Goal: Transaction & Acquisition: Purchase product/service

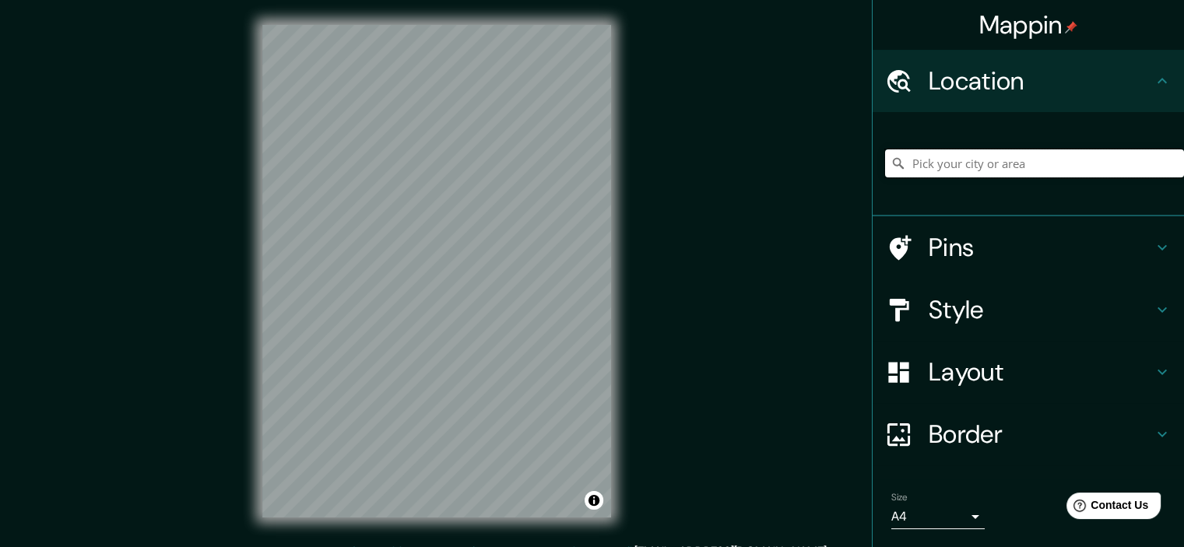
click at [1037, 164] on input "Pick your city or area" at bounding box center [1034, 164] width 299 height 28
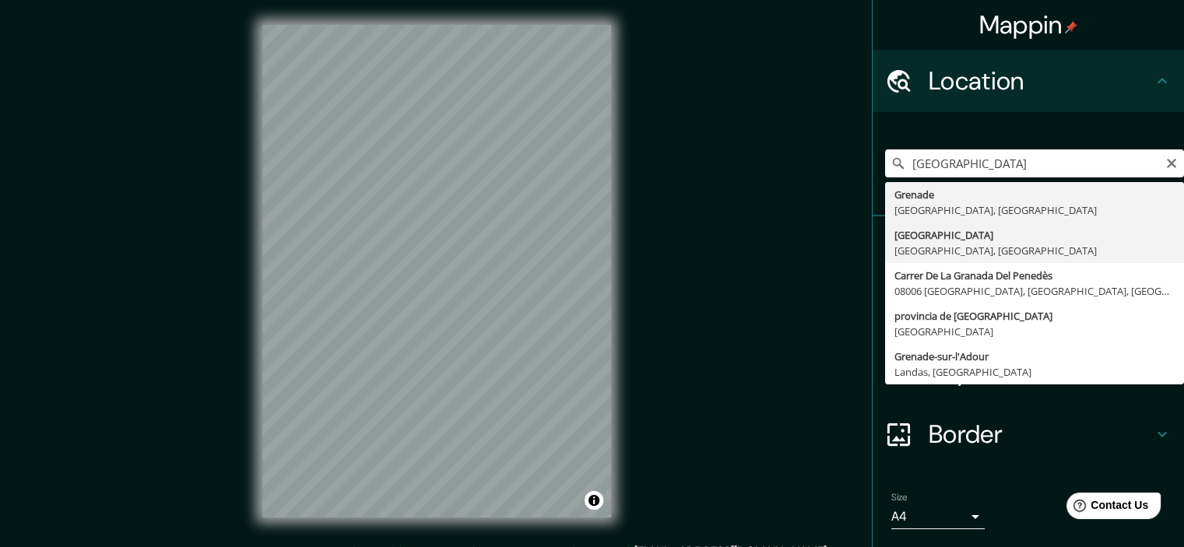
type input "[GEOGRAPHIC_DATA], [GEOGRAPHIC_DATA], [GEOGRAPHIC_DATA]"
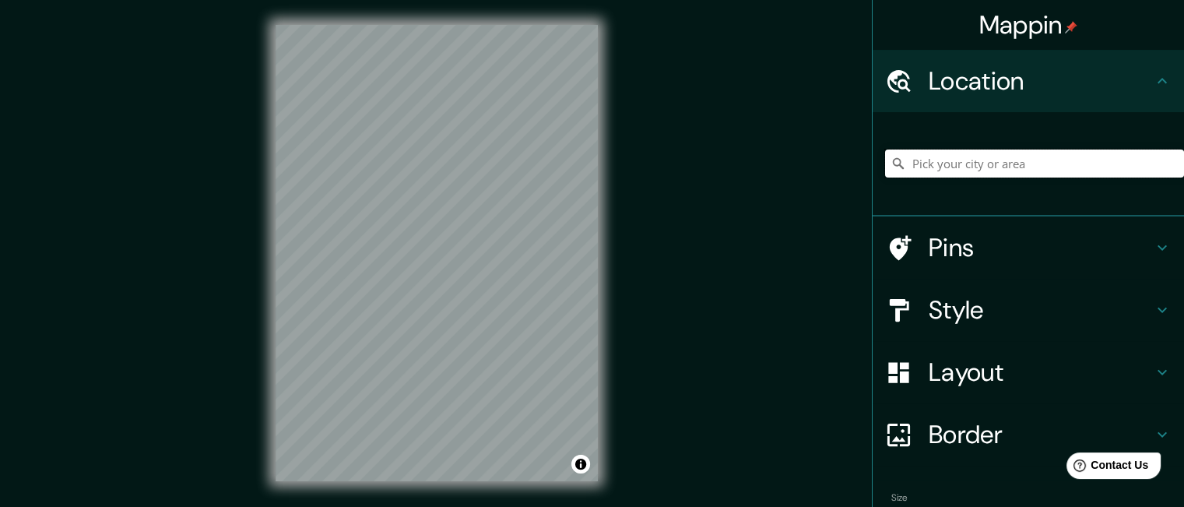
click at [960, 158] on input "Pick your city or area" at bounding box center [1034, 164] width 299 height 28
type input "m"
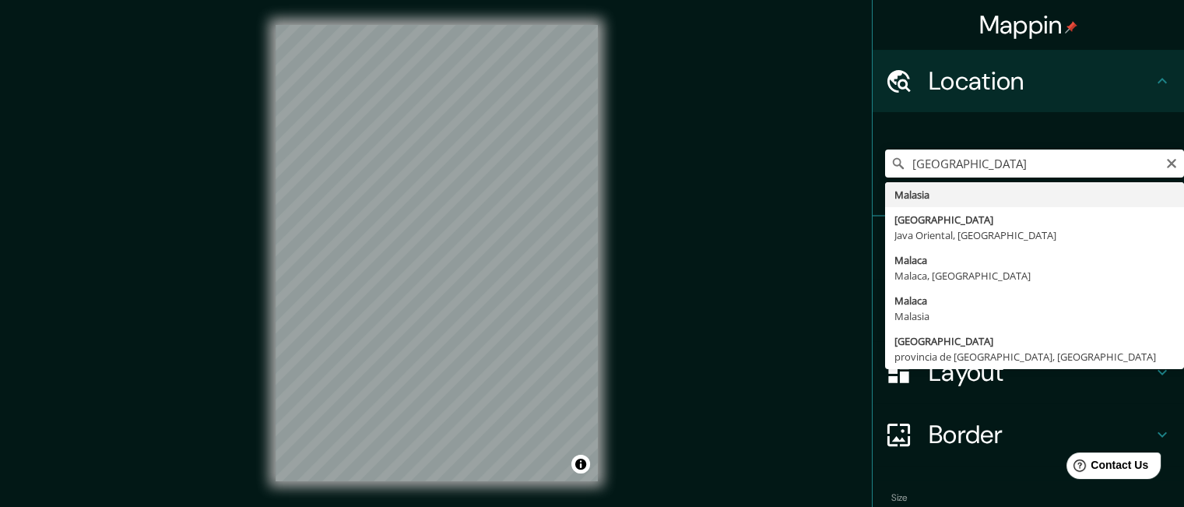
click at [783, 209] on div "Mappin Location granada Malasia Malang Java Oriental, Indonesia Malaca Malaca, …" at bounding box center [592, 265] width 1184 height 531
click at [980, 171] on input "[GEOGRAPHIC_DATA]" at bounding box center [1034, 164] width 299 height 28
type input "granad"
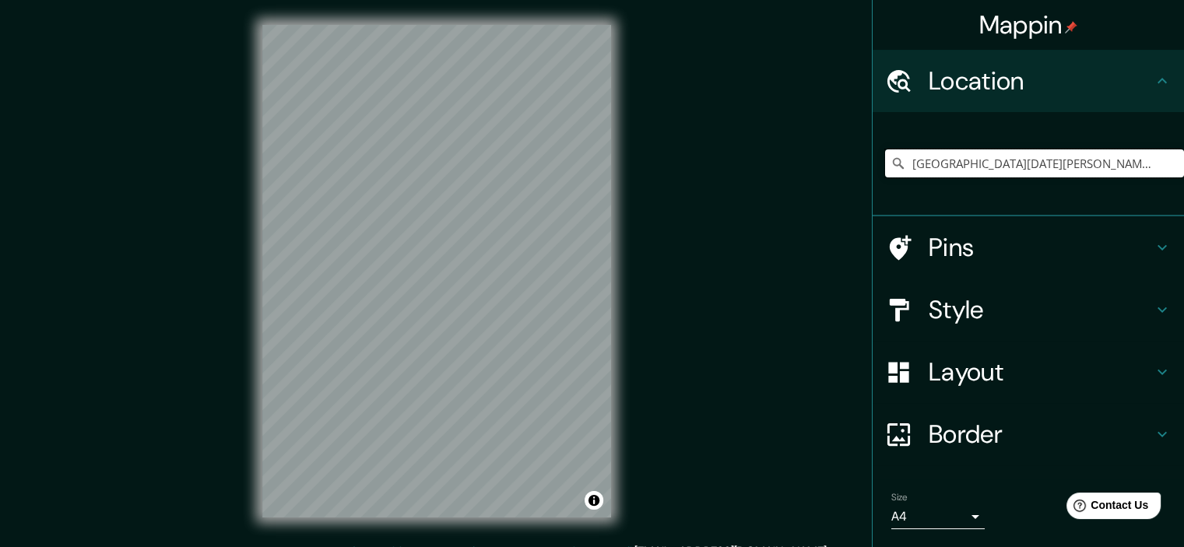
drag, startPoint x: 1050, startPoint y: 164, endPoint x: 793, endPoint y: 168, distance: 257.0
click at [793, 168] on div "Mappin Location Plaza De San Nicolás, 18010 Granada, provincia de Granada, Espa…" at bounding box center [592, 284] width 1184 height 568
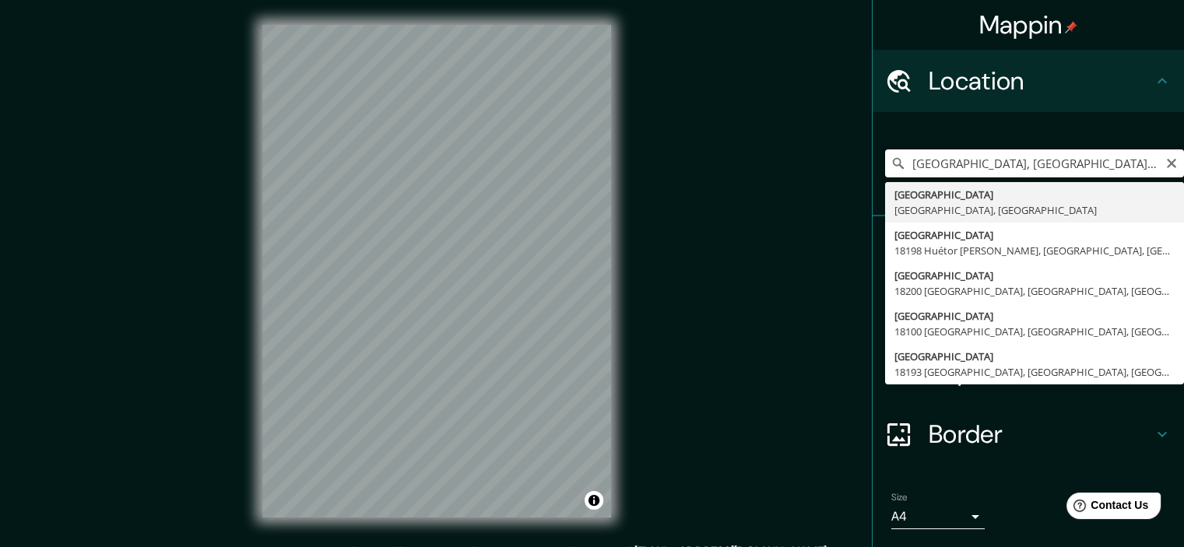
type input "[GEOGRAPHIC_DATA], [GEOGRAPHIC_DATA], [GEOGRAPHIC_DATA]"
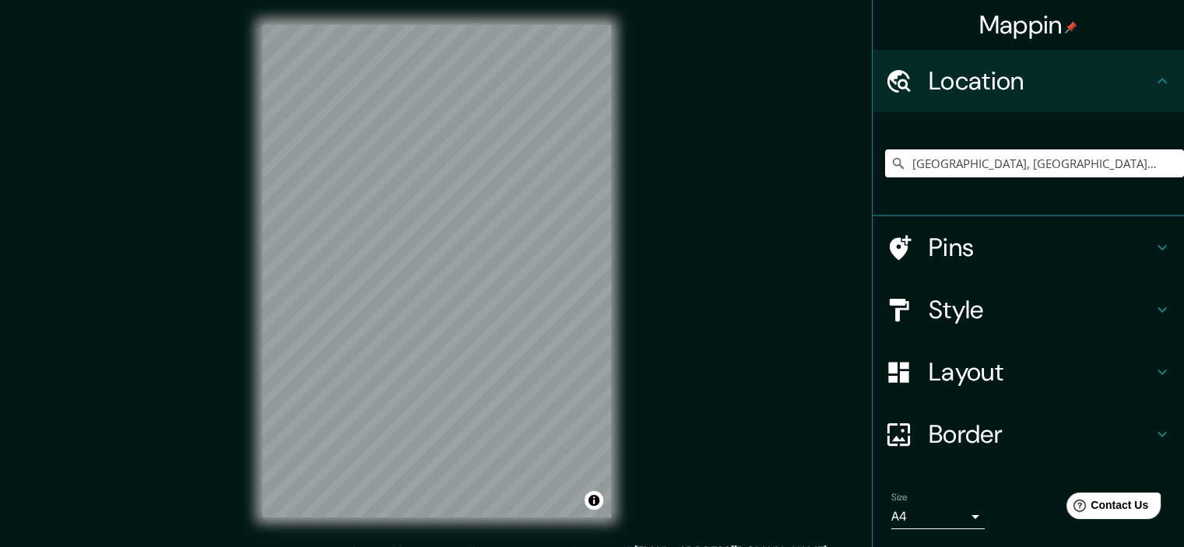
click at [1153, 243] on icon at bounding box center [1162, 247] width 19 height 19
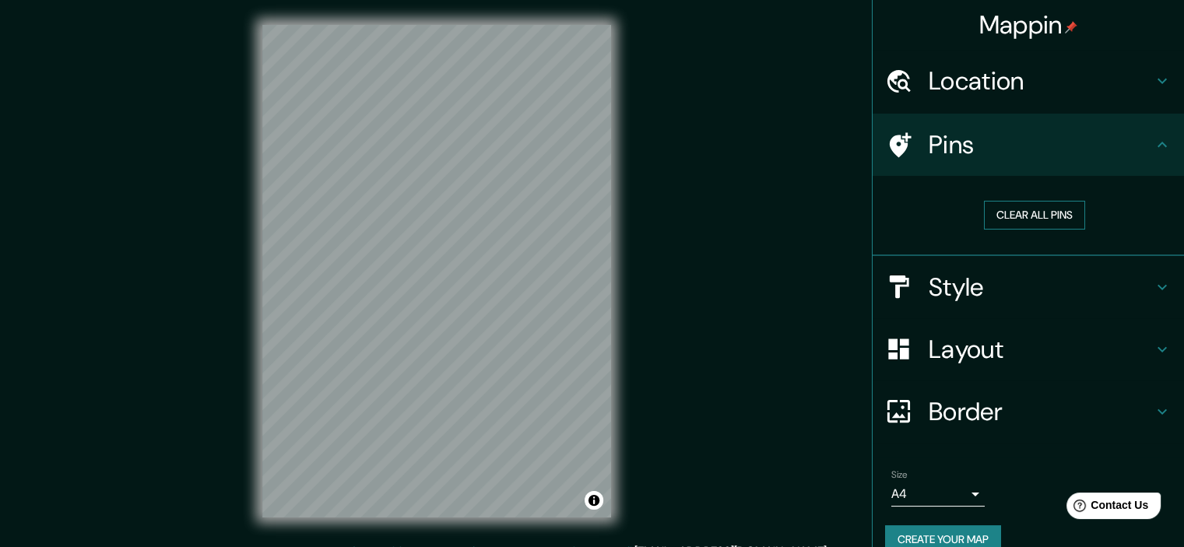
click at [1039, 217] on button "Clear all pins" at bounding box center [1034, 215] width 101 height 29
click at [929, 133] on h4 "Pins" at bounding box center [1041, 144] width 224 height 31
drag, startPoint x: 508, startPoint y: 276, endPoint x: 499, endPoint y: 275, distance: 9.4
click at [499, 275] on div at bounding box center [499, 275] width 12 height 12
click at [1053, 218] on button "Clear all pins" at bounding box center [1034, 215] width 101 height 29
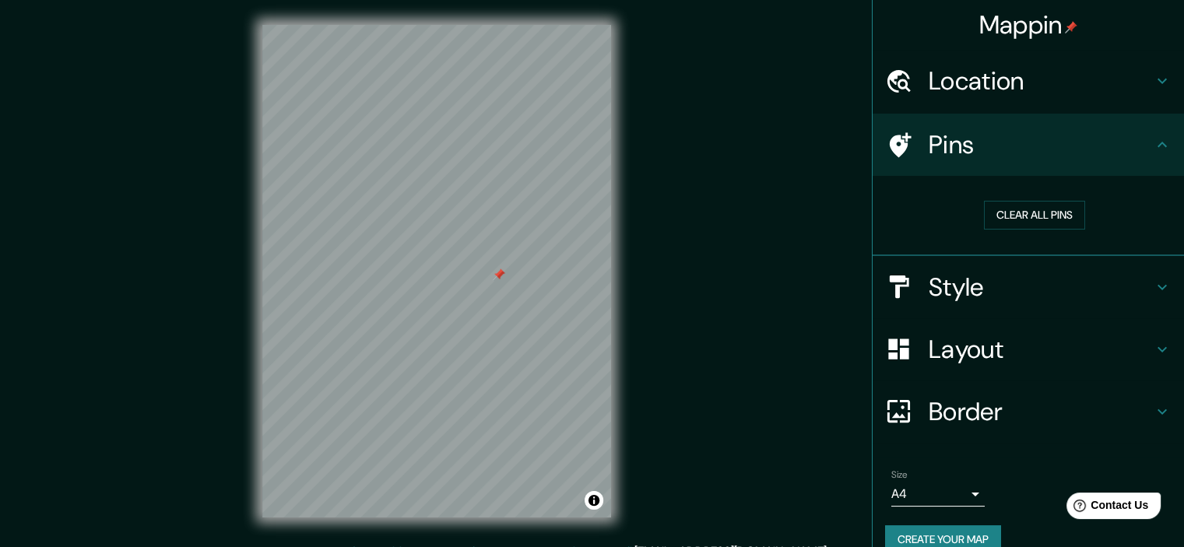
click at [498, 274] on div at bounding box center [499, 275] width 12 height 12
click at [1047, 214] on button "Clear all pins" at bounding box center [1034, 215] width 101 height 29
click at [1140, 289] on h4 "Style" at bounding box center [1041, 287] width 224 height 31
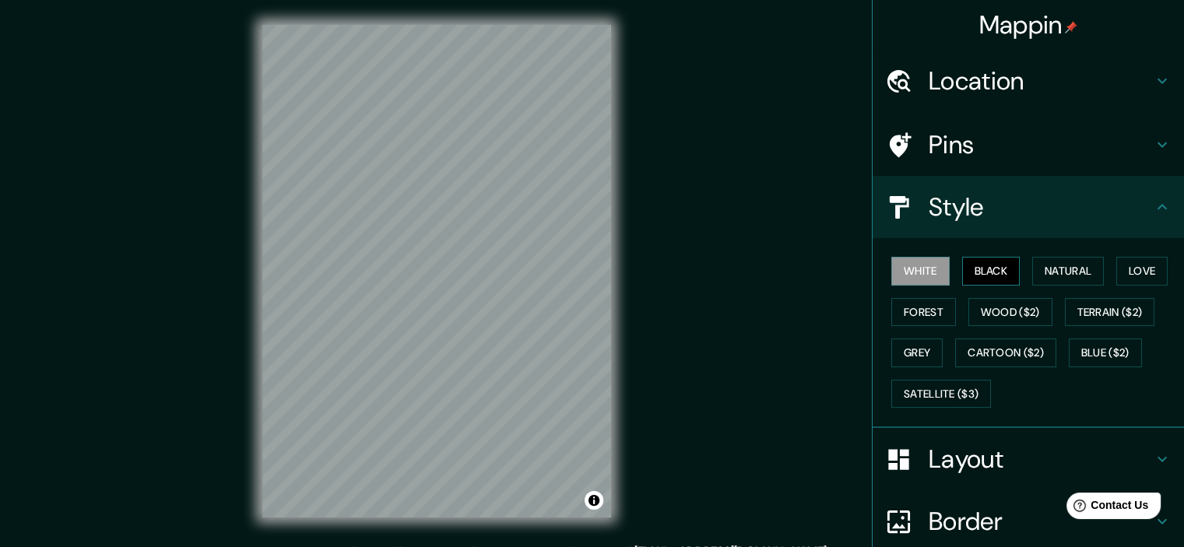
click at [1002, 274] on button "Black" at bounding box center [991, 271] width 58 height 29
click at [1049, 269] on button "Natural" at bounding box center [1069, 271] width 72 height 29
click at [906, 266] on button "White" at bounding box center [921, 271] width 58 height 29
click at [1051, 269] on button "Natural" at bounding box center [1069, 271] width 72 height 29
click at [986, 270] on button "Black" at bounding box center [991, 271] width 58 height 29
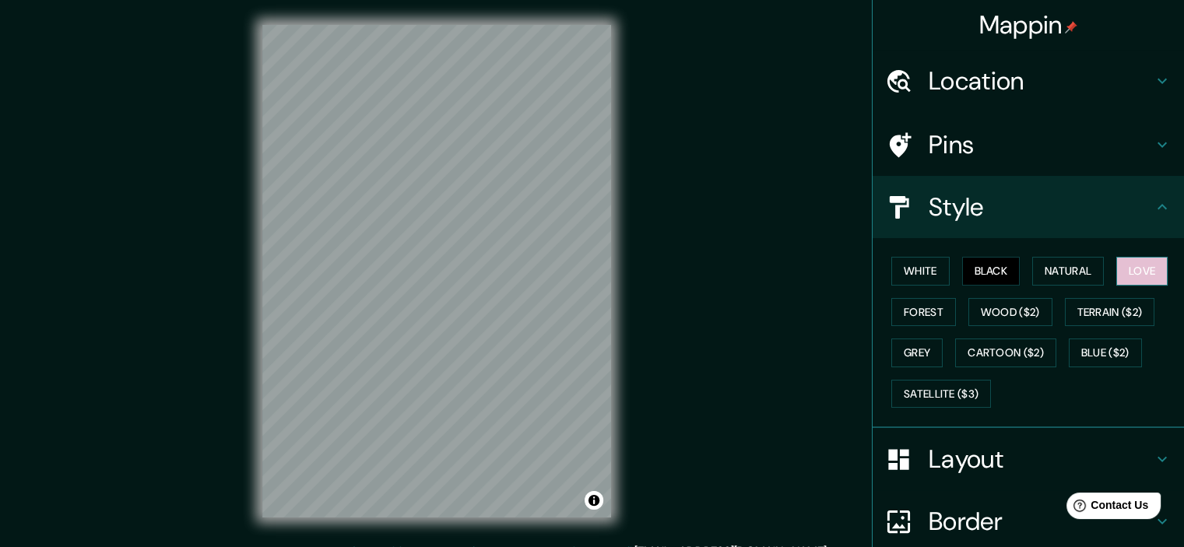
click at [1140, 273] on button "Love" at bounding box center [1142, 271] width 51 height 29
click at [905, 311] on button "Forest" at bounding box center [924, 312] width 65 height 29
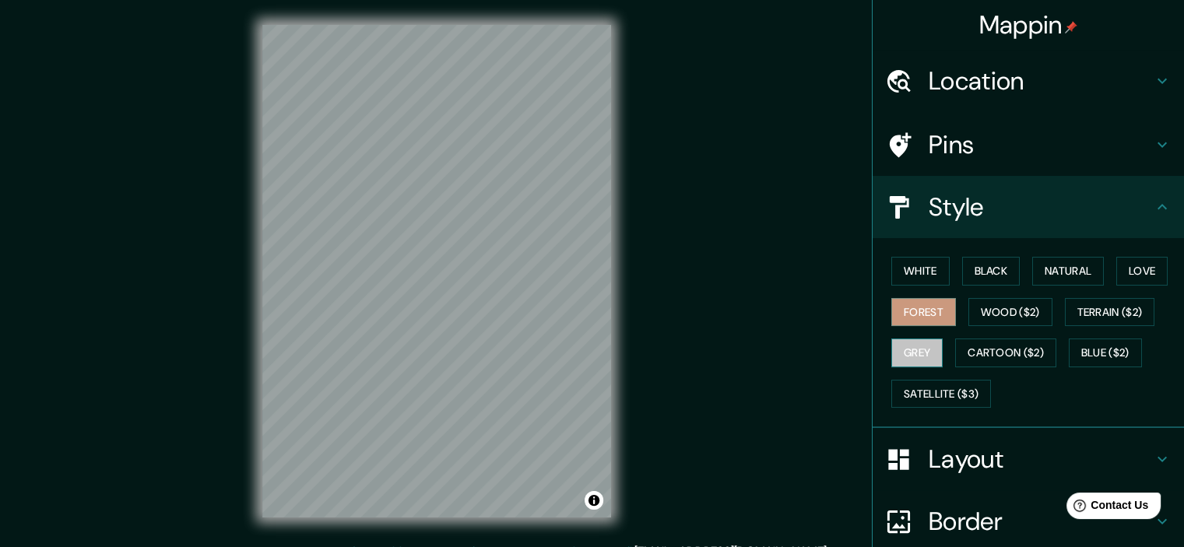
click at [900, 355] on button "Grey" at bounding box center [917, 353] width 51 height 29
click at [925, 270] on button "White" at bounding box center [921, 271] width 58 height 29
click at [1158, 457] on icon at bounding box center [1162, 459] width 9 height 5
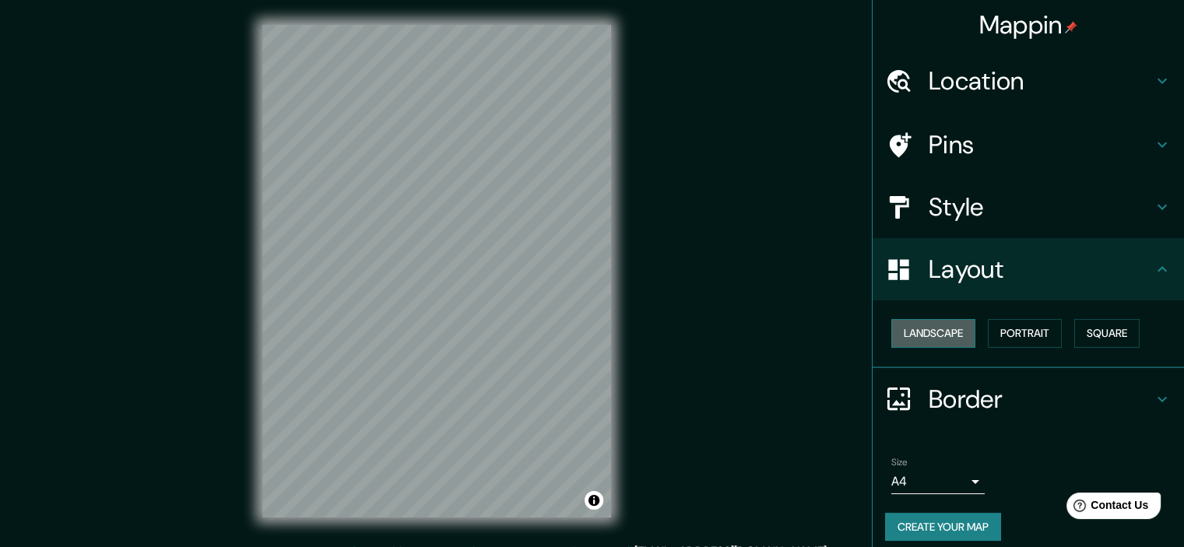
click at [937, 339] on button "Landscape" at bounding box center [934, 333] width 84 height 29
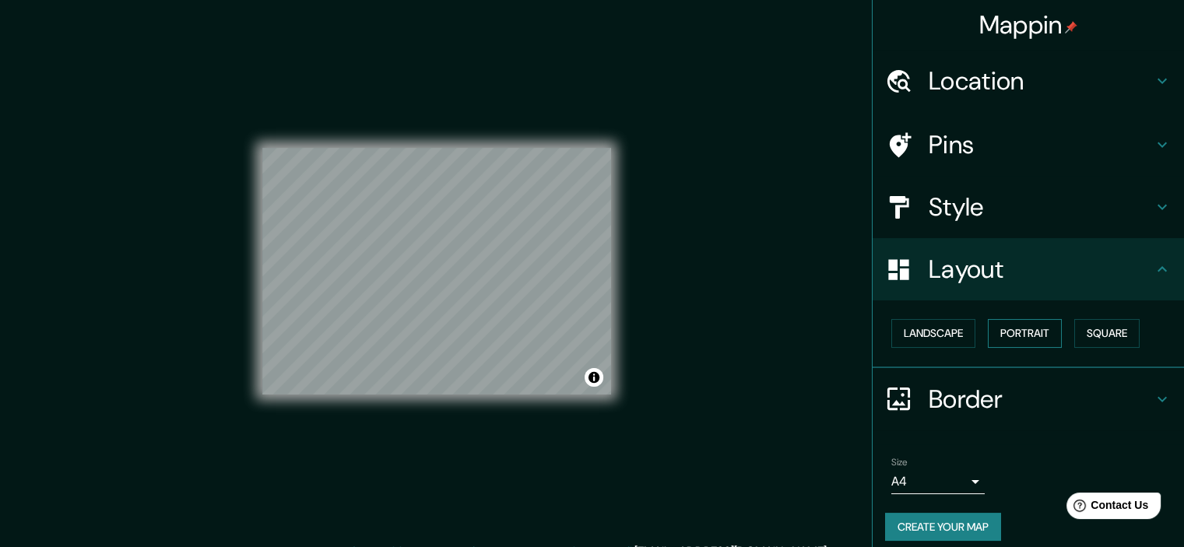
click at [1019, 325] on button "Portrait" at bounding box center [1025, 333] width 74 height 29
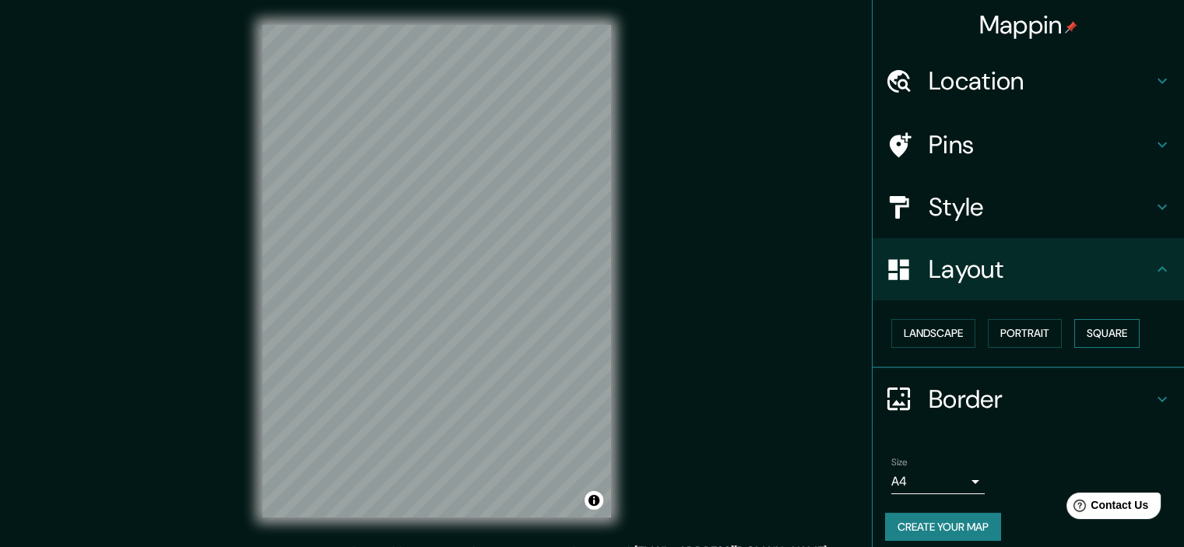
click at [1089, 337] on button "Square" at bounding box center [1107, 333] width 65 height 29
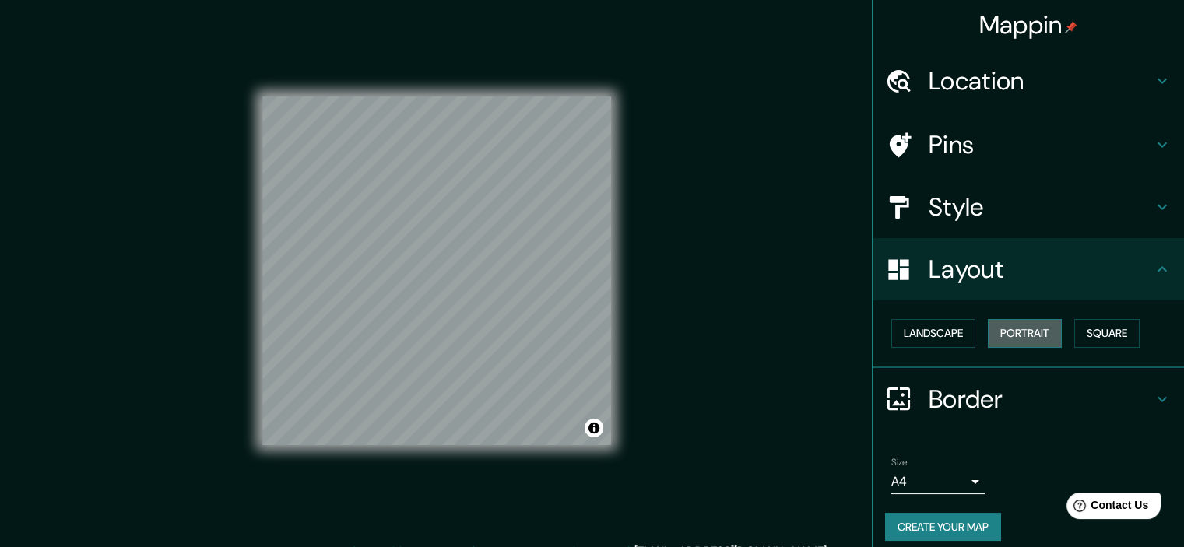
click at [1003, 337] on button "Portrait" at bounding box center [1025, 333] width 74 height 29
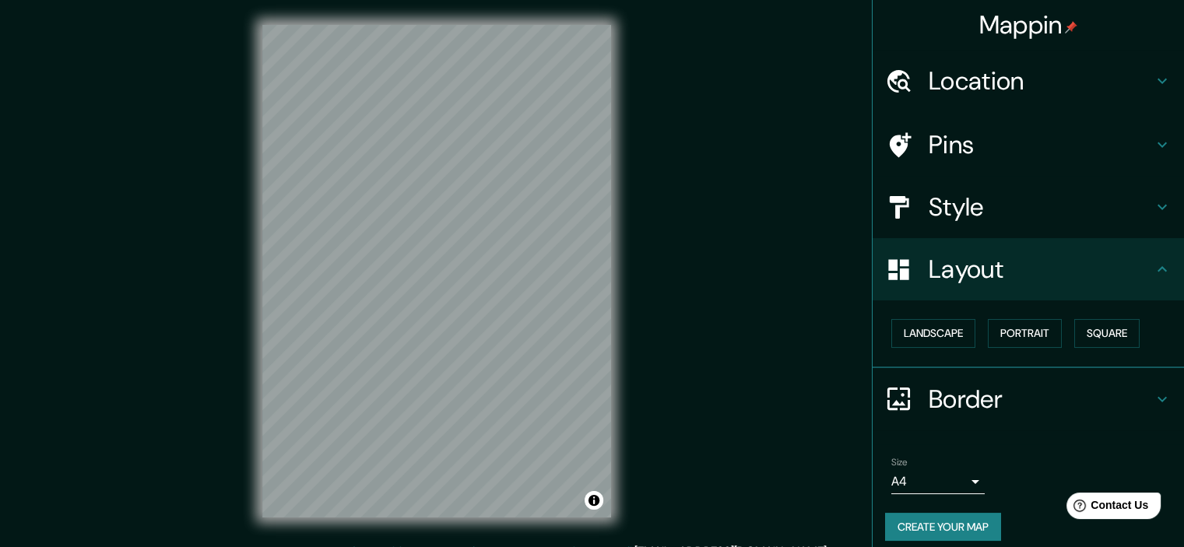
click at [1158, 398] on icon at bounding box center [1162, 398] width 9 height 5
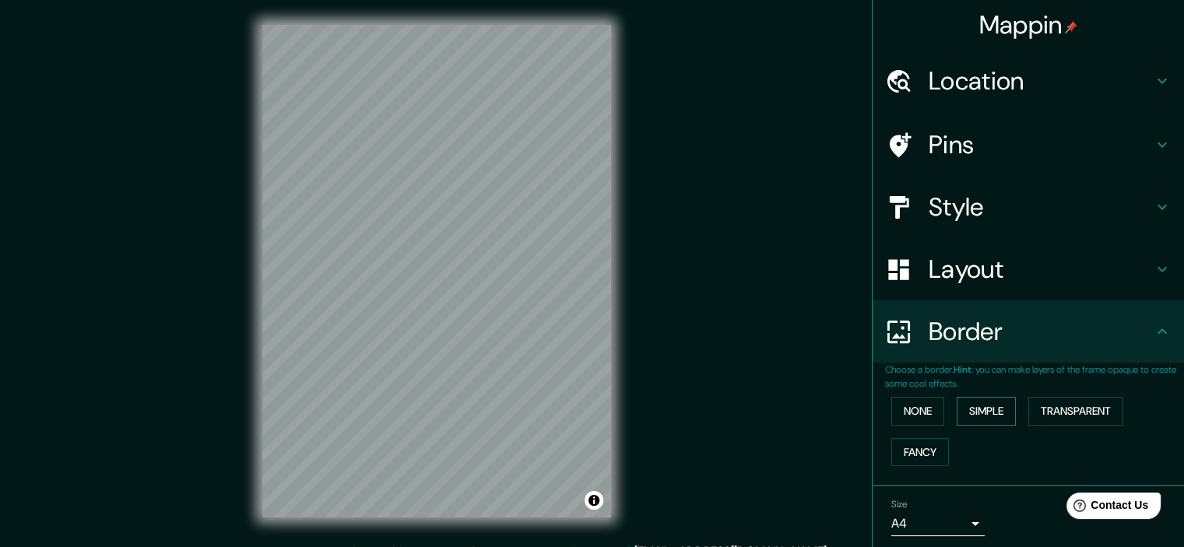
click at [971, 401] on button "Simple" at bounding box center [986, 411] width 59 height 29
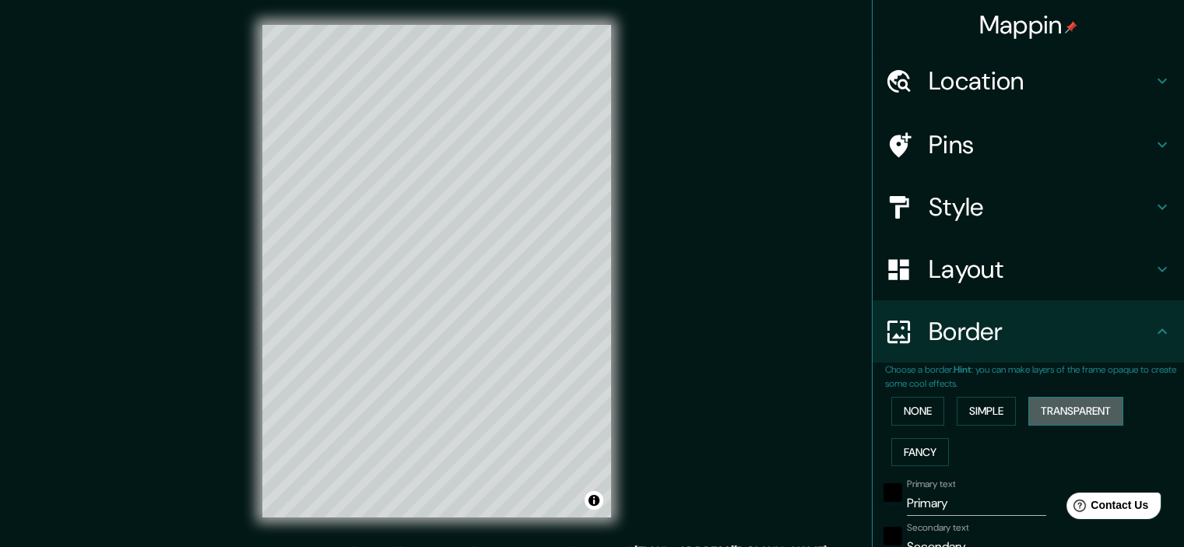
click at [1070, 413] on button "Transparent" at bounding box center [1076, 411] width 95 height 29
click at [987, 410] on button "Simple" at bounding box center [986, 411] width 59 height 29
click at [922, 456] on button "Fancy" at bounding box center [921, 452] width 58 height 29
click at [990, 406] on button "Simple" at bounding box center [986, 411] width 59 height 29
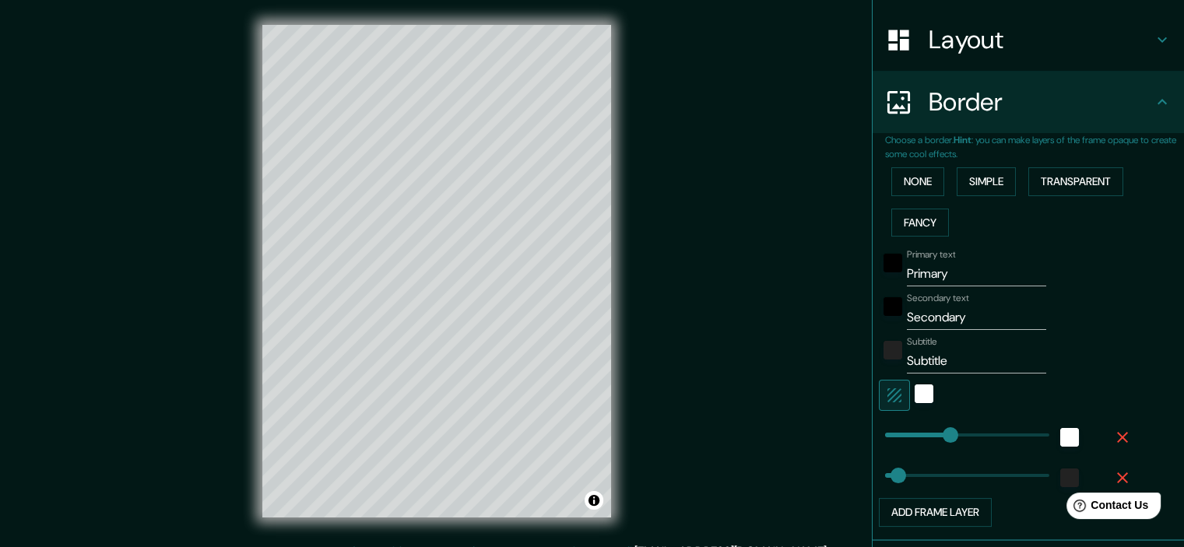
scroll to position [234, 0]
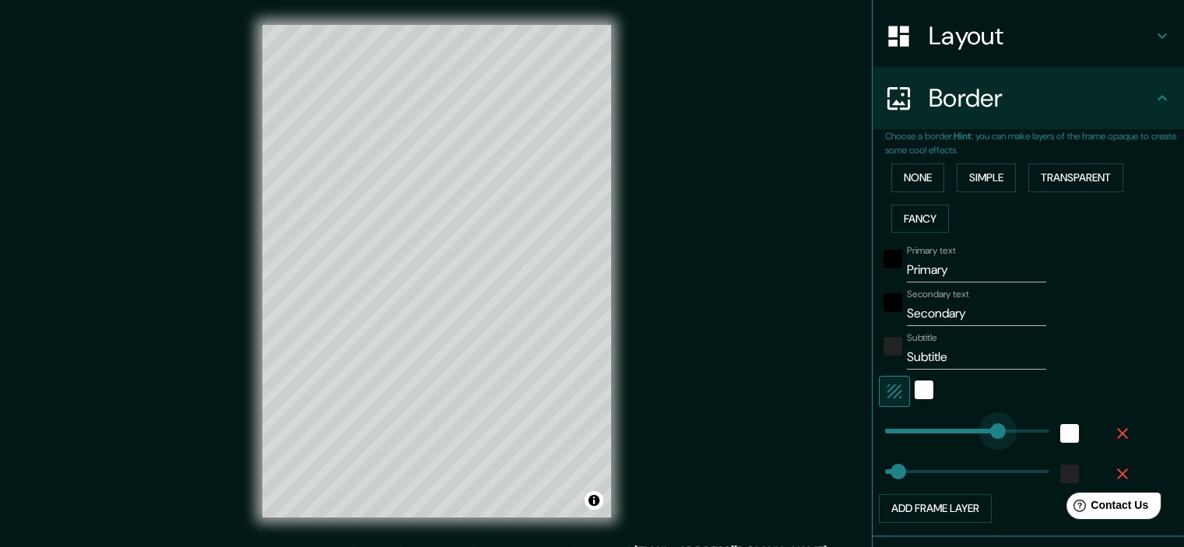
type input "367"
drag, startPoint x: 939, startPoint y: 431, endPoint x: 1008, endPoint y: 424, distance: 68.8
type input "36"
type input "103"
drag, startPoint x: 1008, startPoint y: 424, endPoint x: 911, endPoint y: 426, distance: 96.6
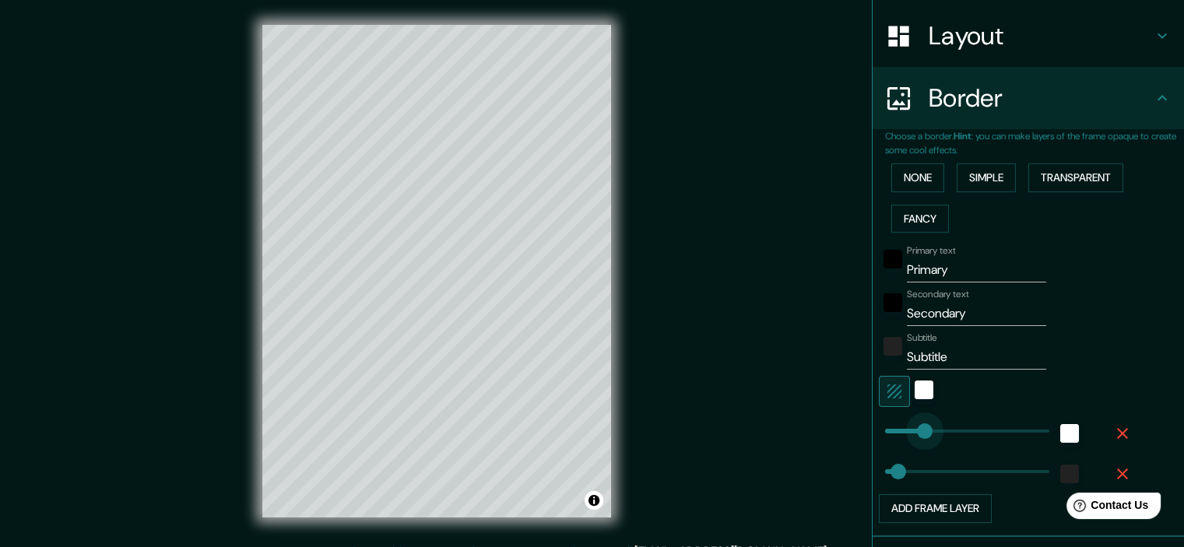
type input "36"
type input "173"
drag, startPoint x: 911, startPoint y: 426, endPoint x: 937, endPoint y: 423, distance: 25.9
type input "36"
click at [930, 217] on button "Fancy" at bounding box center [921, 219] width 58 height 29
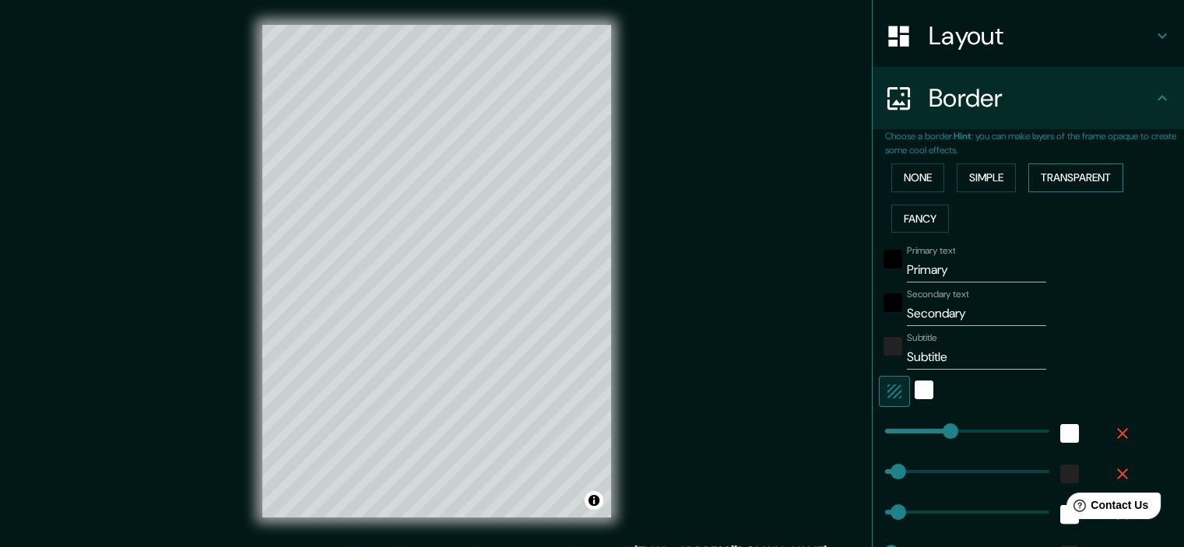
click at [1089, 175] on button "Transparent" at bounding box center [1076, 178] width 95 height 29
click at [987, 185] on button "Simple" at bounding box center [986, 178] width 59 height 29
click at [924, 180] on button "None" at bounding box center [918, 178] width 53 height 29
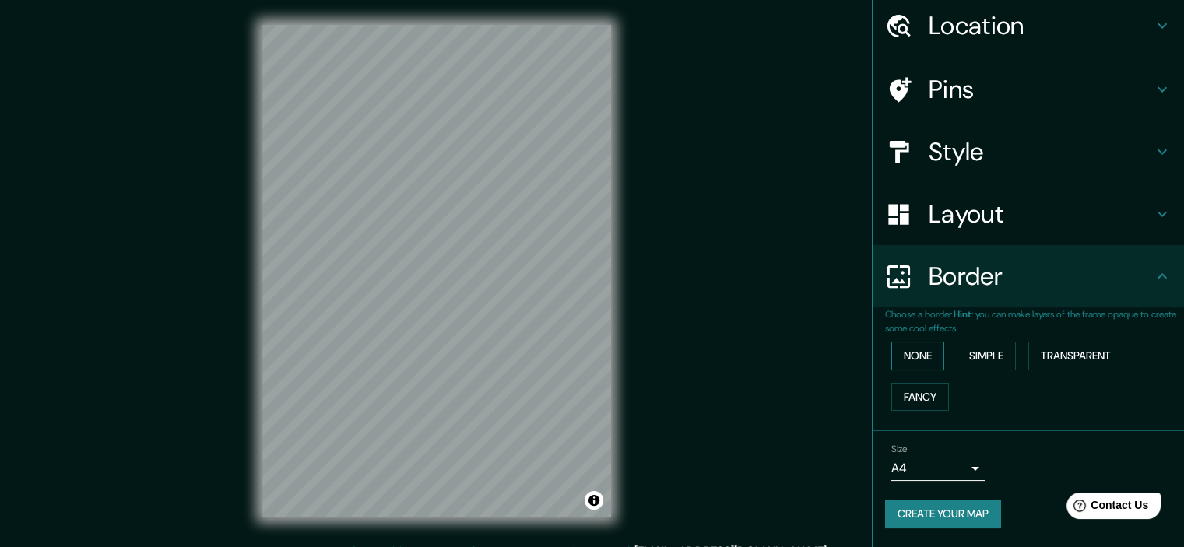
scroll to position [53, 0]
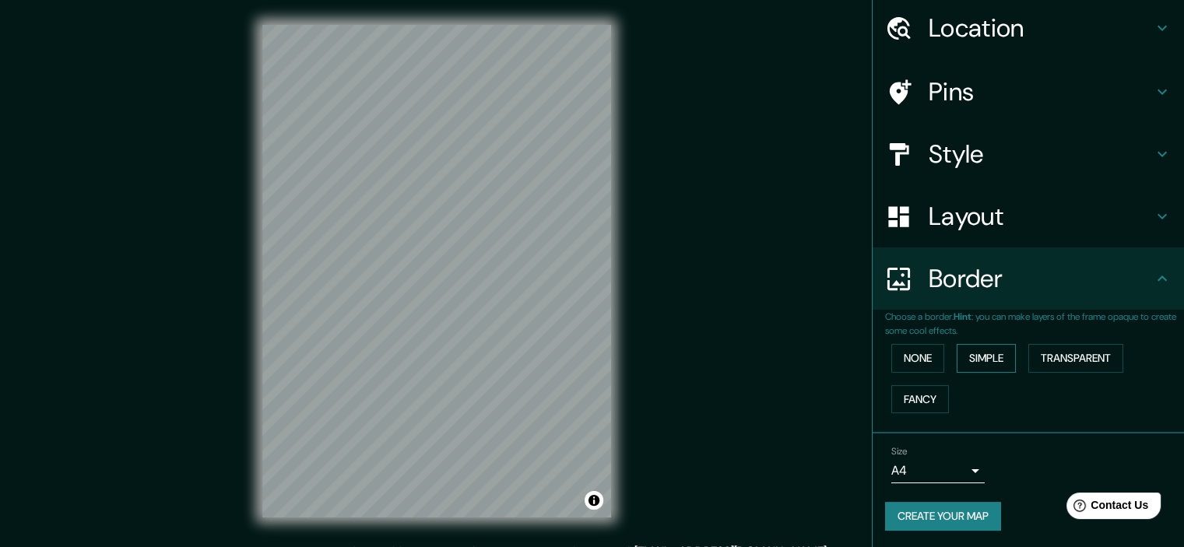
click at [994, 362] on button "Simple" at bounding box center [986, 358] width 59 height 29
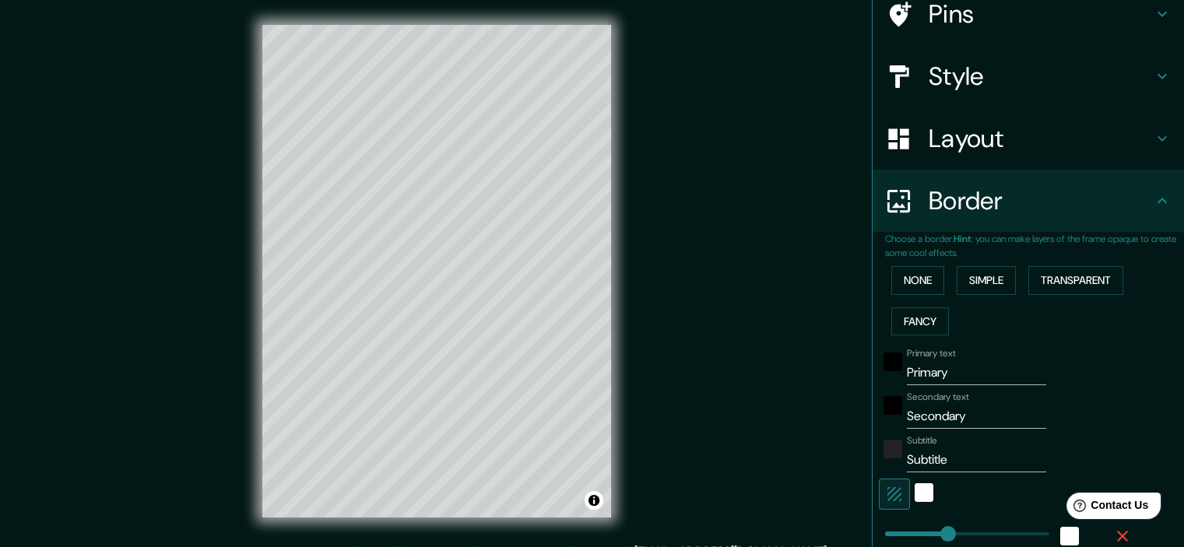
scroll to position [209, 0]
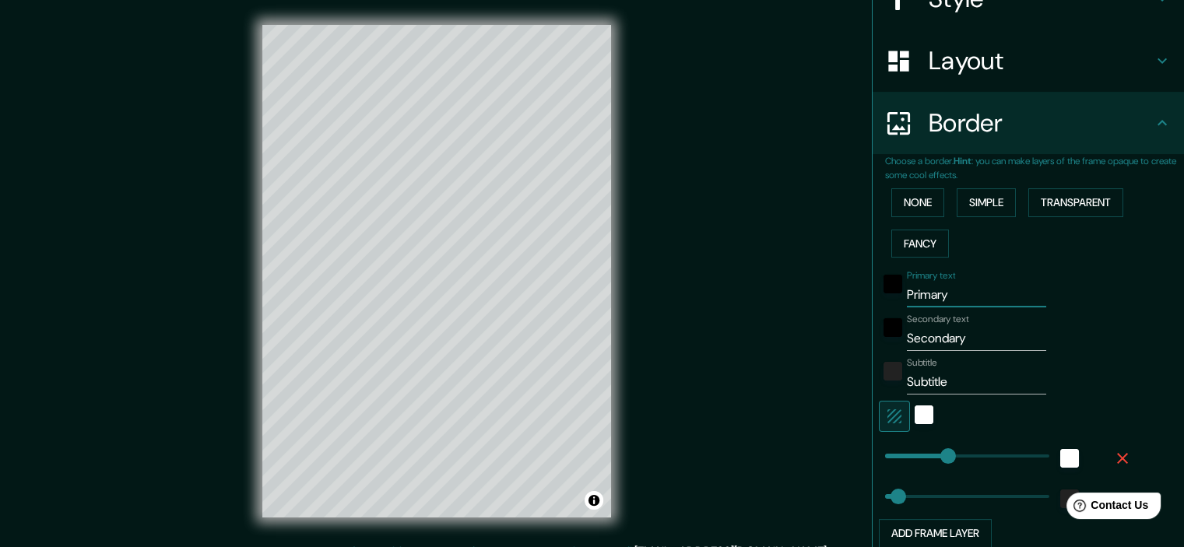
drag, startPoint x: 947, startPoint y: 292, endPoint x: 888, endPoint y: 292, distance: 59.2
click at [888, 292] on div "Primary text Primary" at bounding box center [1006, 288] width 255 height 37
type input "G"
type input "36"
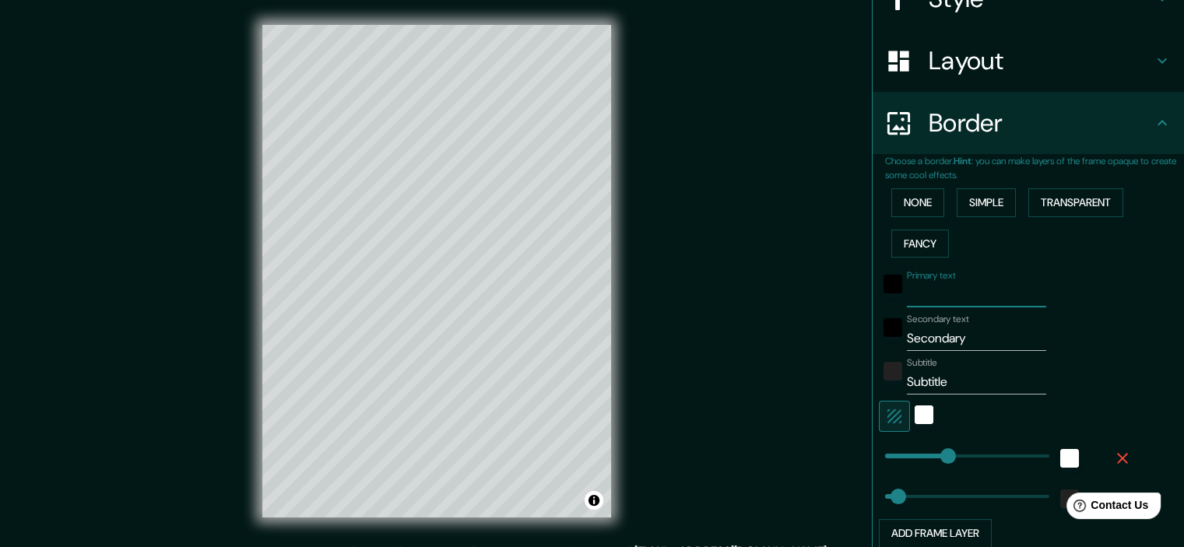
type input "S"
type input "36"
type input "Sí"
type input "36"
type input "Sí"
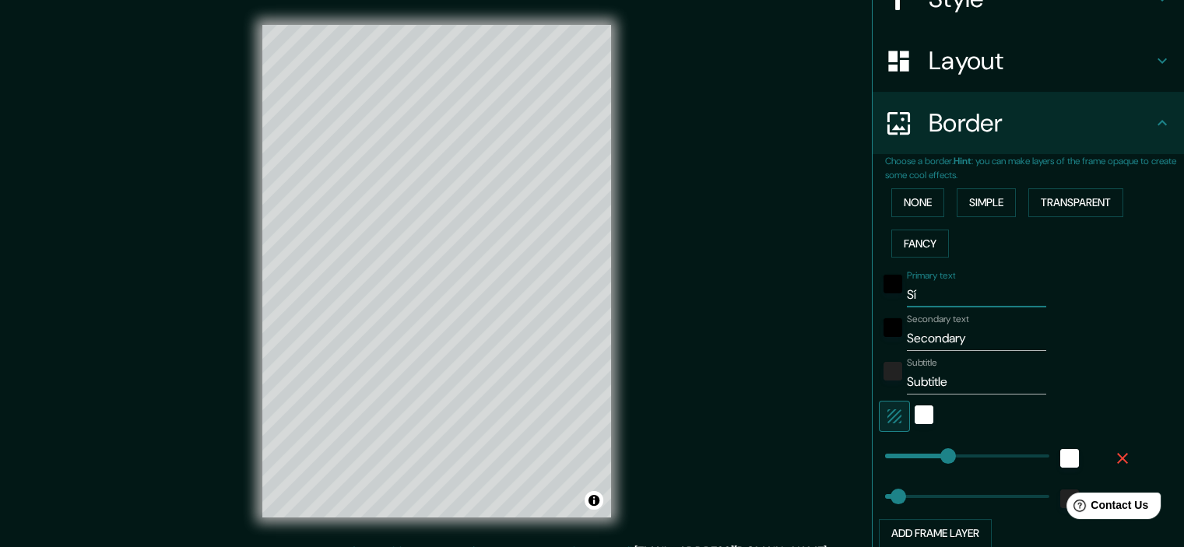
type input "36"
type input "Sí q"
type input "36"
type input "Sí qu"
type input "36"
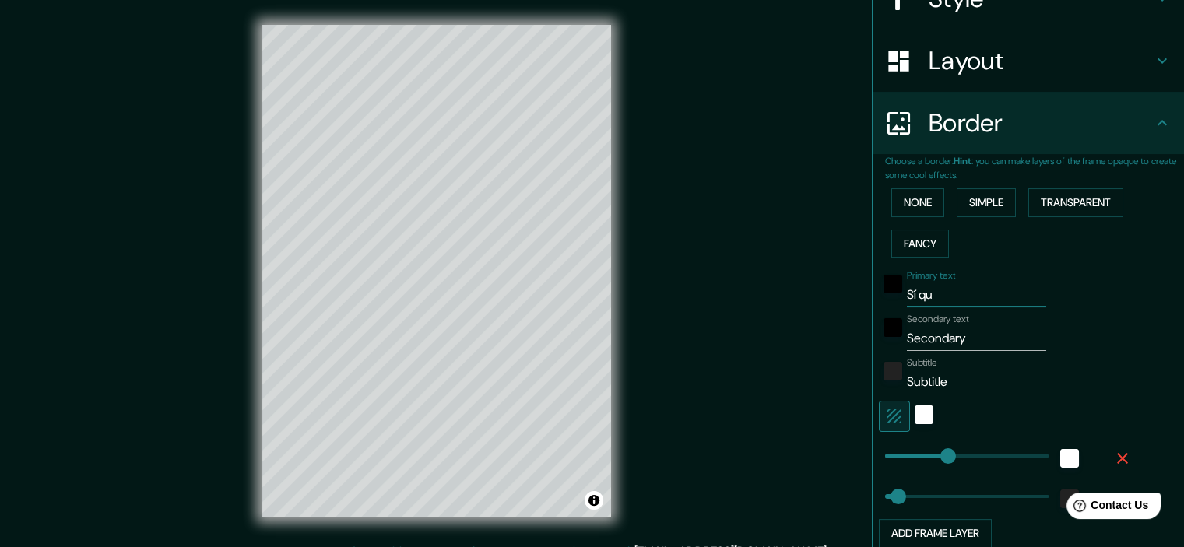
type input "Sí qui"
type input "36"
type input "Sí quie"
type input "36"
type input "Sí quier"
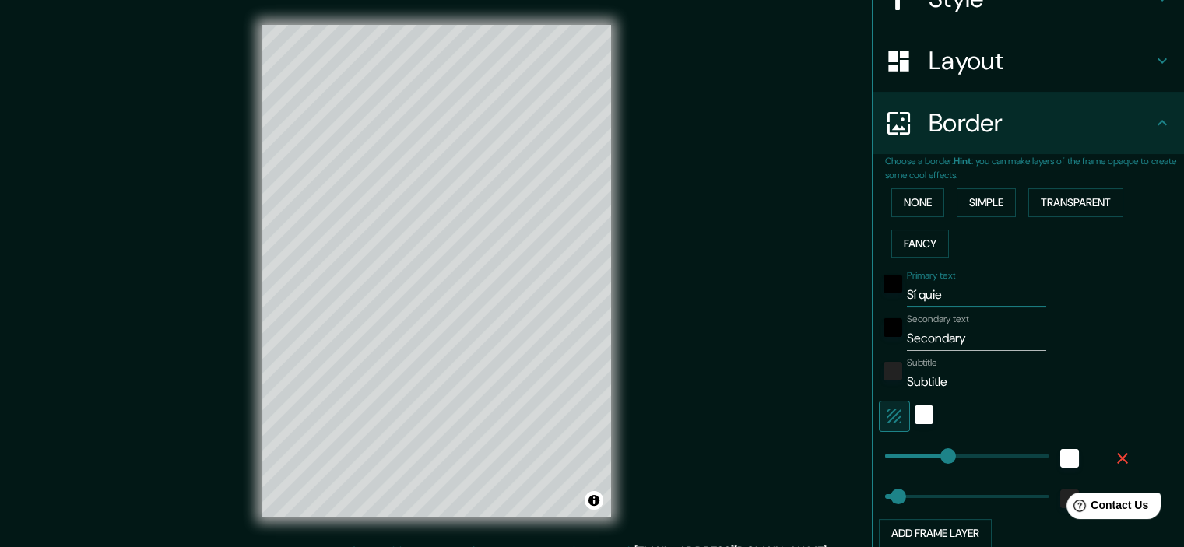
type input "36"
type input "Sí quiero"
type input "36"
type input "Sí quiero"
type input "G"
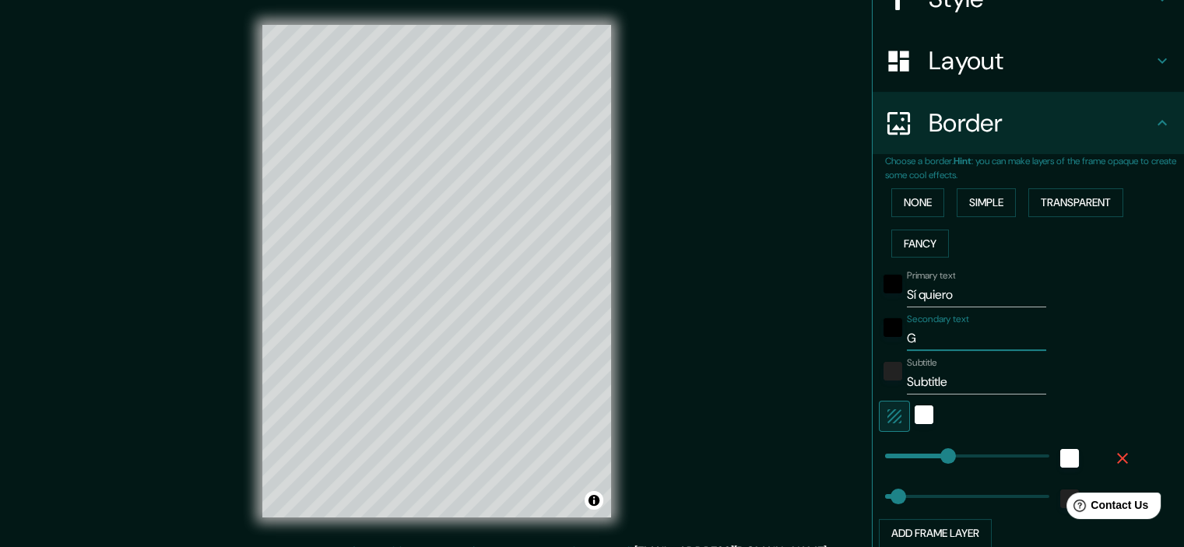
type input "36"
type input "Gr"
type input "36"
type input "Gra"
type input "36"
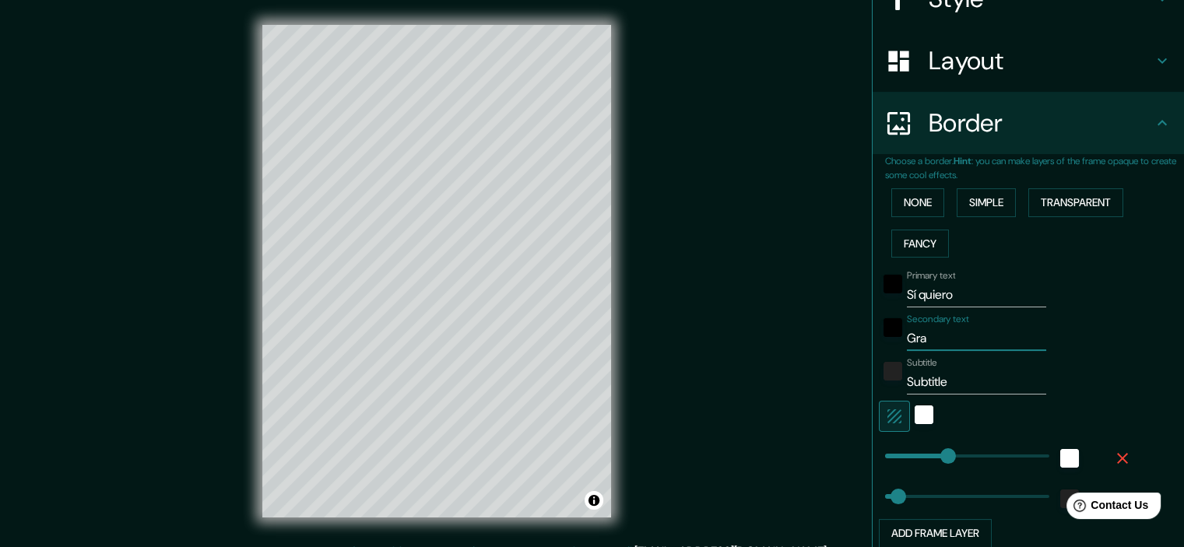
type input "Gran"
type input "36"
type input "[PERSON_NAME]"
type input "36"
type input "Granad"
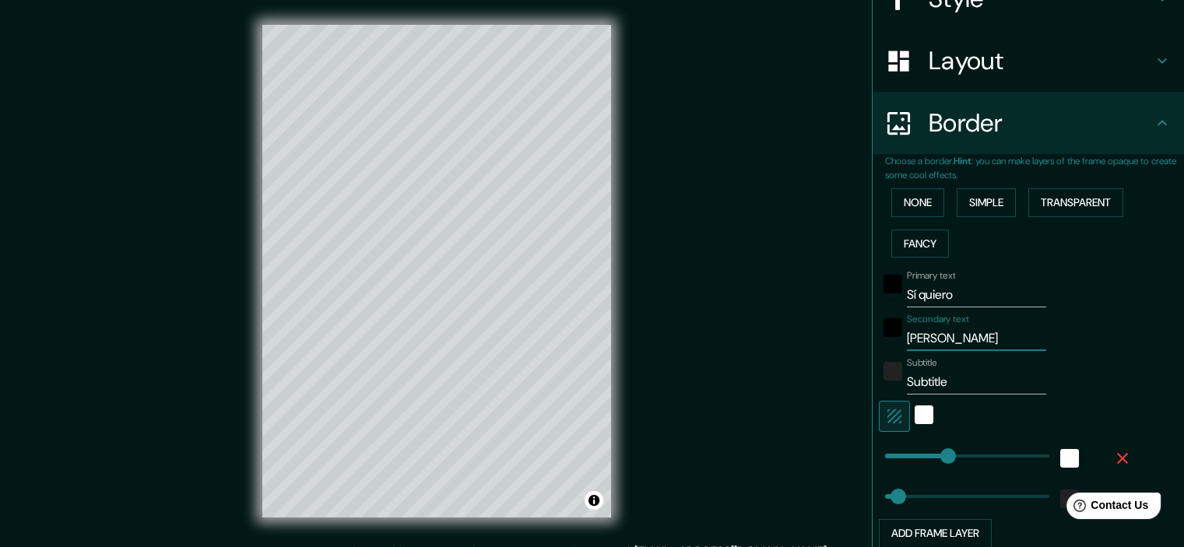
type input "36"
type input "[GEOGRAPHIC_DATA]"
type input "36"
type input "[GEOGRAPHIC_DATA]"
type input "P"
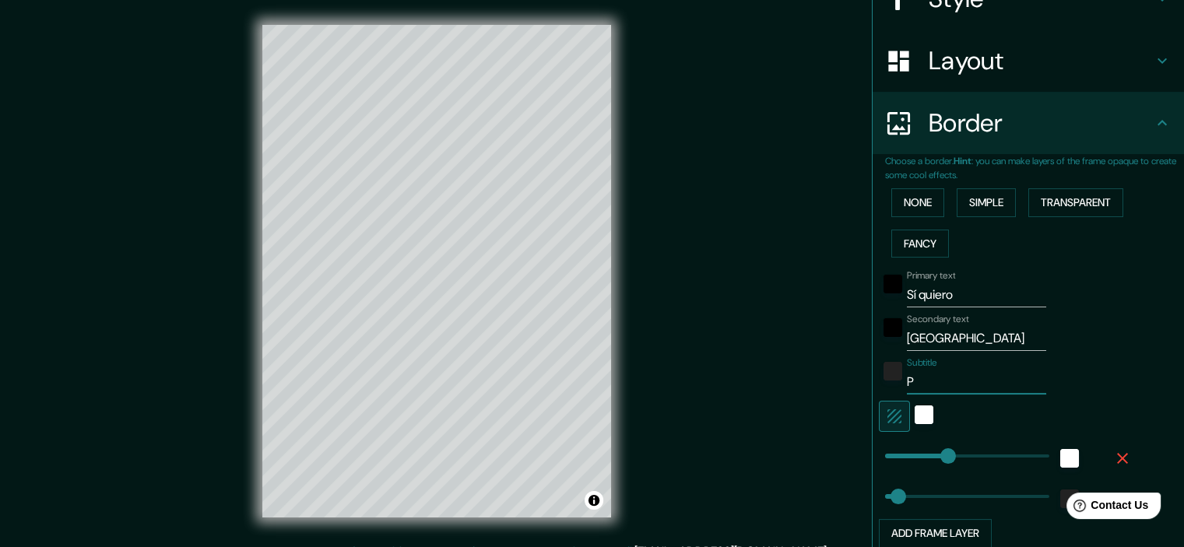
type input "36"
type input "Pl"
type input "36"
type input "Pla"
type input "36"
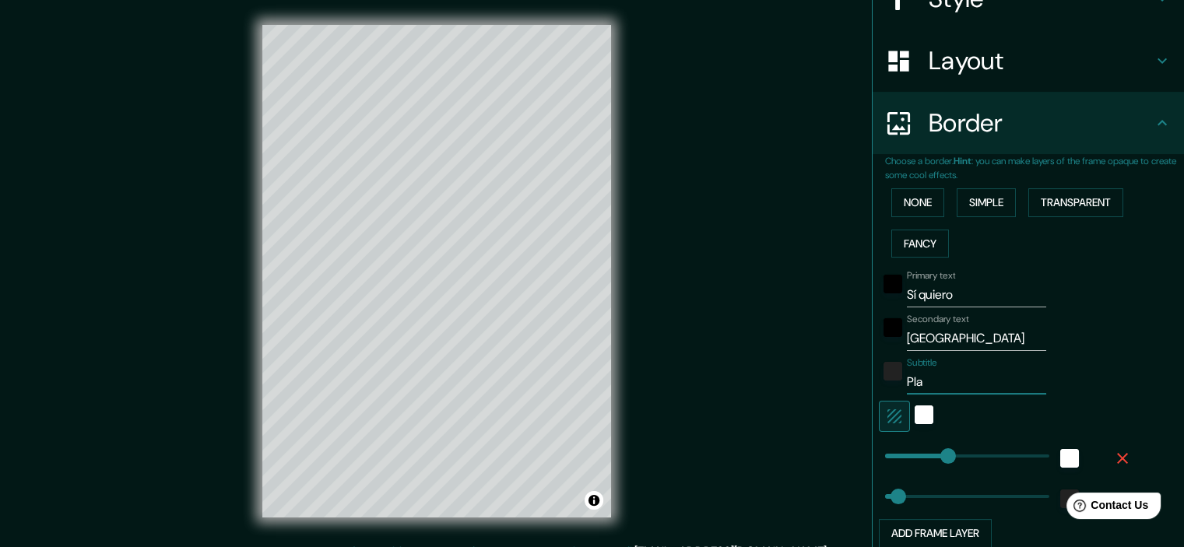
type input "Plaz"
type input "36"
type input "Plaza"
type input "36"
type input "Plaza"
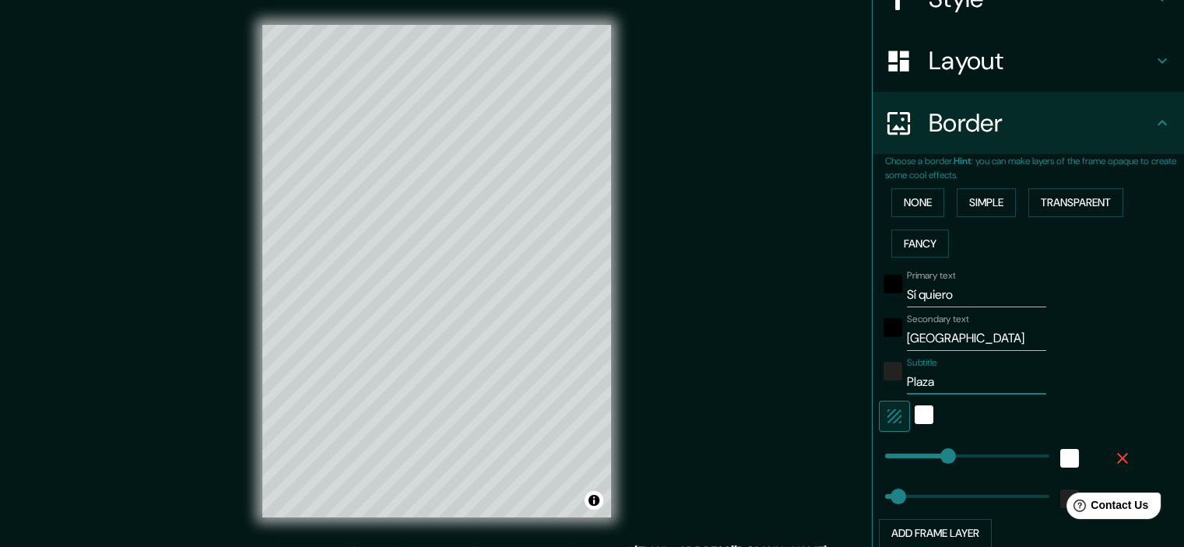
type input "36"
type input "Plaza d"
type input "36"
type input "Plaza de"
type input "36"
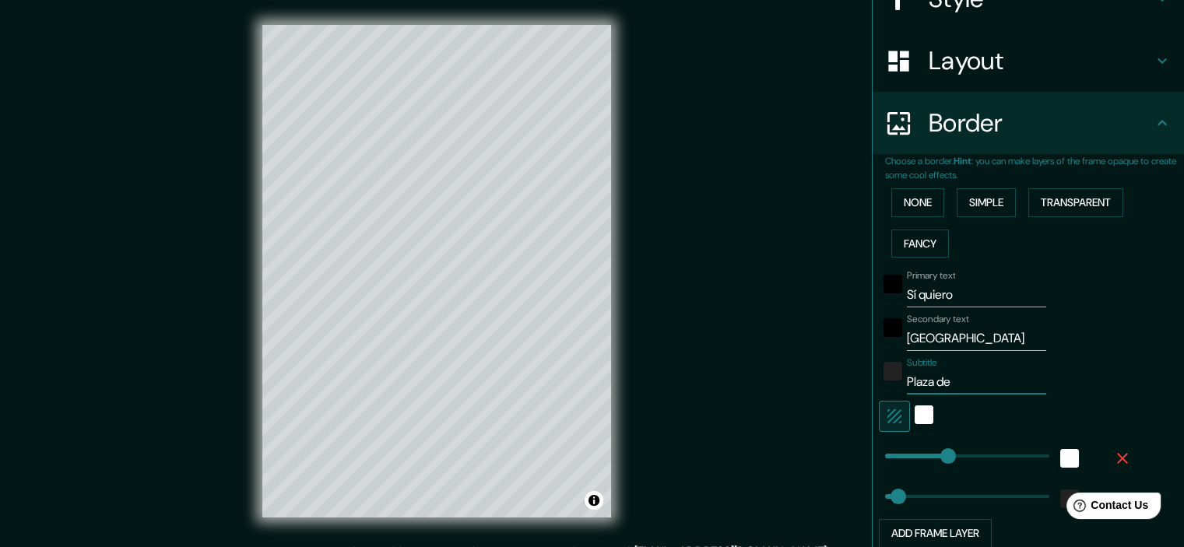
type input "Plaza de"
type input "36"
type input "Plaza de s"
type input "36"
type input "Plaza de sa"
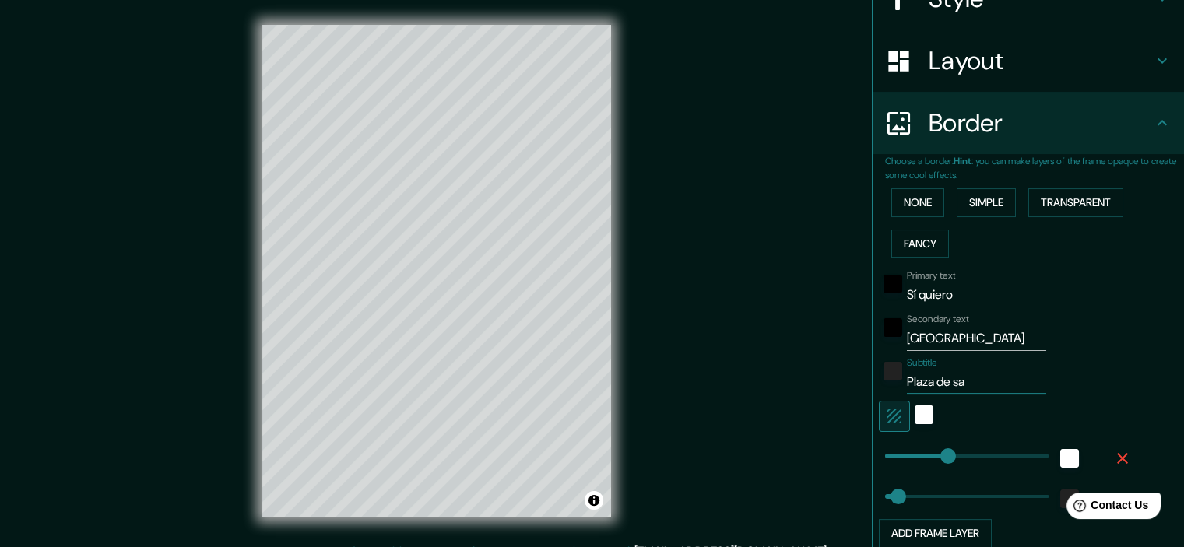
type input "36"
type input "Plaza de san"
type input "36"
type input "Plaza de san"
type input "36"
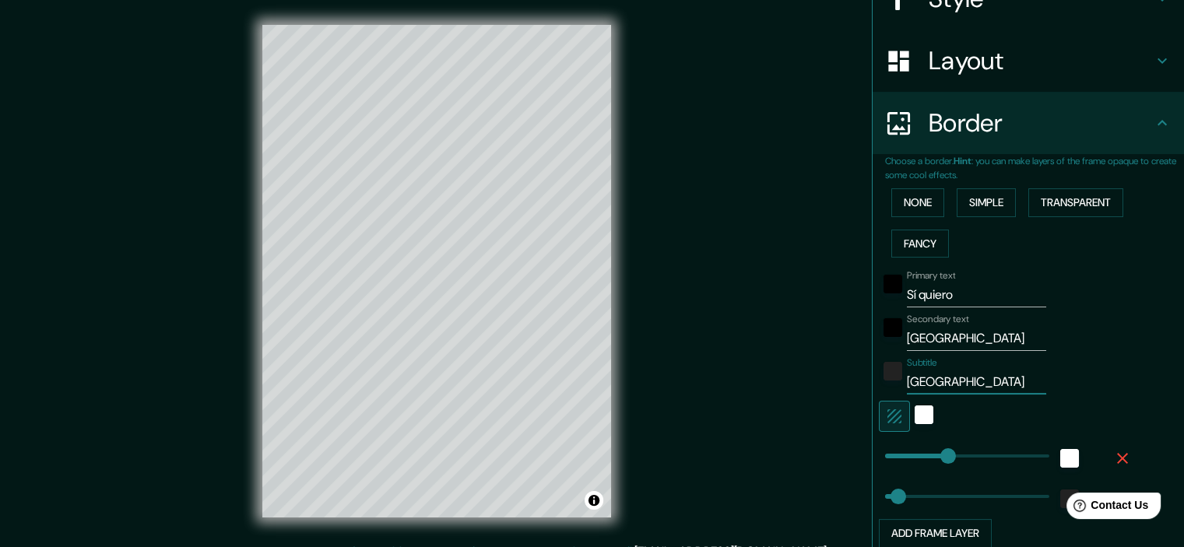
type input "Plaza de san"
type input "36"
type input "Plaza de sa"
type input "36"
type input "Plaza de s"
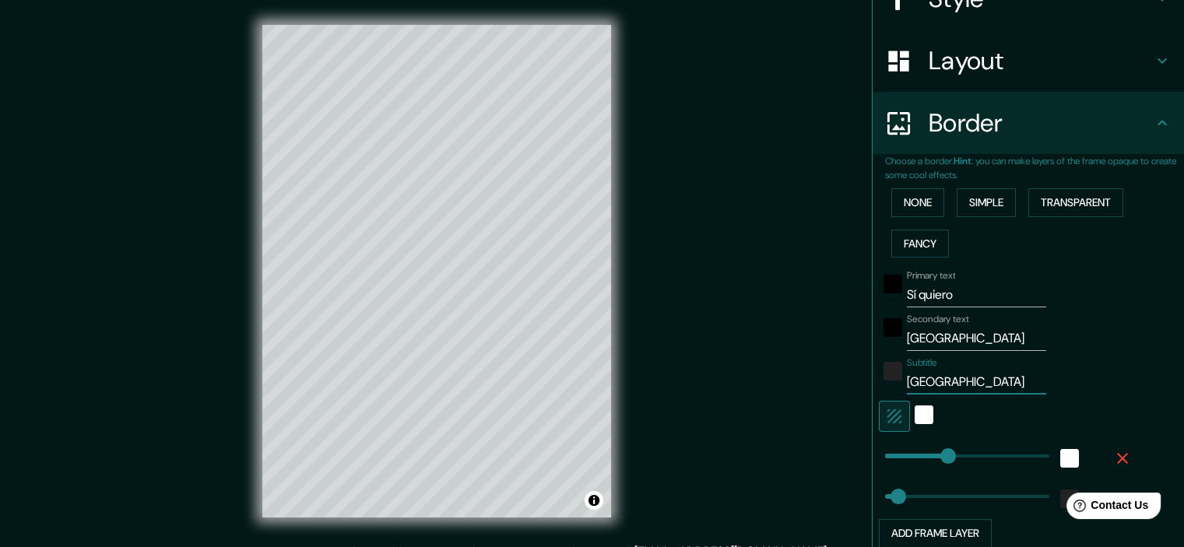
type input "36"
type input "Plaza de"
type input "36"
type input "[GEOGRAPHIC_DATA]"
type input "36"
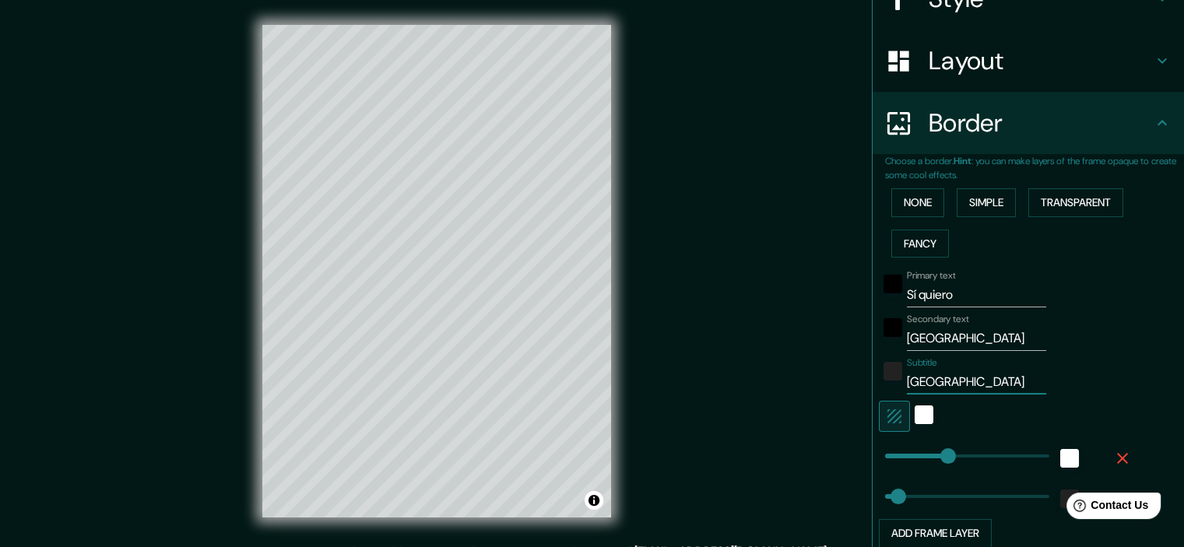
type input "[GEOGRAPHIC_DATA]"
type input "36"
type input "[GEOGRAPHIC_DATA]"
type input "36"
type input "[GEOGRAPHIC_DATA]"
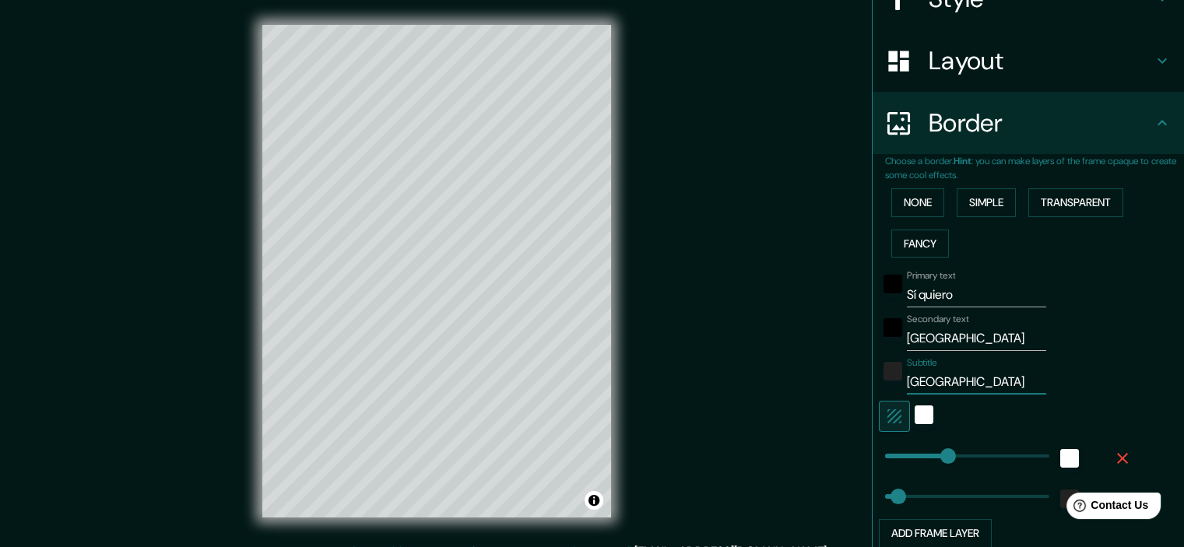
type input "36"
type input "Plaza de San n"
type input "36"
type input "Plaza de San ni"
type input "36"
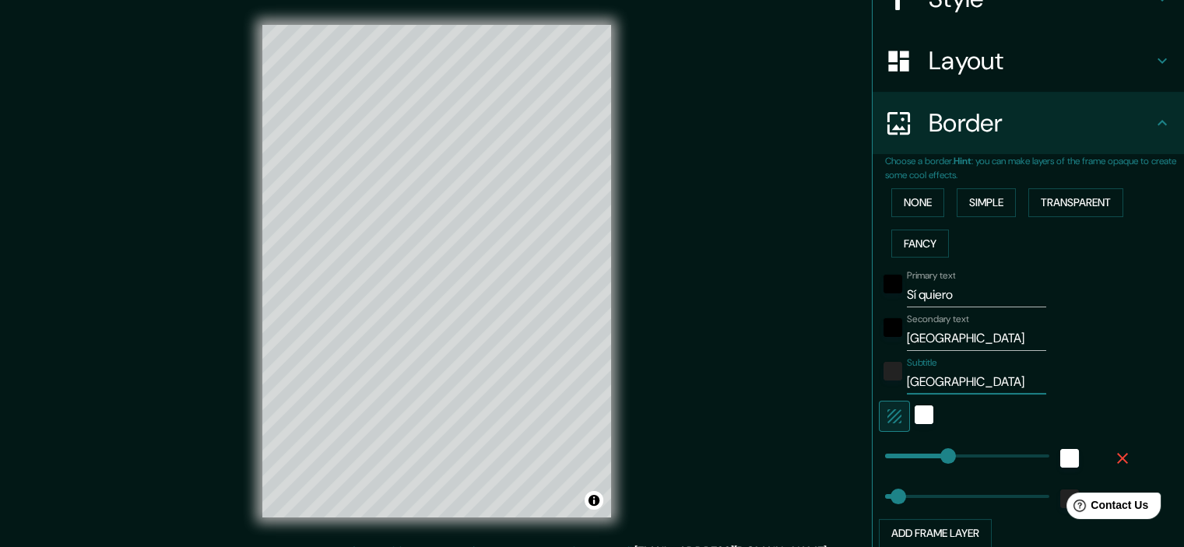
type input "Plaza de San nico"
type input "36"
type input "Plaza de San nicol"
type input "36"
type input "Plaza de San nicolá"
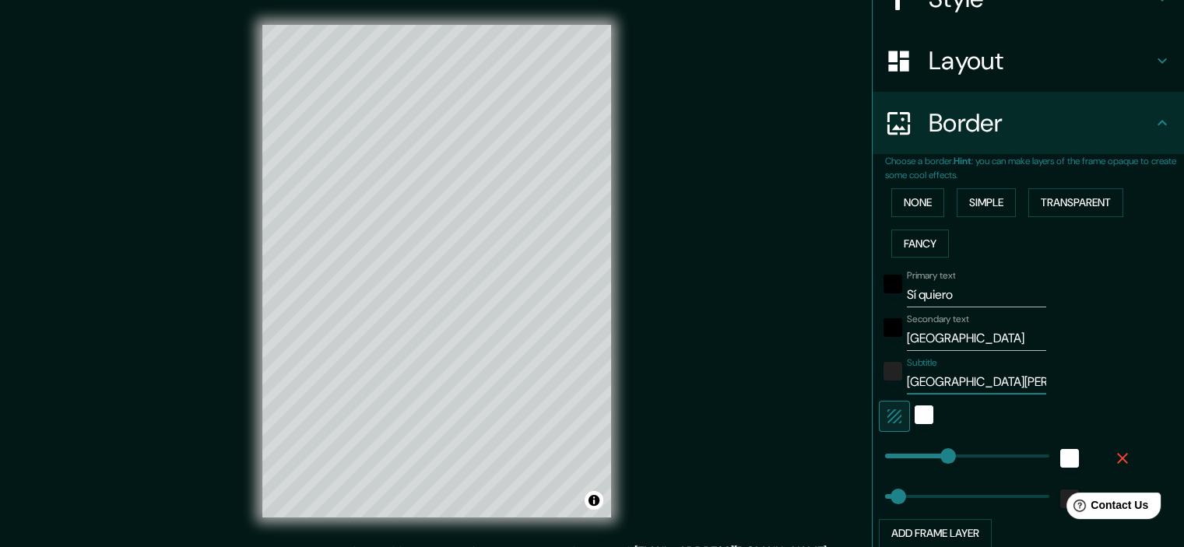
type input "36"
type input "Plaza de San nicolás"
type input "36"
type input "Plaza de San icolás"
type input "36"
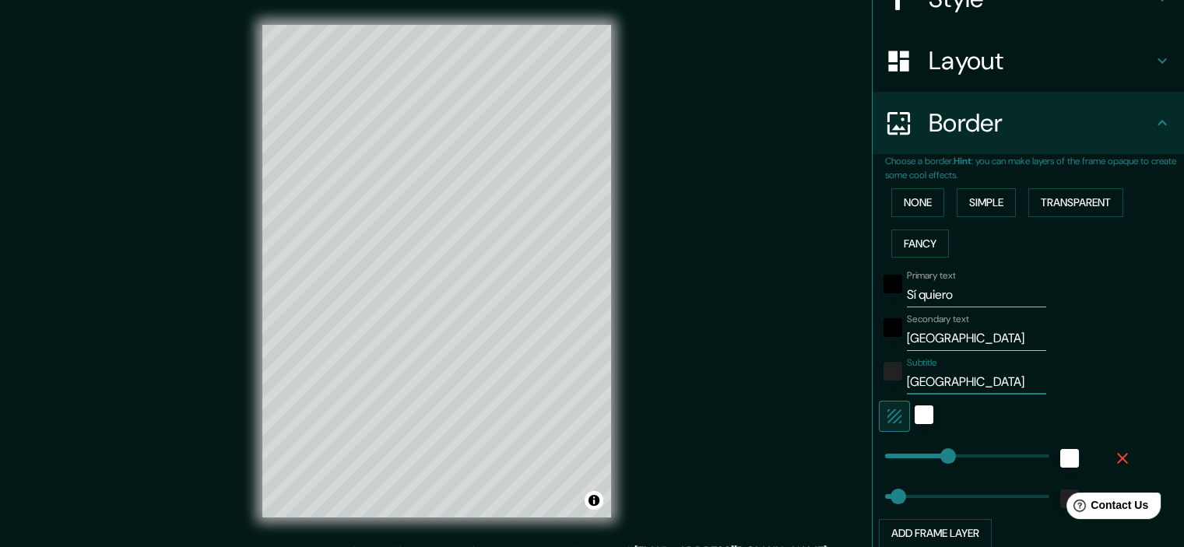
type input "[GEOGRAPHIC_DATA][DATE][PERSON_NAME]"
type input "36"
type input "[GEOGRAPHIC_DATA][DATE][PERSON_NAME]"
type input "36"
type input "[GEOGRAPHIC_DATA][DATE][PERSON_NAME] ("
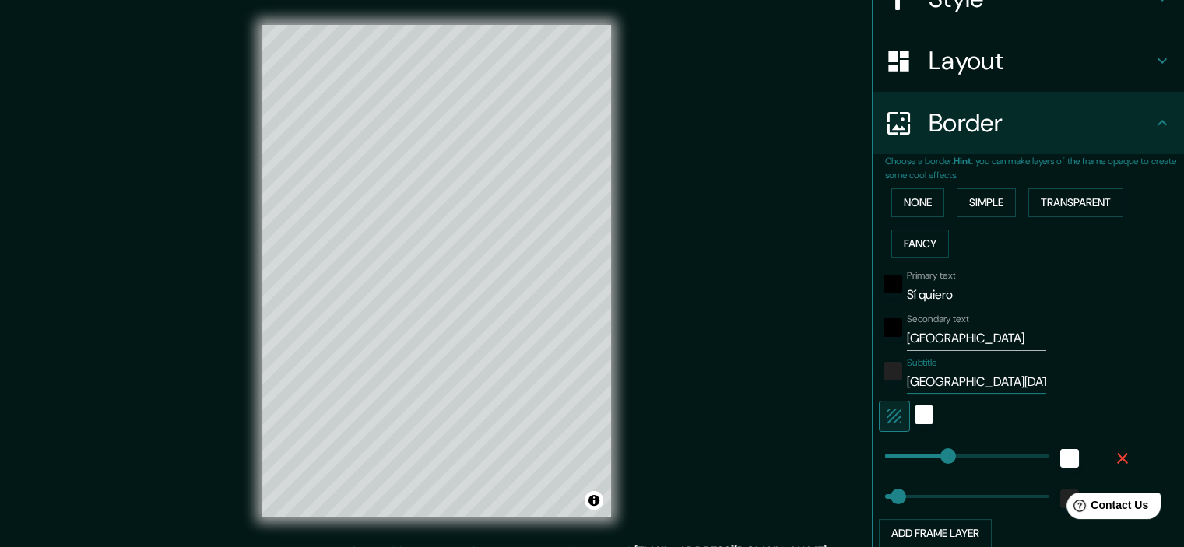
type input "36"
paste input "[GEOGRAPHIC_DATA]"
type input "[GEOGRAPHIC_DATA][DATE][PERSON_NAME] ([GEOGRAPHIC_DATA]"
type input "36"
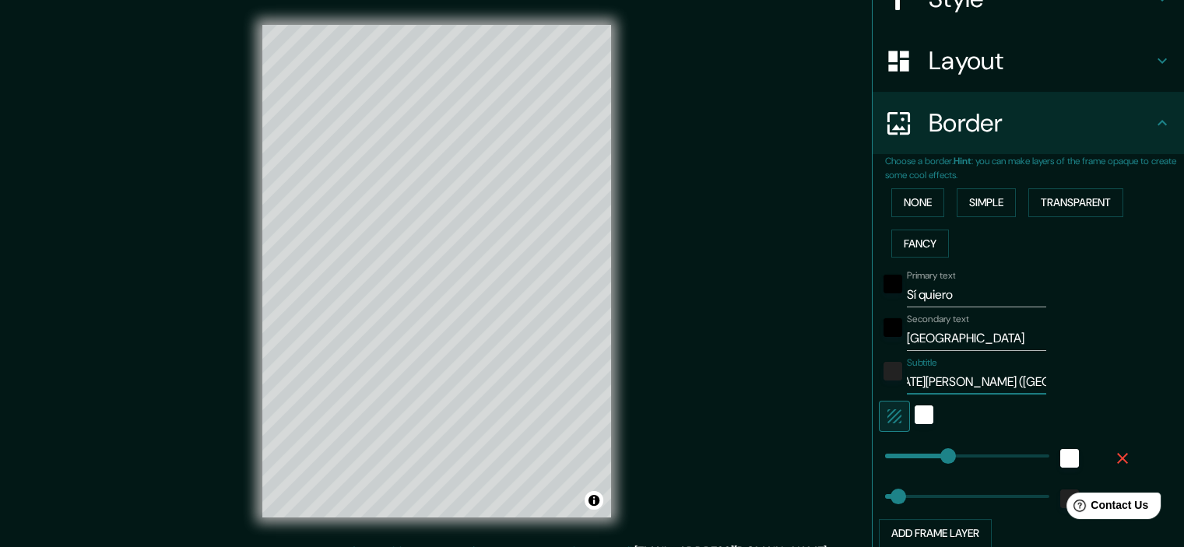
type input "Plaza de San Nicolás (37°10'52.8"N 3°35'36.3"W)"
type input "36"
drag, startPoint x: 1013, startPoint y: 376, endPoint x: 891, endPoint y: 383, distance: 122.5
click at [891, 383] on div "Subtitle Plaza de San Nicolás (37°10'52.8"N 3°35'36.3"W)" at bounding box center [1006, 375] width 255 height 37
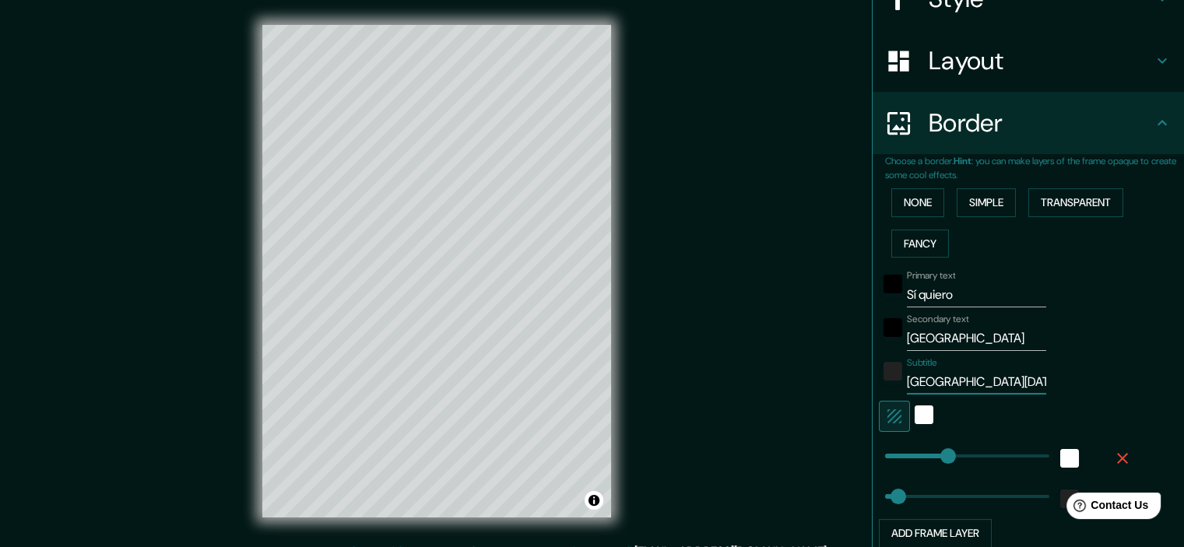
type input "(37°10'52.8"N 3°35'36.3"W)"
type input "36"
type input "(37°10'52.8"N 3°35'36.3"W)"
type input "36"
type input "(37°10'52.8"N 3°35'36.3"W)"
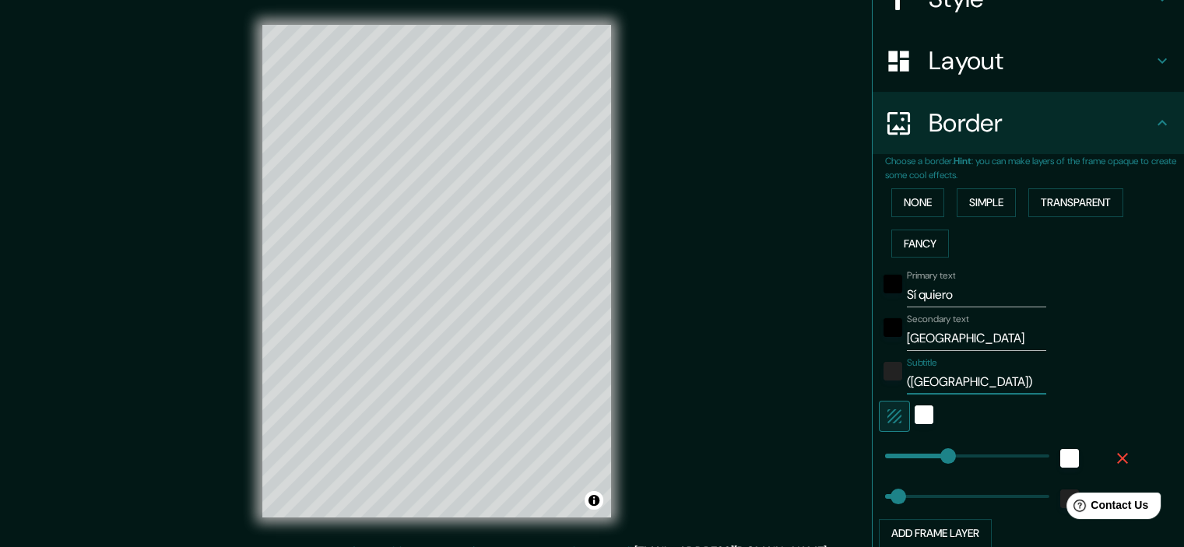
click at [984, 336] on input "[GEOGRAPHIC_DATA]" at bounding box center [976, 338] width 139 height 25
paste input "[GEOGRAPHIC_DATA][DATE][PERSON_NAME]"
type input "Plaza de San NicolásGranada"
type input "36"
type input "[GEOGRAPHIC_DATA]"
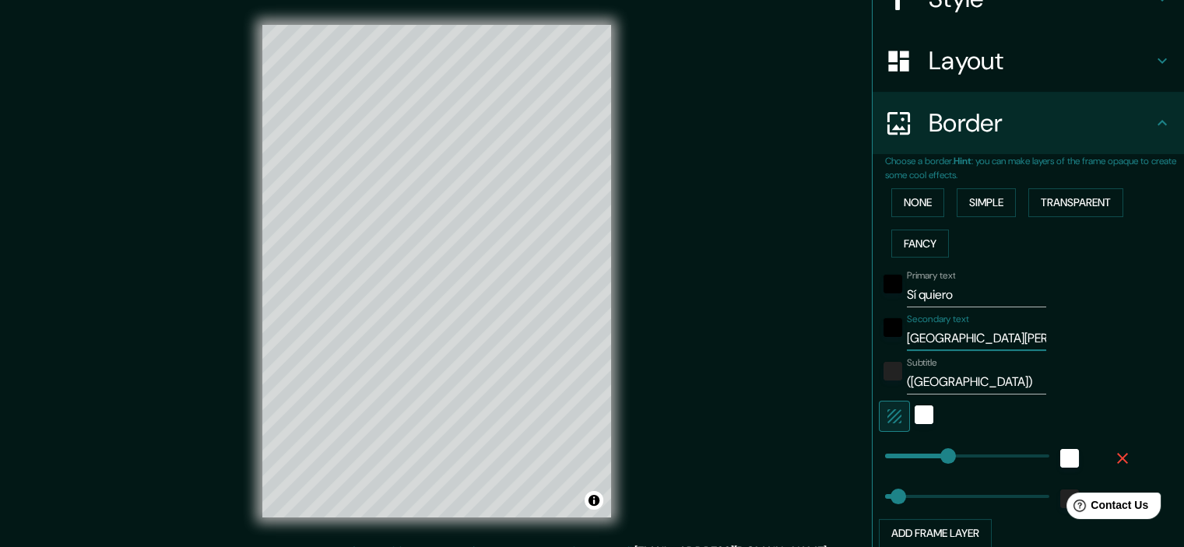
type input "36"
click at [907, 378] on input "(37°10'52.8"N 3°35'36.3"W)" at bounding box center [976, 382] width 139 height 25
paste input "[GEOGRAPHIC_DATA][DATE][PERSON_NAME]"
type input "Plaza de San Nicolás(37°10'52.8"N 3°35'36.3"W)"
type input "36"
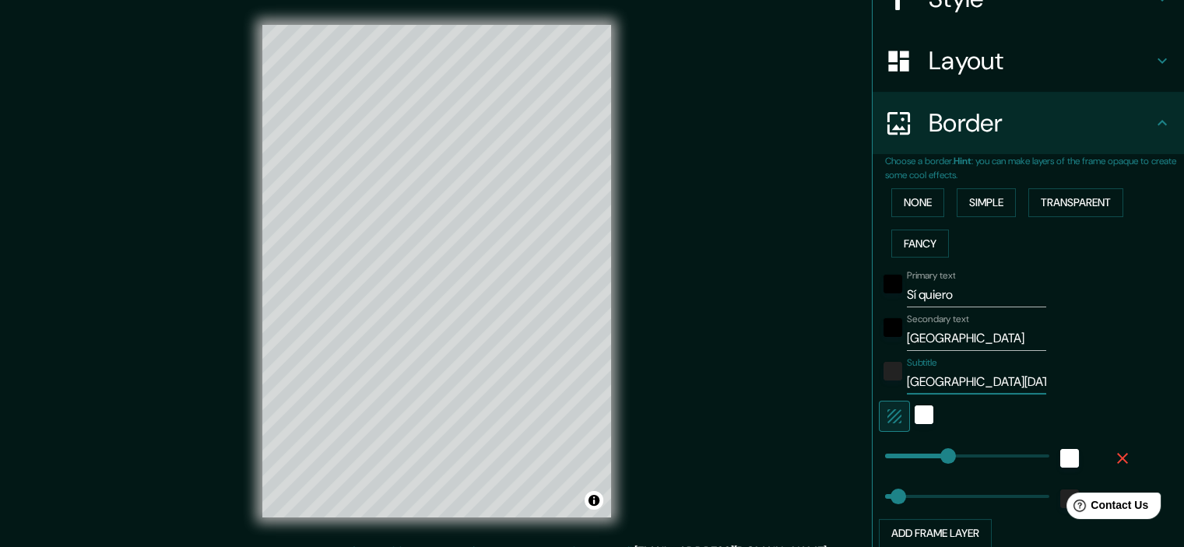
type input "Plaza de San Nicolás (37°10'52.8"N 3°35'36.3"W)"
type input "36"
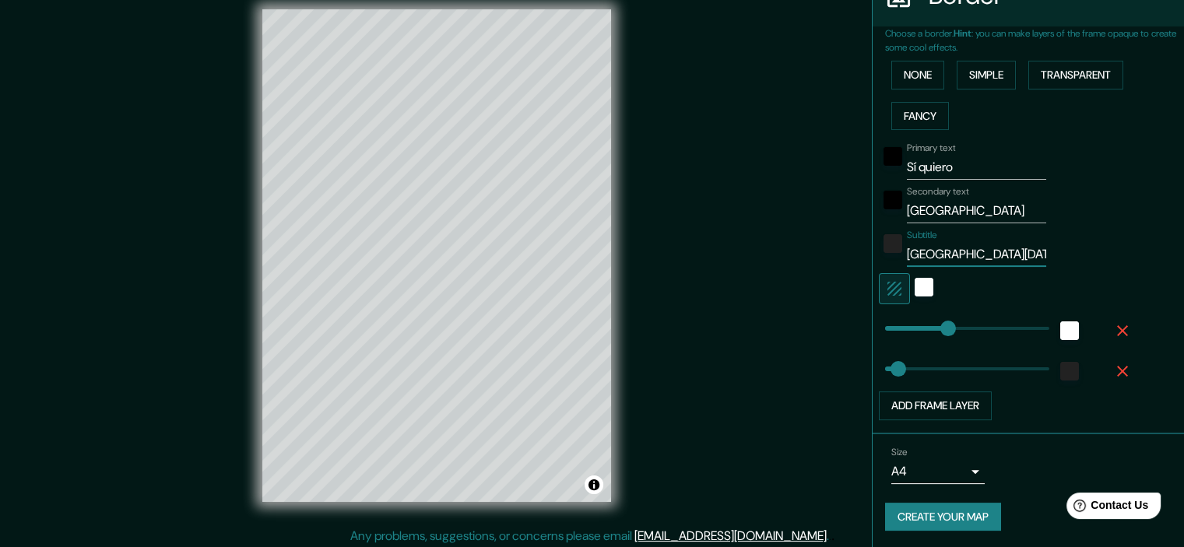
scroll to position [19, 0]
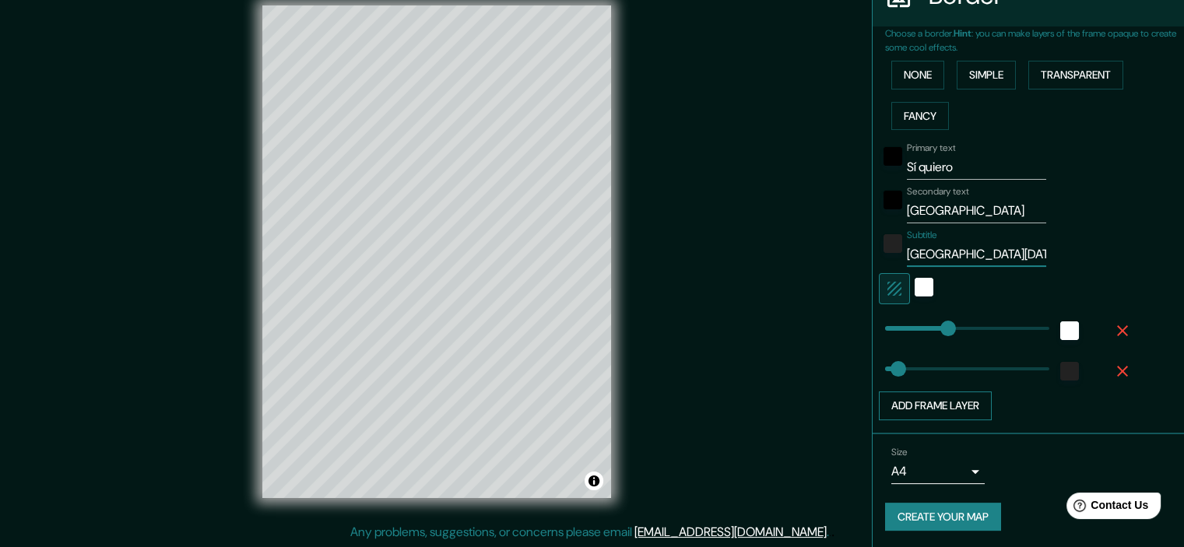
type input "Plaza de San Nicolás (37°10'52.8"N 3°35'36.3"W)"
click at [949, 408] on button "Add frame layer" at bounding box center [935, 406] width 113 height 29
type input "36"
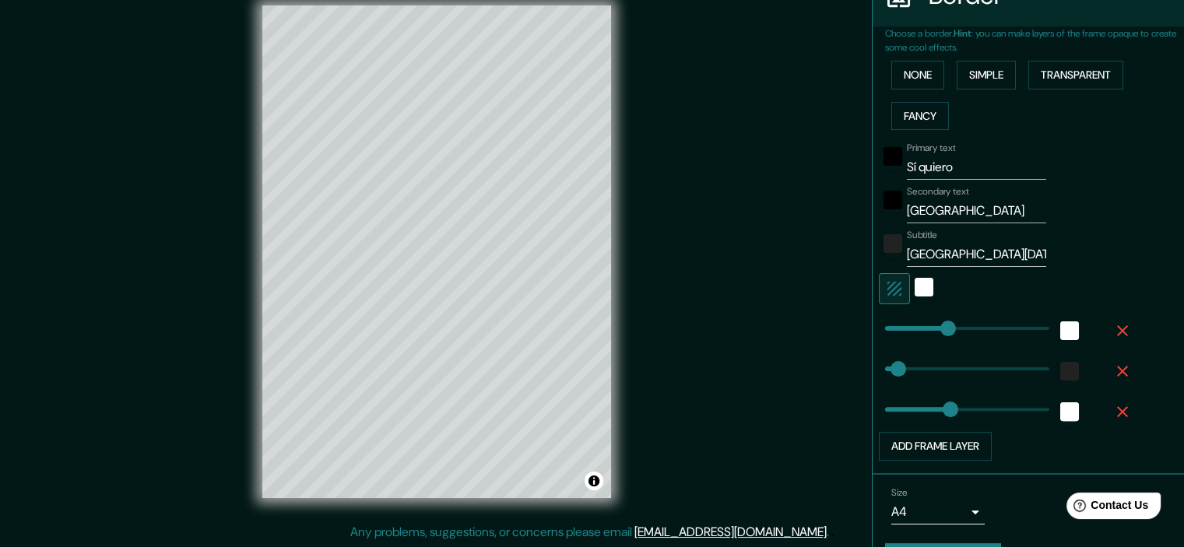
type input "179"
click at [961, 443] on button "Add frame layer" at bounding box center [935, 446] width 113 height 29
type input "36"
type input "179"
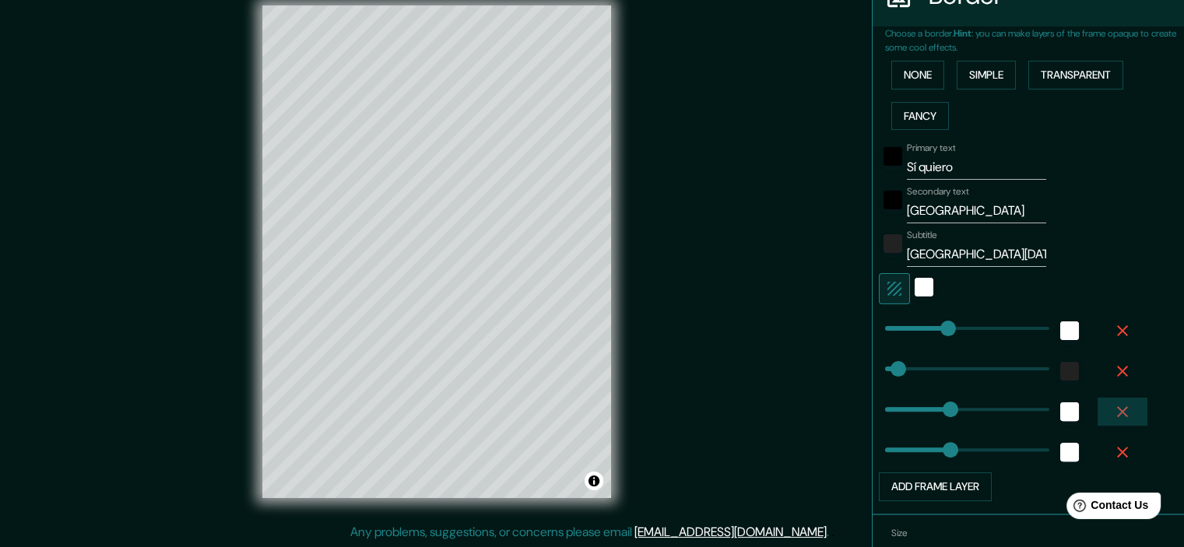
click at [1114, 410] on icon "button" at bounding box center [1123, 412] width 19 height 19
type input "36"
type input "179"
click at [1114, 410] on icon "button" at bounding box center [1123, 412] width 19 height 19
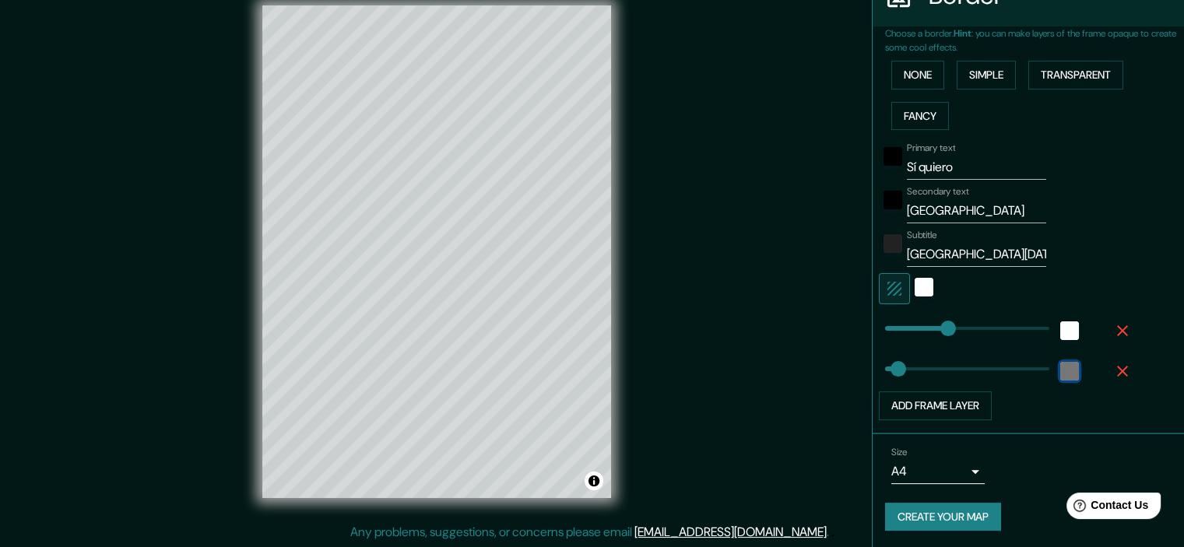
click at [1061, 375] on div "color-222222" at bounding box center [1070, 371] width 19 height 19
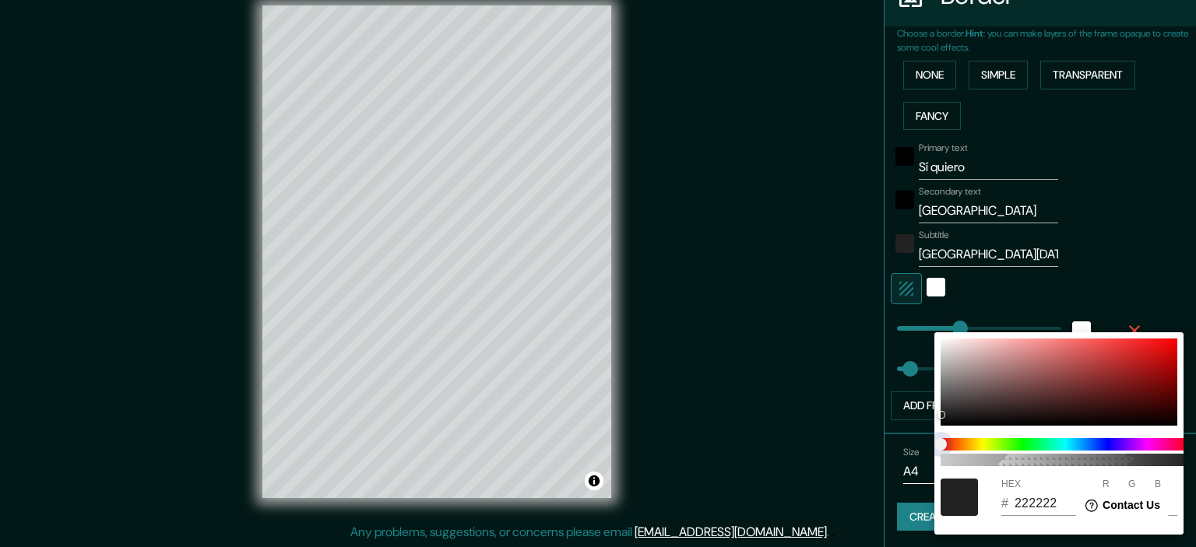
click at [1000, 445] on span at bounding box center [1065, 444] width 249 height 12
type input "36"
type input "212121"
type input "33"
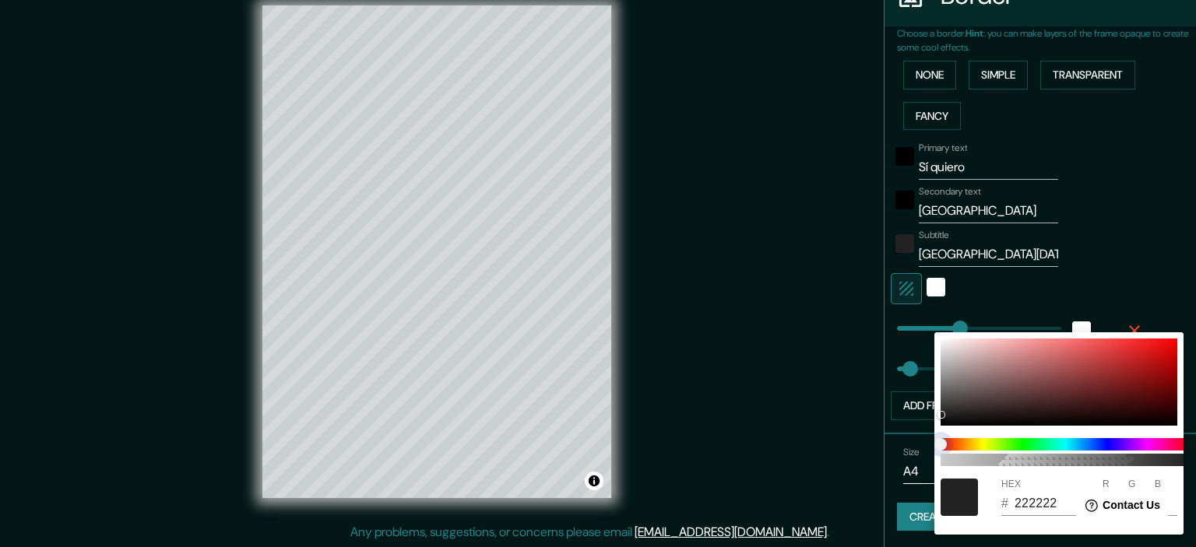
type input "33"
click at [1019, 442] on span at bounding box center [1065, 444] width 249 height 12
type input "36"
click at [1140, 280] on div at bounding box center [598, 273] width 1196 height 547
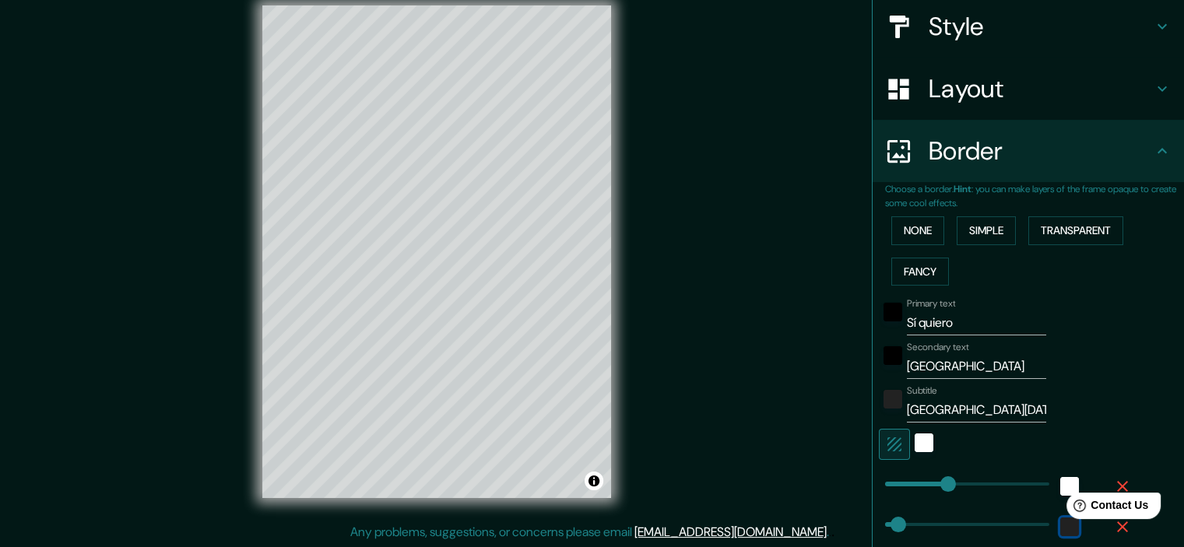
scroll to position [336, 0]
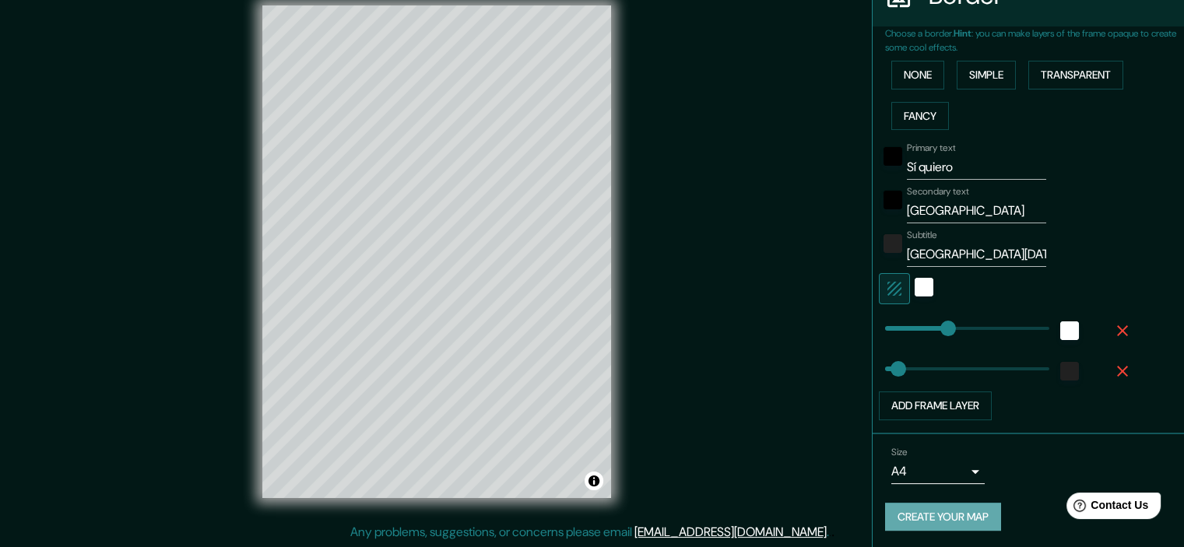
click at [925, 519] on button "Create your map" at bounding box center [943, 517] width 116 height 29
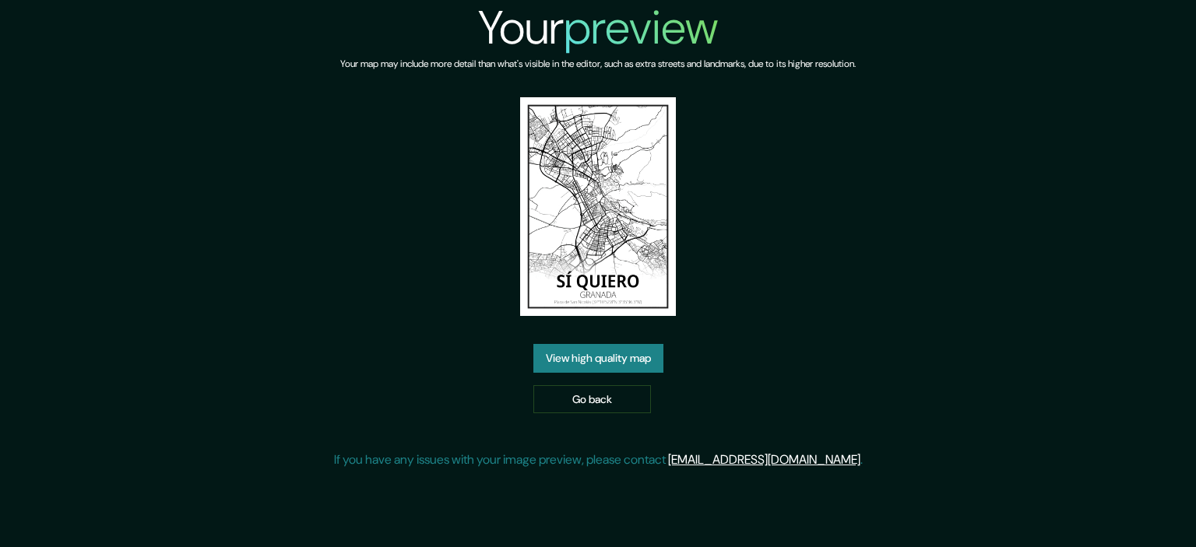
click at [601, 344] on link "View high quality map" at bounding box center [598, 358] width 130 height 29
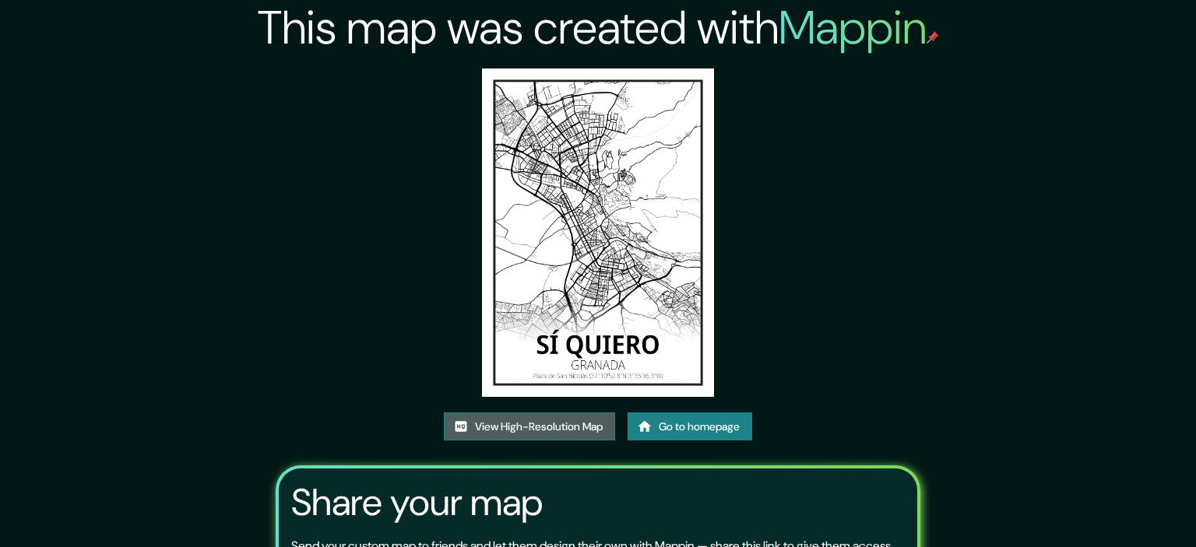
click at [536, 413] on link "View High-Resolution Map" at bounding box center [529, 427] width 171 height 29
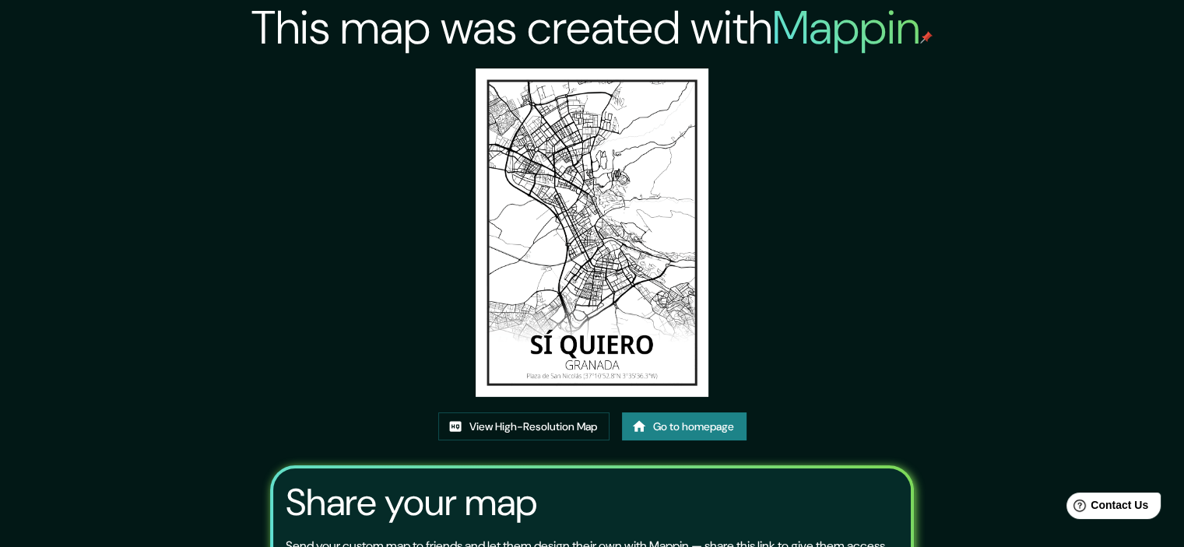
click at [620, 293] on img at bounding box center [592, 233] width 232 height 329
click at [691, 427] on link "Go to homepage" at bounding box center [684, 427] width 125 height 29
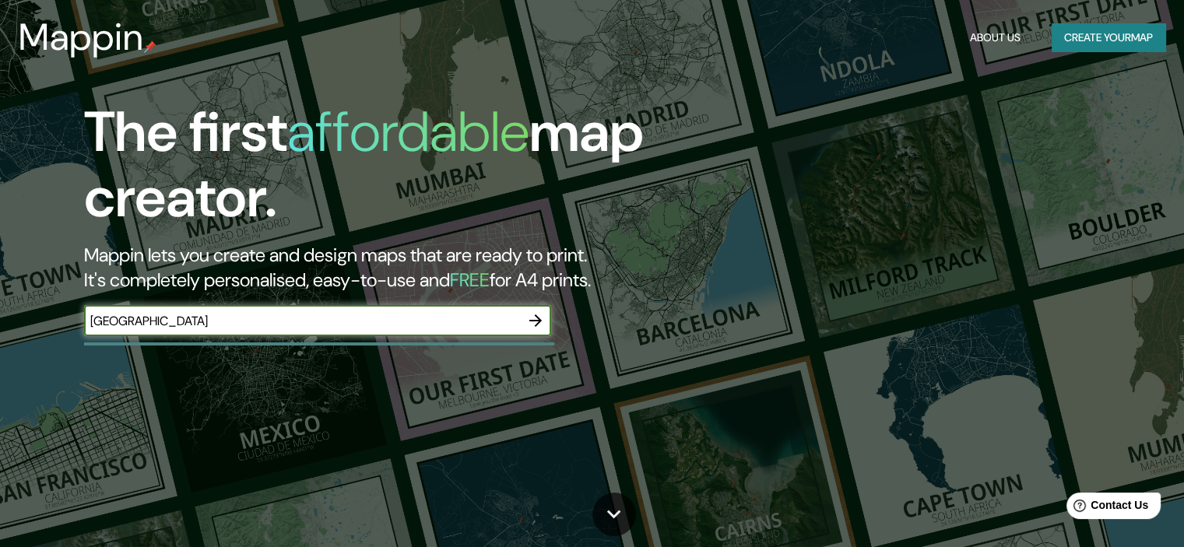
type input "[GEOGRAPHIC_DATA]"
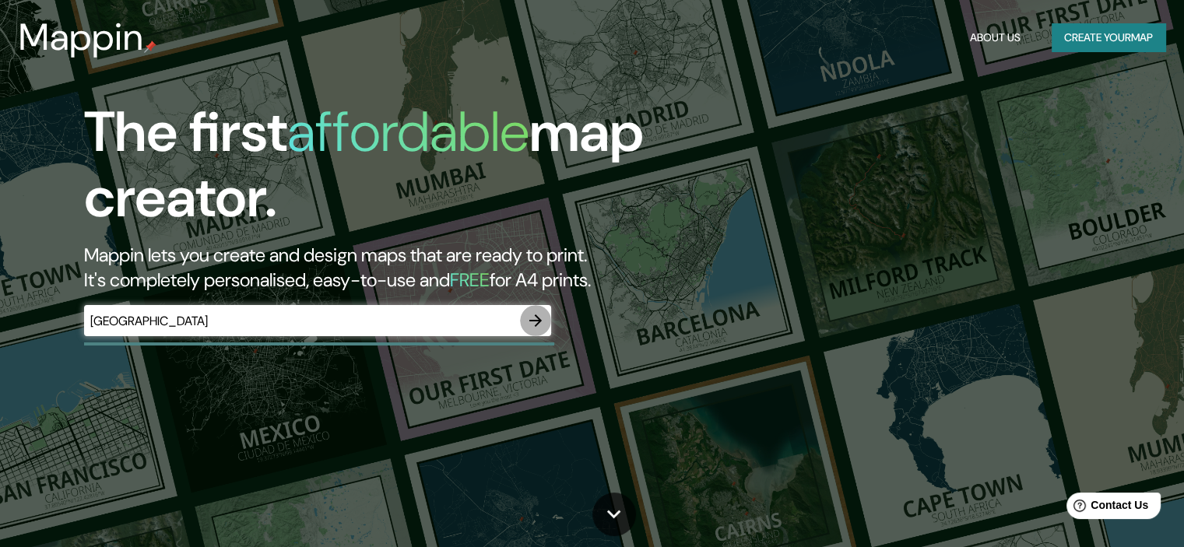
click at [536, 322] on icon "button" at bounding box center [535, 320] width 19 height 19
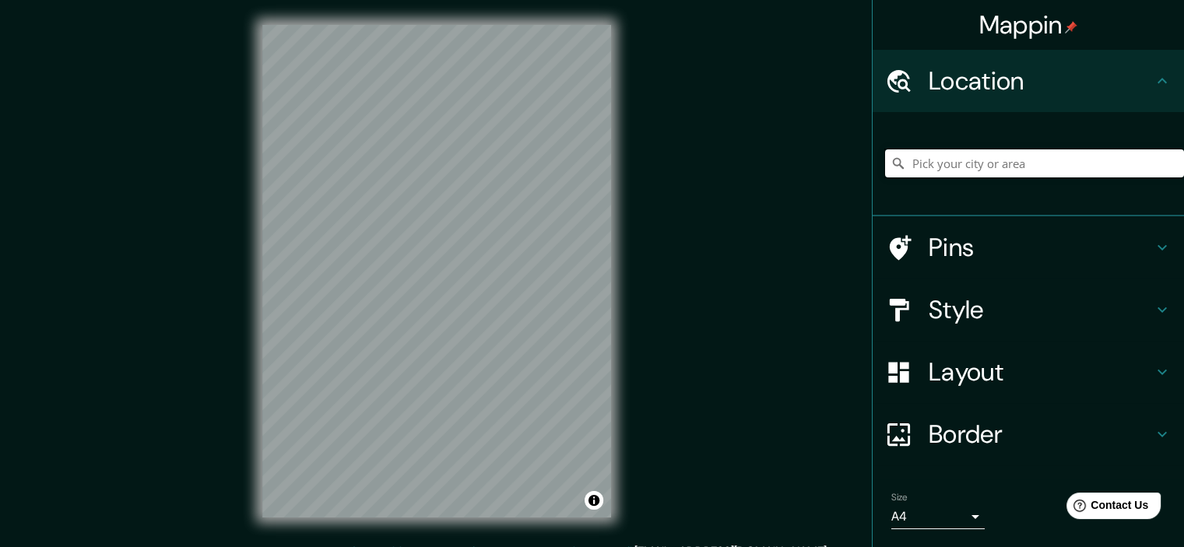
click at [974, 171] on input "Pick your city or area" at bounding box center [1034, 164] width 299 height 28
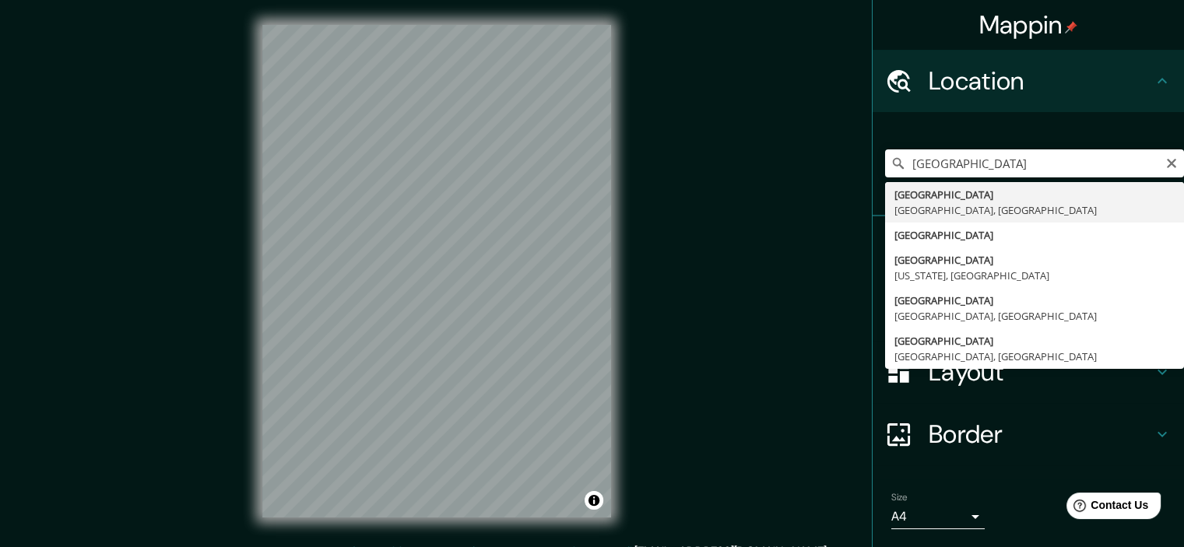
type input "[GEOGRAPHIC_DATA], [GEOGRAPHIC_DATA], [GEOGRAPHIC_DATA]"
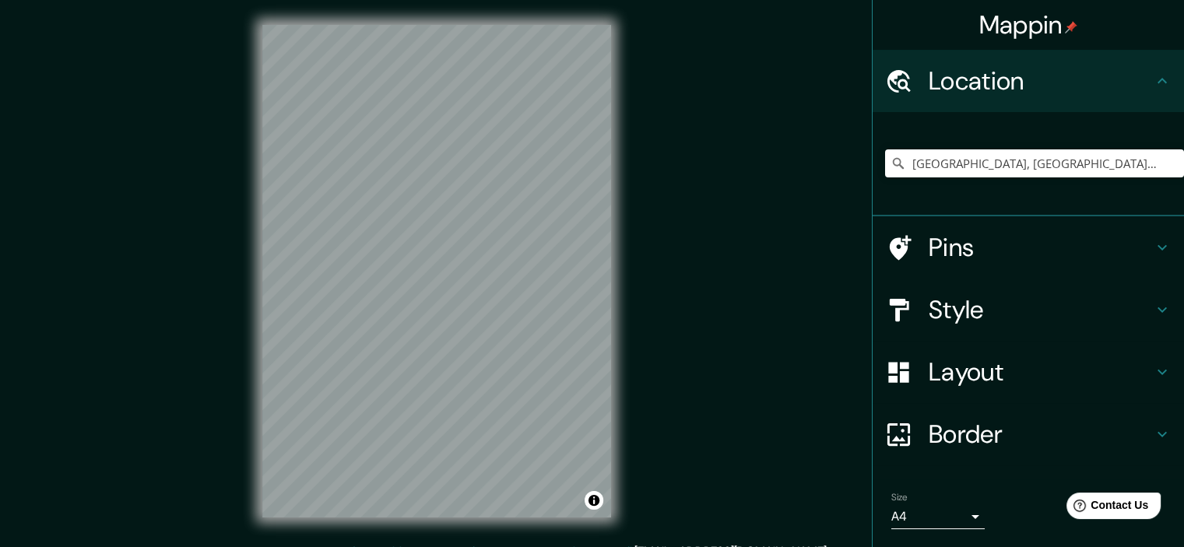
click at [1158, 311] on icon at bounding box center [1162, 310] width 9 height 5
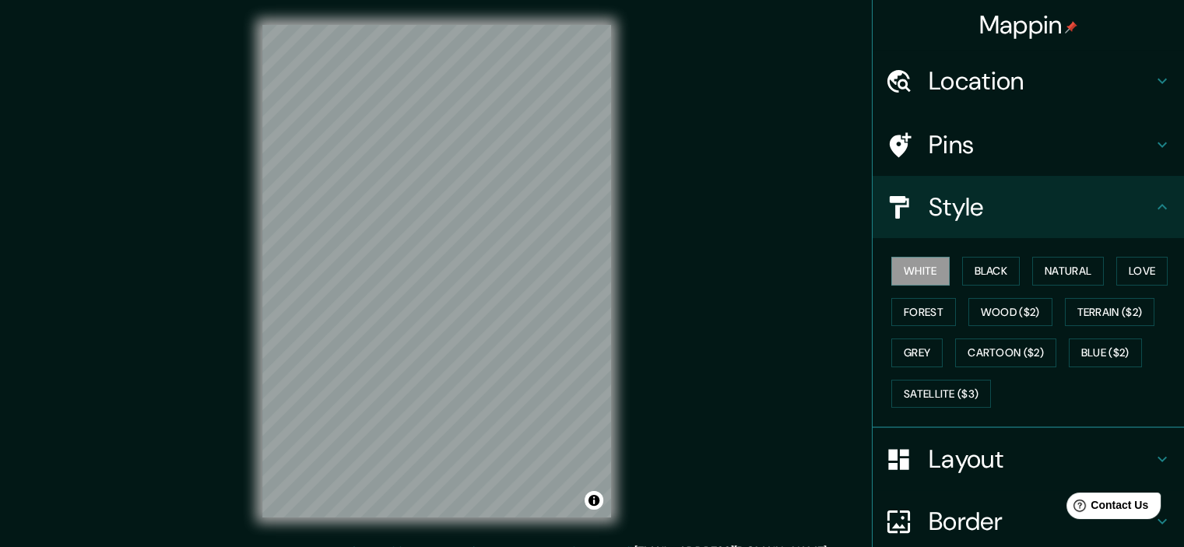
click at [1124, 458] on h4 "Layout" at bounding box center [1041, 459] width 224 height 31
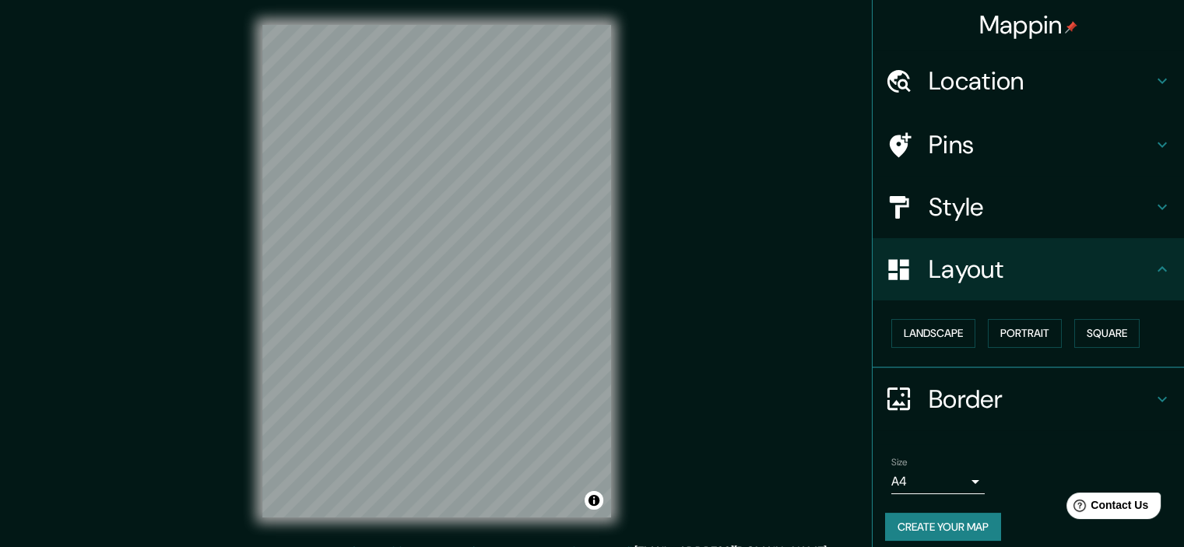
scroll to position [11, 0]
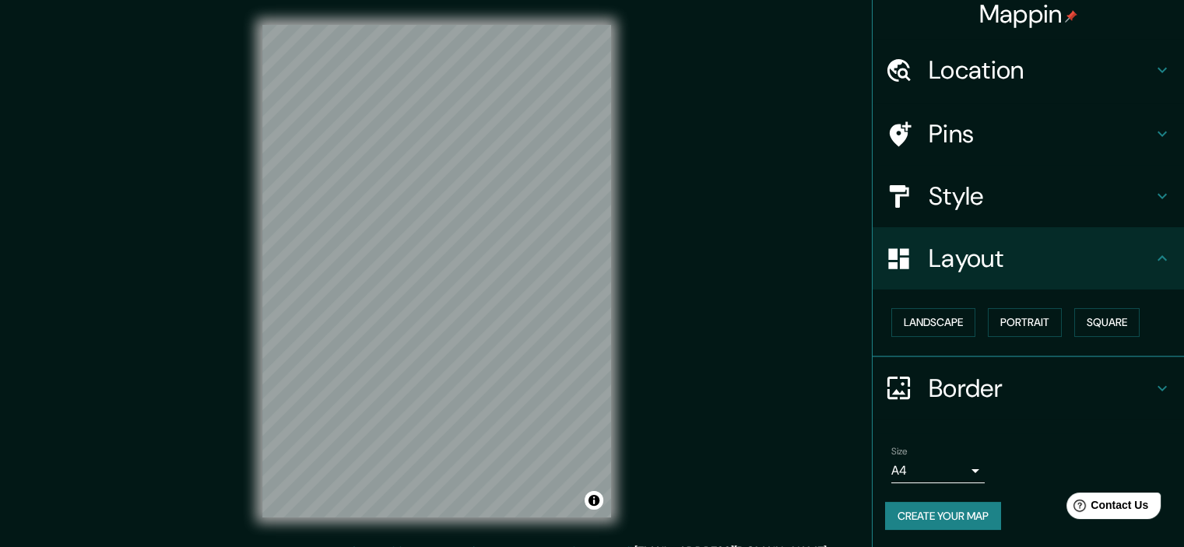
click at [1153, 389] on icon at bounding box center [1162, 388] width 19 height 19
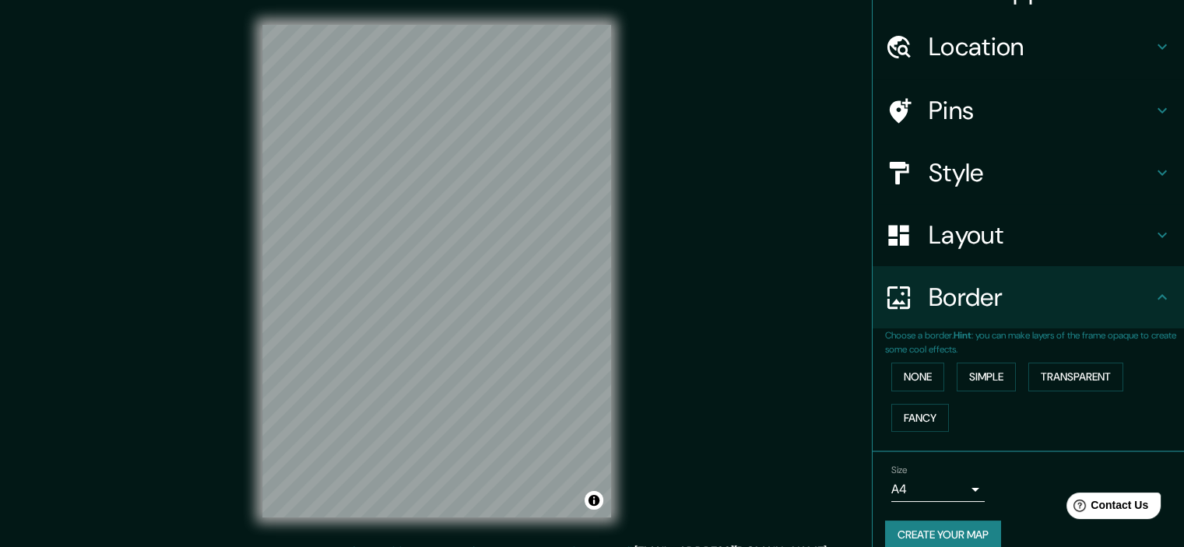
scroll to position [53, 0]
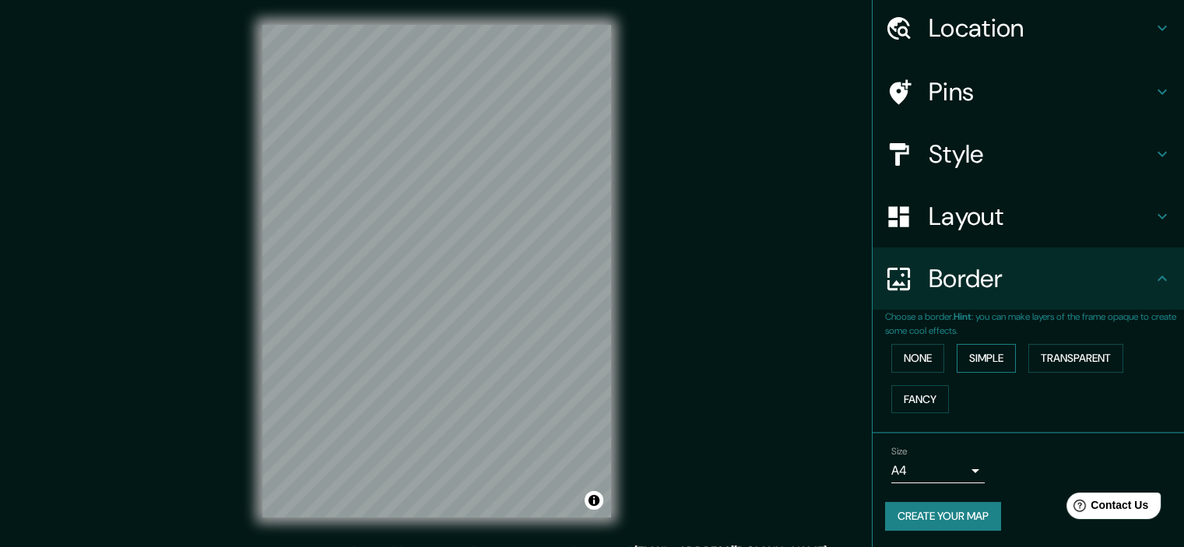
click at [980, 364] on button "Simple" at bounding box center [986, 358] width 59 height 29
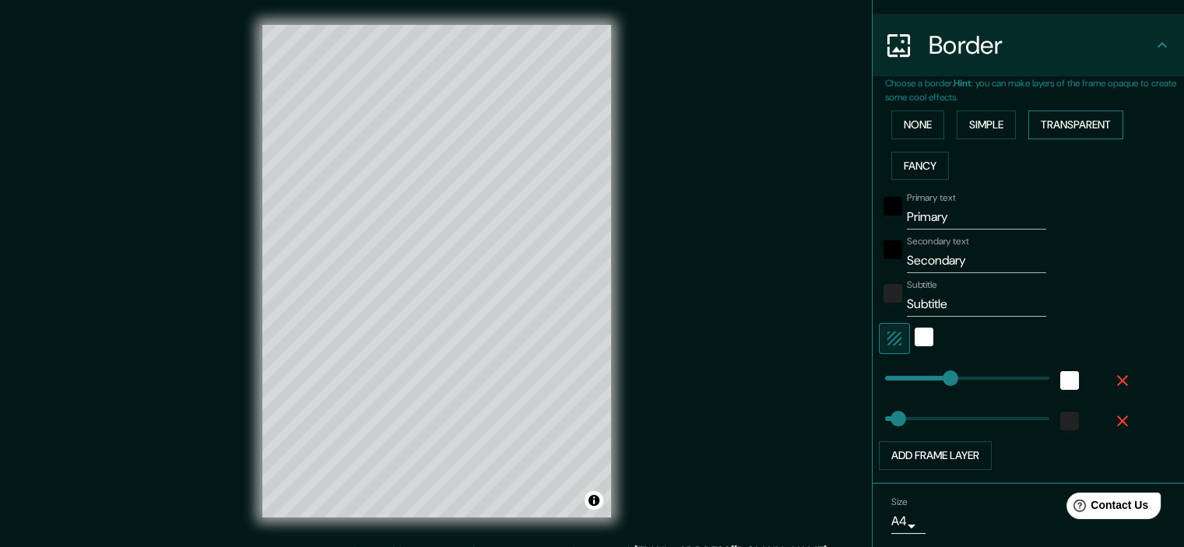
scroll to position [287, 0]
drag, startPoint x: 940, startPoint y: 211, endPoint x: 881, endPoint y: 221, distance: 59.3
click at [881, 221] on div "Primary text Primary" at bounding box center [1006, 210] width 255 height 37
type input "G"
type input "179"
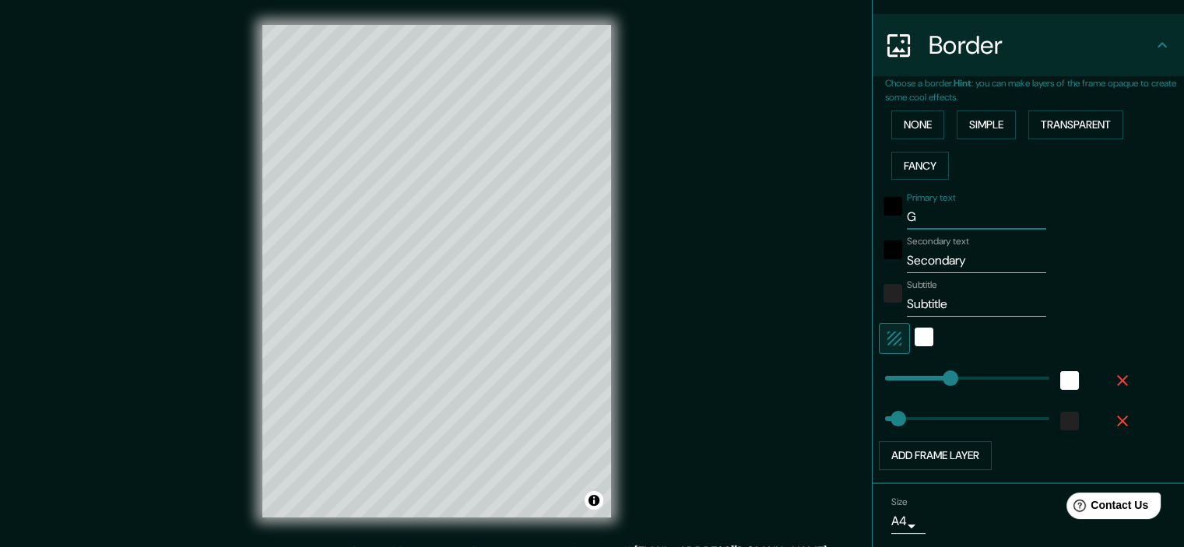
type input "36"
type input "Gr"
type input "179"
type input "36"
type input "Gra"
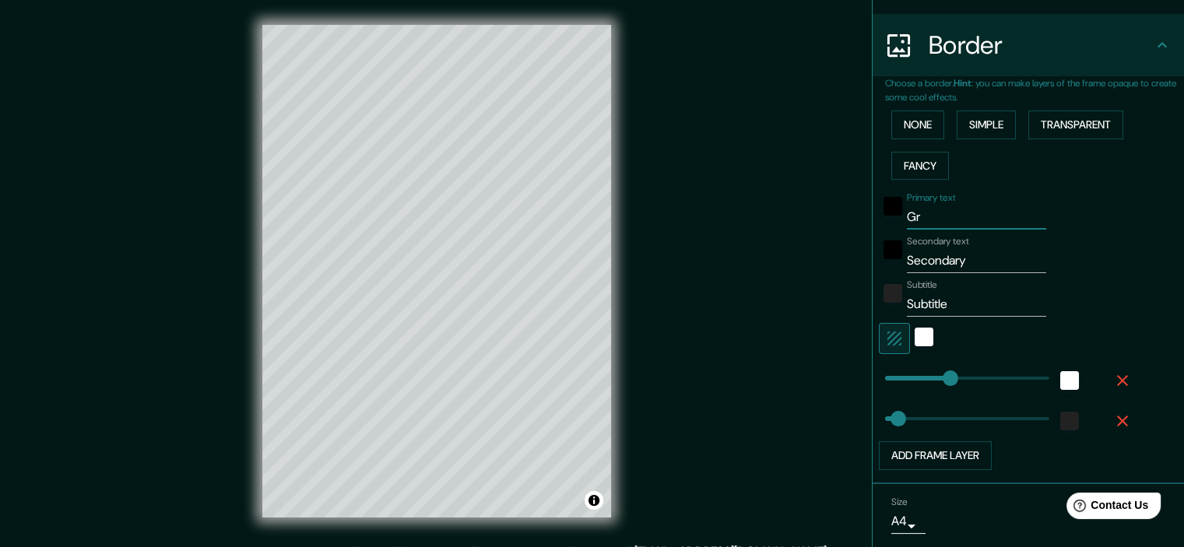
type input "179"
type input "36"
type input "Gran"
type input "179"
type input "36"
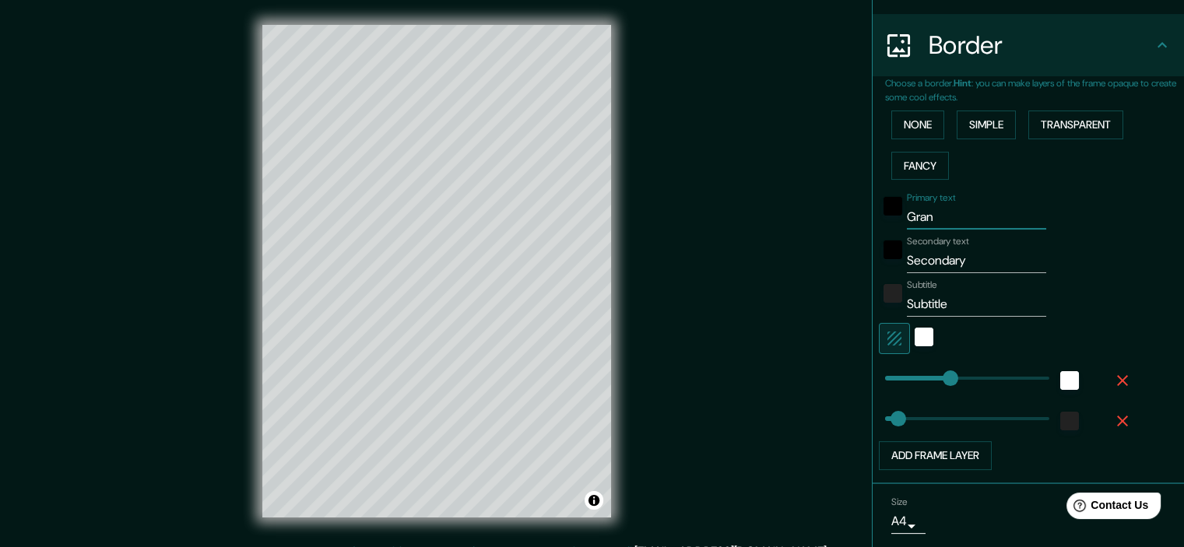
type input "[PERSON_NAME]"
type input "179"
type input "36"
type input "Granad"
type input "179"
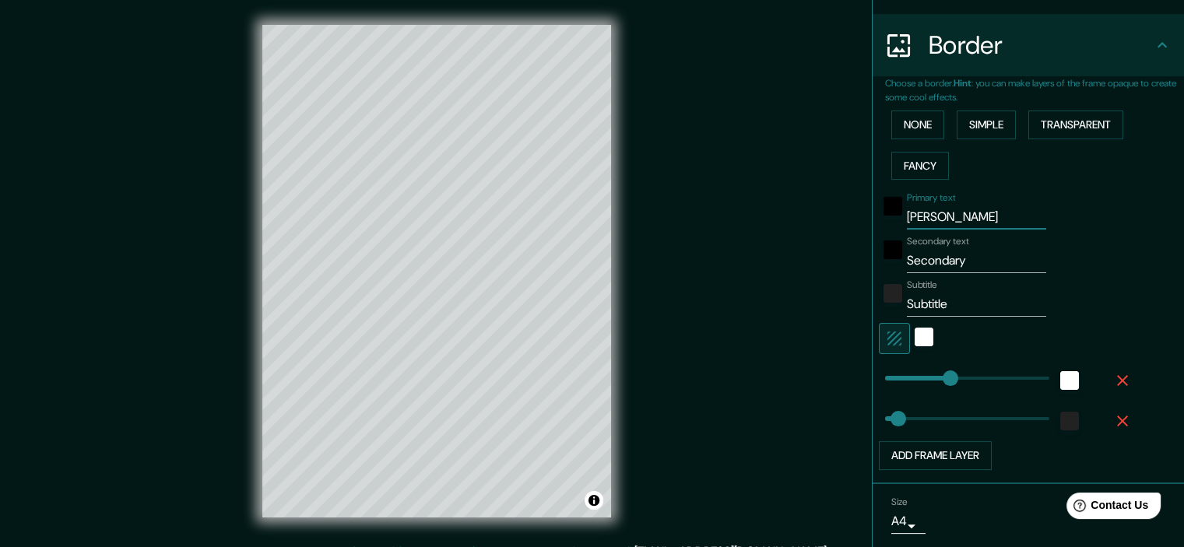
type input "36"
type input "[GEOGRAPHIC_DATA]"
type input "179"
type input "36"
drag, startPoint x: 962, startPoint y: 220, endPoint x: 893, endPoint y: 213, distance: 68.8
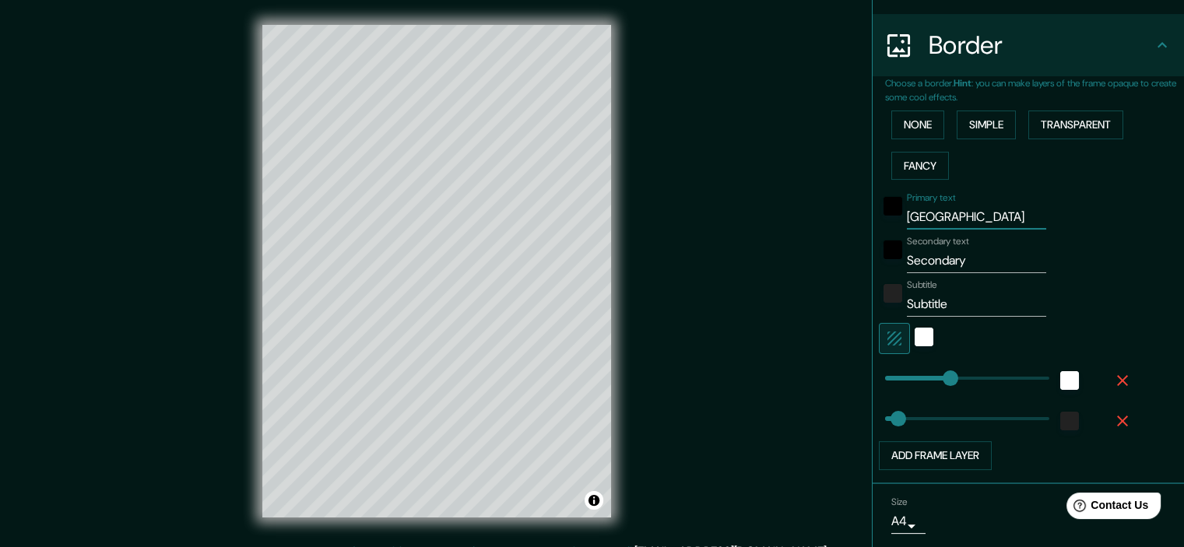
click at [893, 213] on div "Primary text [GEOGRAPHIC_DATA]" at bounding box center [1006, 210] width 255 height 37
type input "[GEOGRAPHIC_DATA]"
drag, startPoint x: 962, startPoint y: 260, endPoint x: 858, endPoint y: 262, distance: 103.6
click at [858, 262] on div "Mappin Location [GEOGRAPHIC_DATA], [GEOGRAPHIC_DATA], [GEOGRAPHIC_DATA] Pins St…" at bounding box center [592, 284] width 1184 height 568
type input "S"
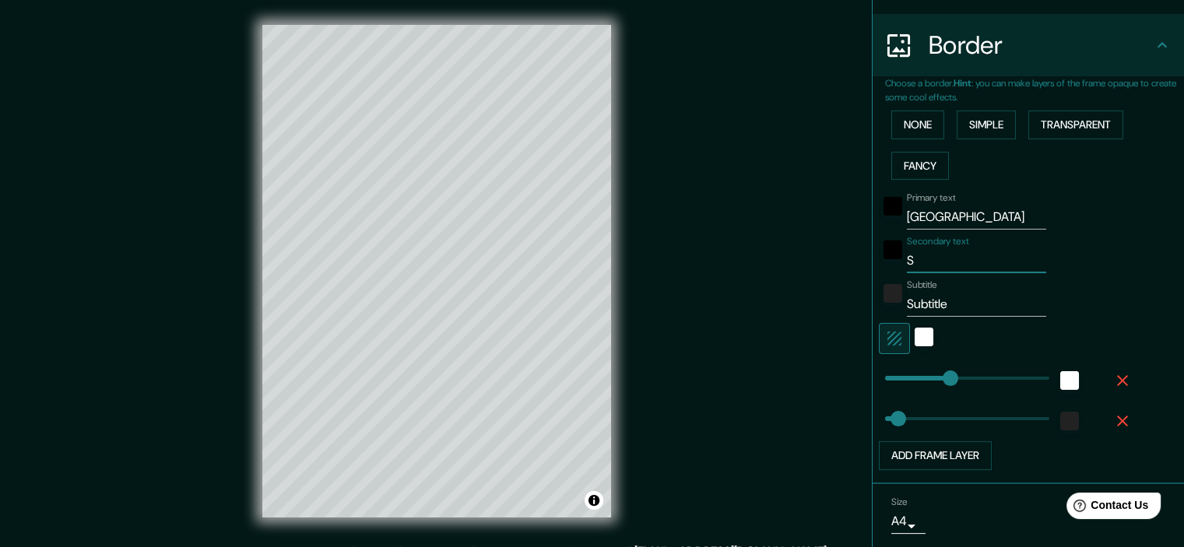
type input "179"
type input "36"
type input "Sí"
type input "179"
type input "36"
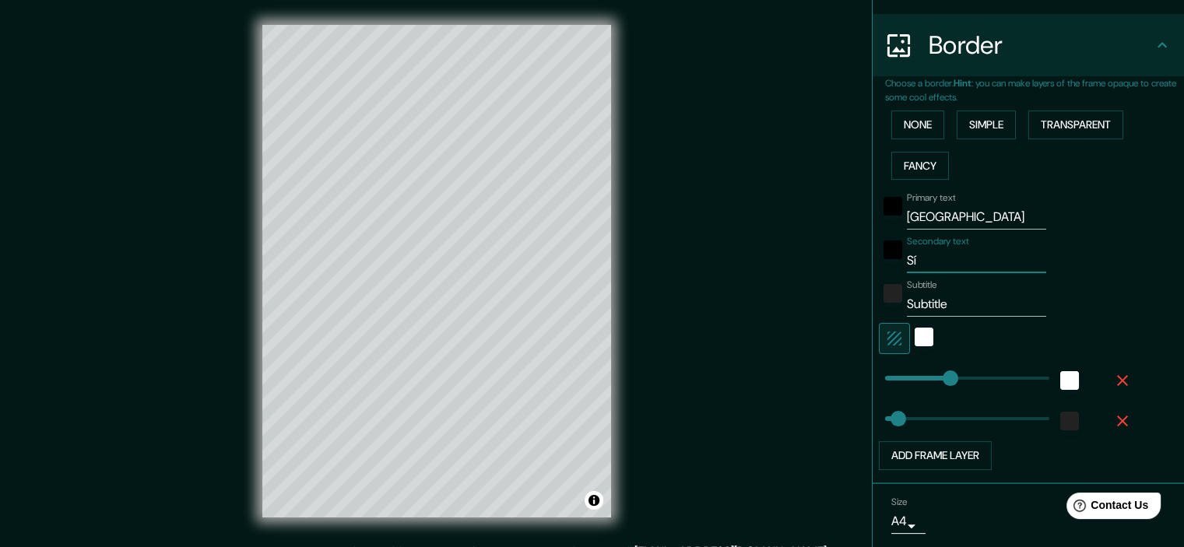
type input "Sí"
type input "179"
type input "36"
type input "Sí u"
type input "179"
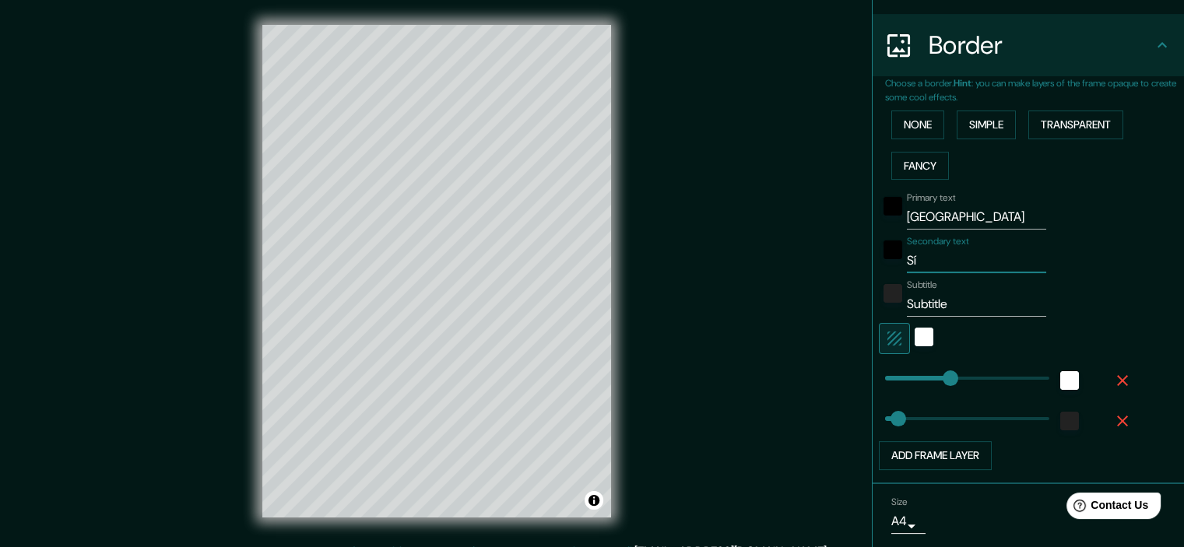
type input "36"
type input "Sí"
type input "179"
type input "36"
type input "Sí q"
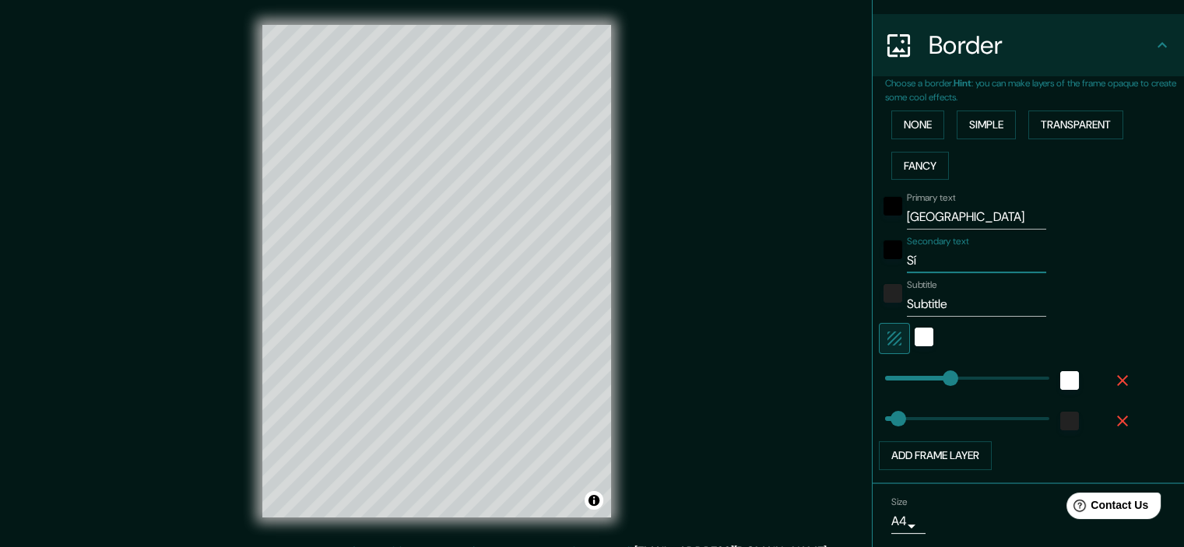
type input "179"
type input "36"
type input "Sí qu"
type input "179"
type input "36"
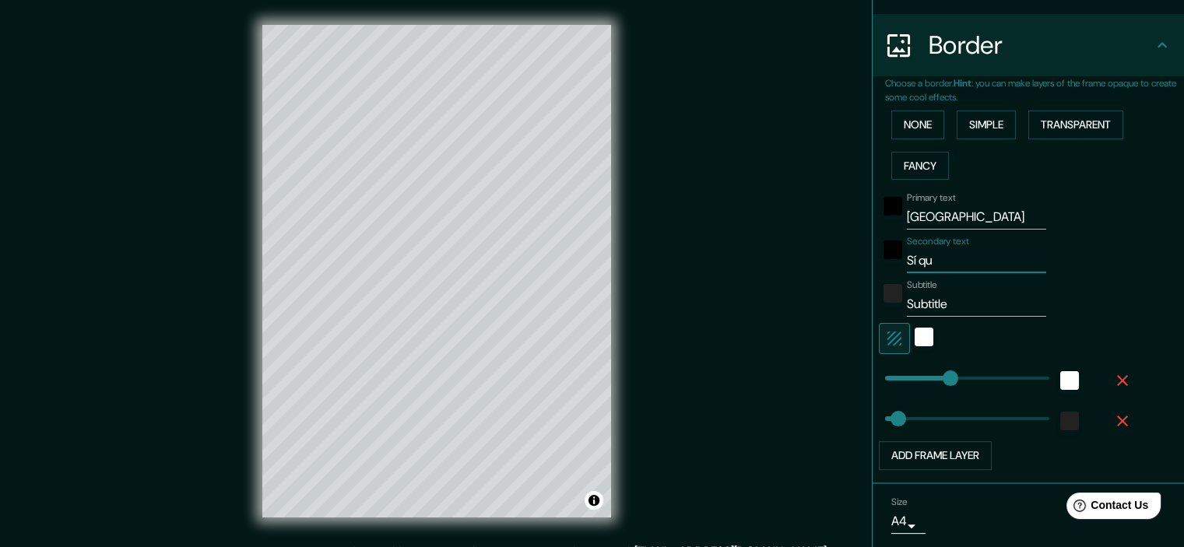
type input "Sí qui"
type input "179"
type input "36"
type input "Sí quie"
type input "179"
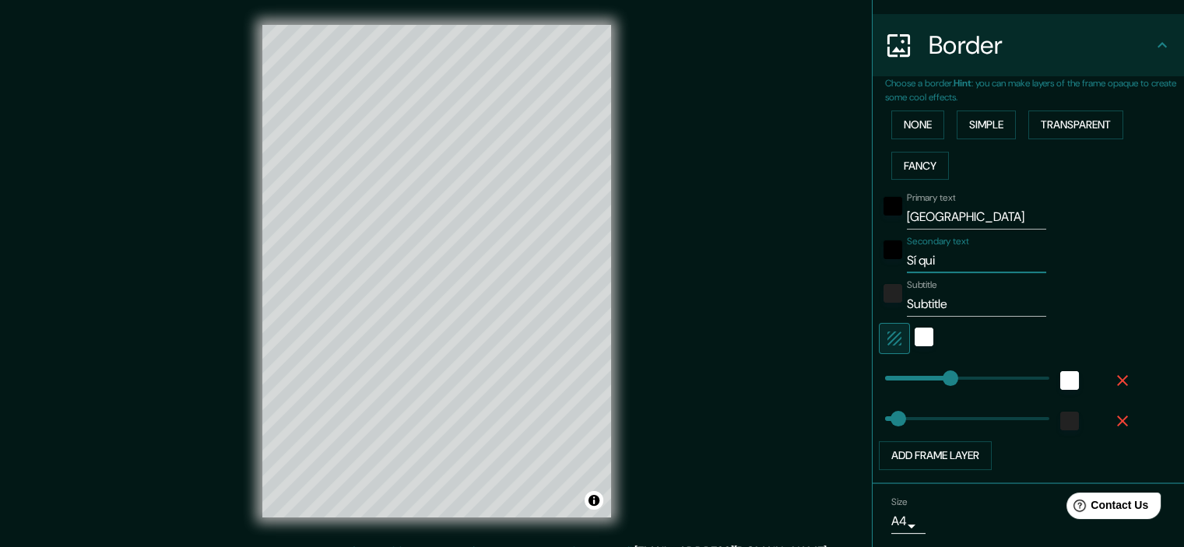
type input "36"
type input "Sí quier"
type input "179"
type input "36"
type input "Sí quiero"
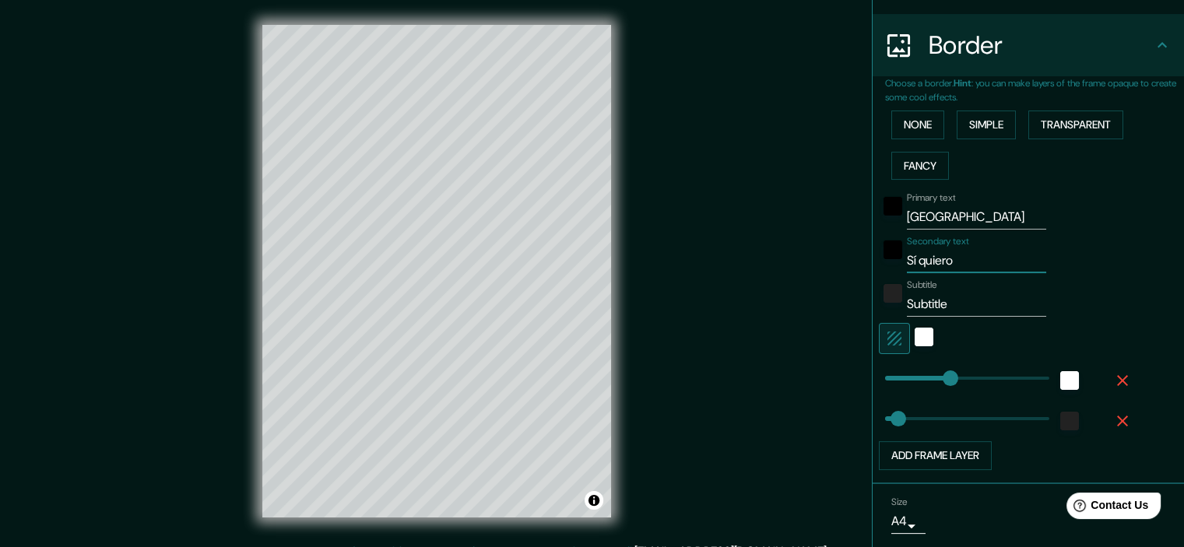
type input "179"
type input "36"
type input "Sí quiero"
type input "P"
type input "179"
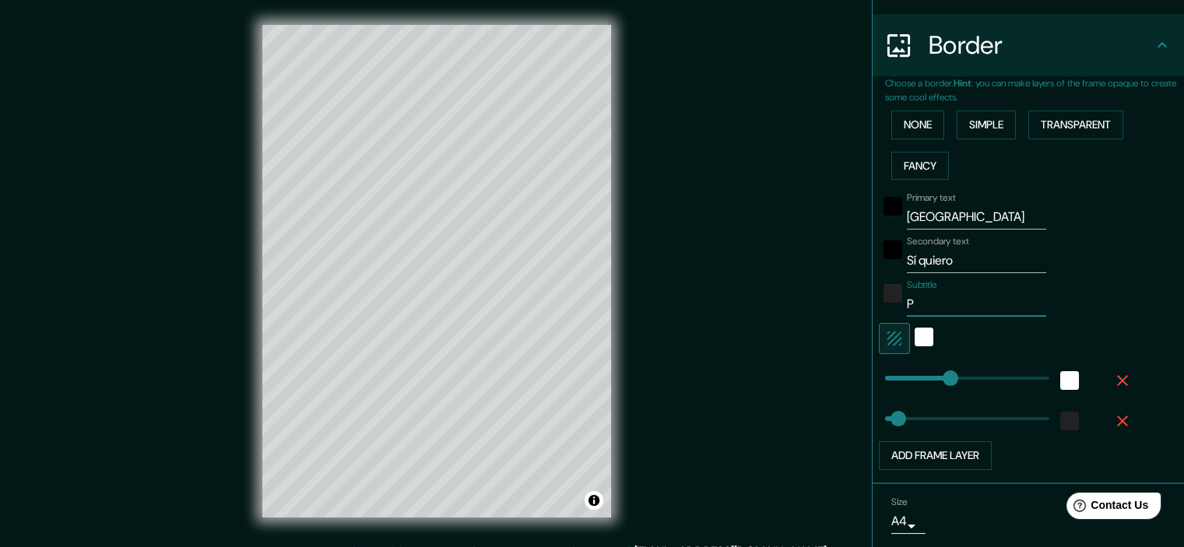
type input "36"
type input "Pl"
type input "179"
type input "36"
type input "Pla"
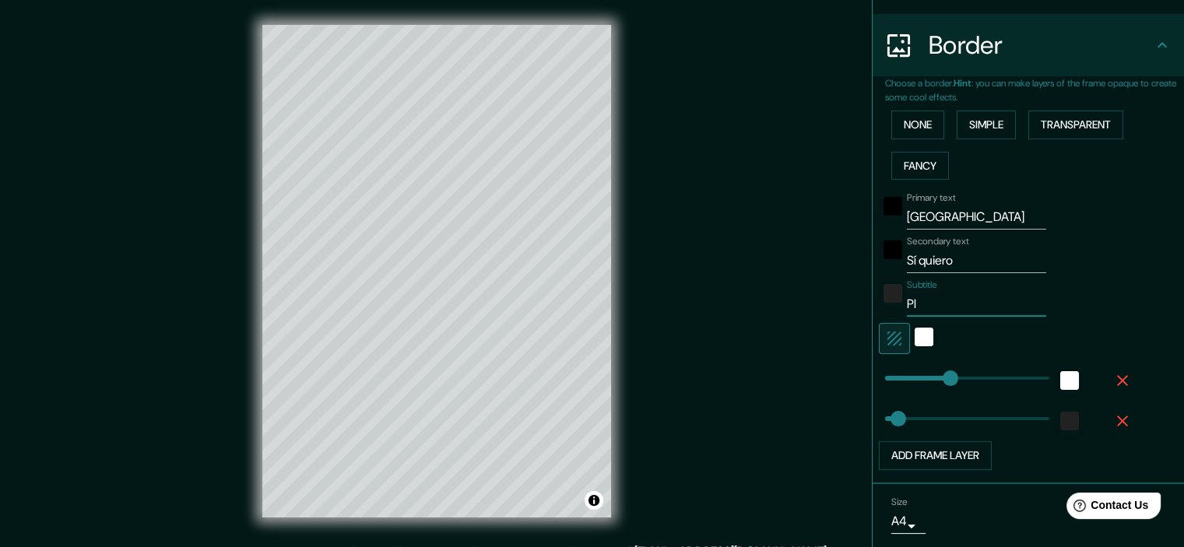
type input "179"
type input "36"
type input "Plaz"
type input "179"
type input "36"
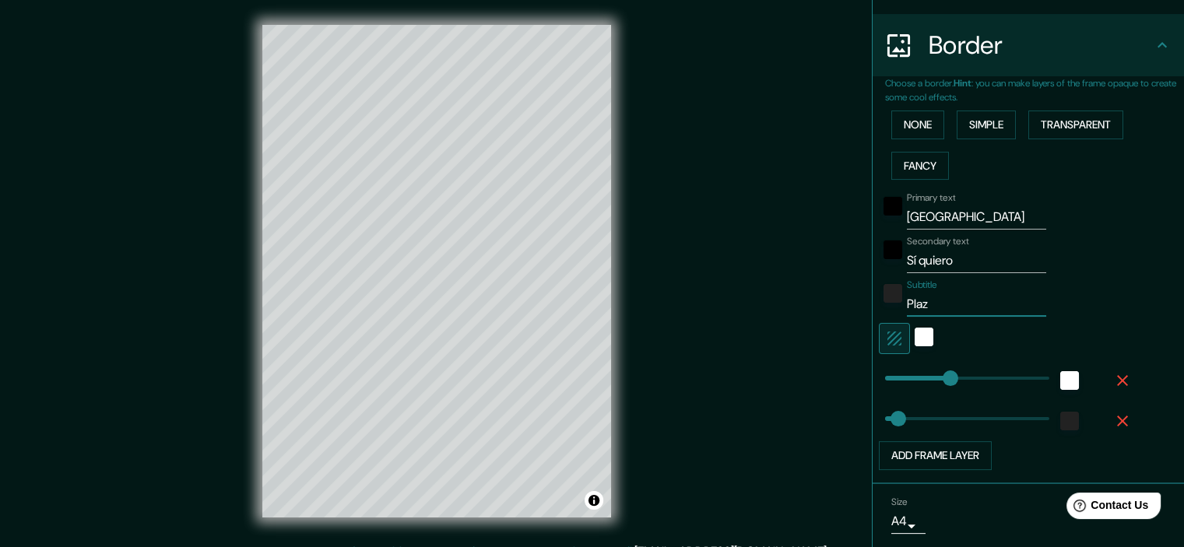
type input "Plaza"
type input "179"
type input "36"
type input "Plaza"
type input "179"
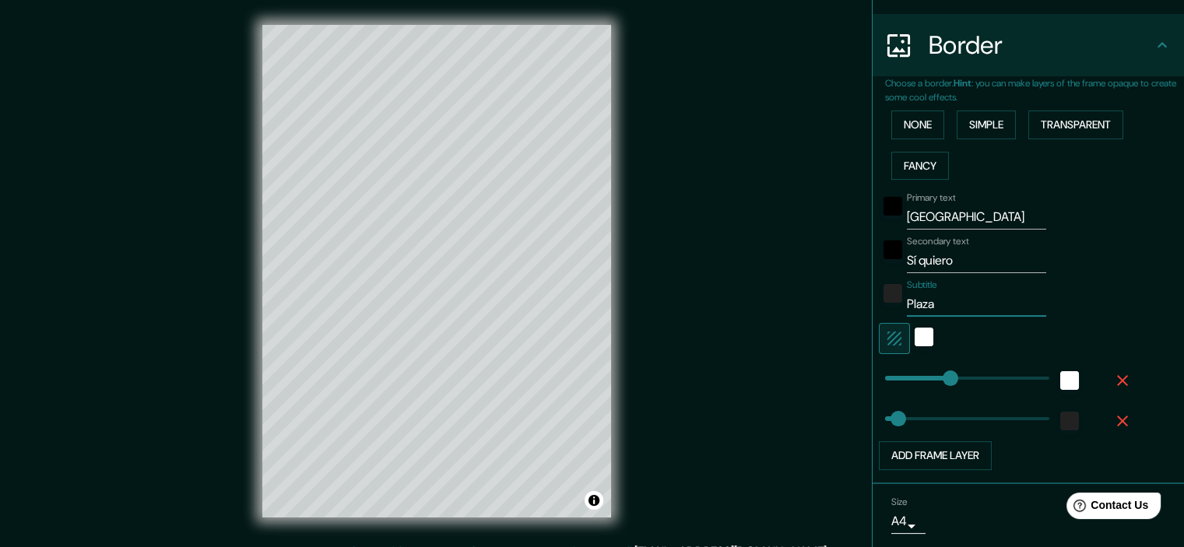
type input "36"
type input "Plaza d"
type input "179"
type input "36"
type input "Plaza de"
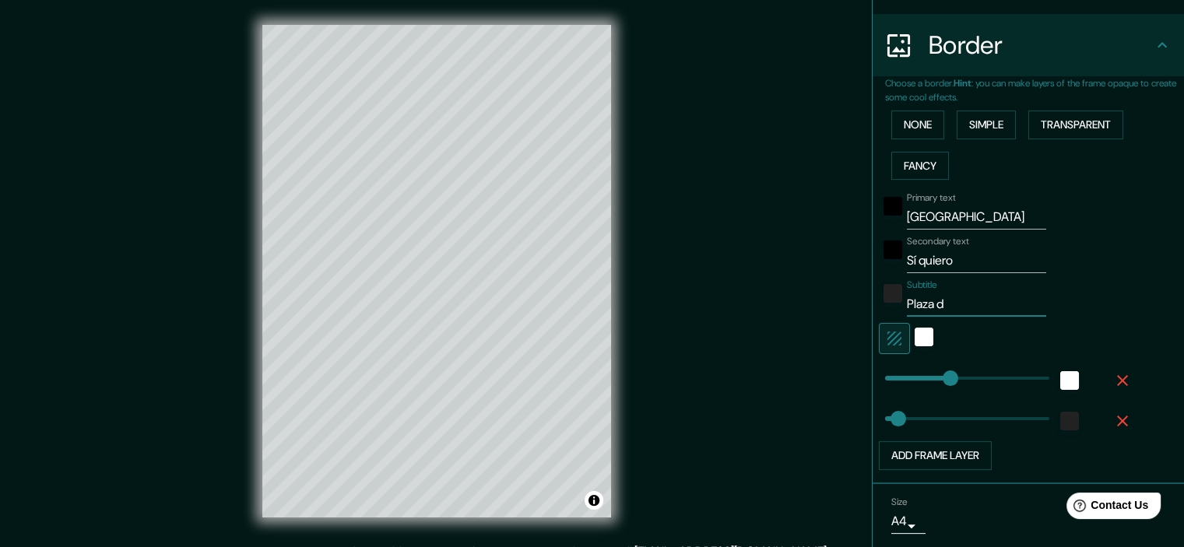
type input "179"
type input "36"
type input "Plaza de"
type input "179"
type input "36"
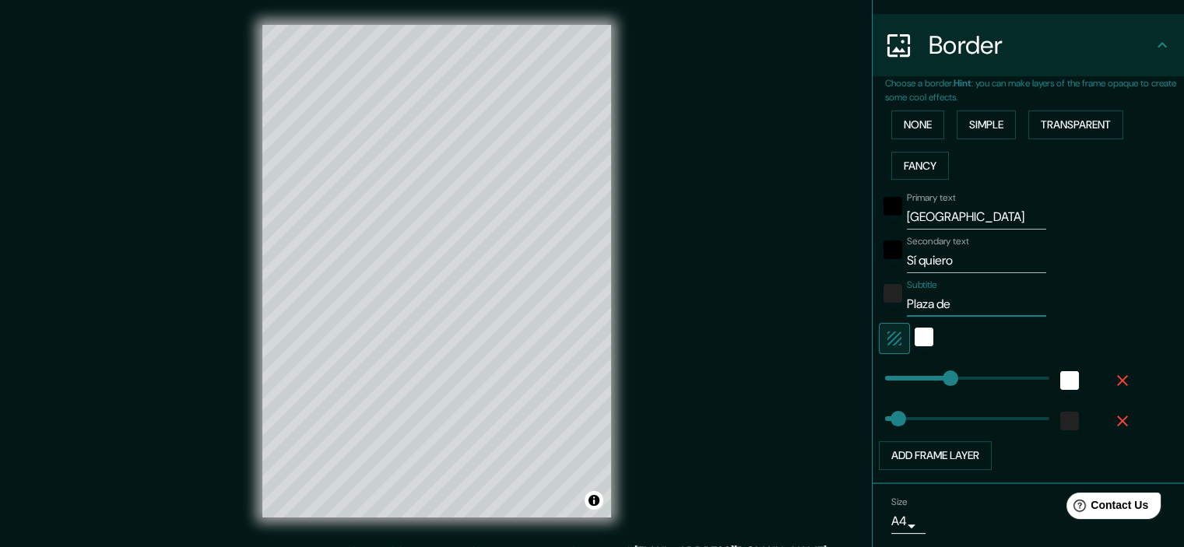
type input "[GEOGRAPHIC_DATA]"
type input "179"
type input "36"
type input "[GEOGRAPHIC_DATA]"
type input "179"
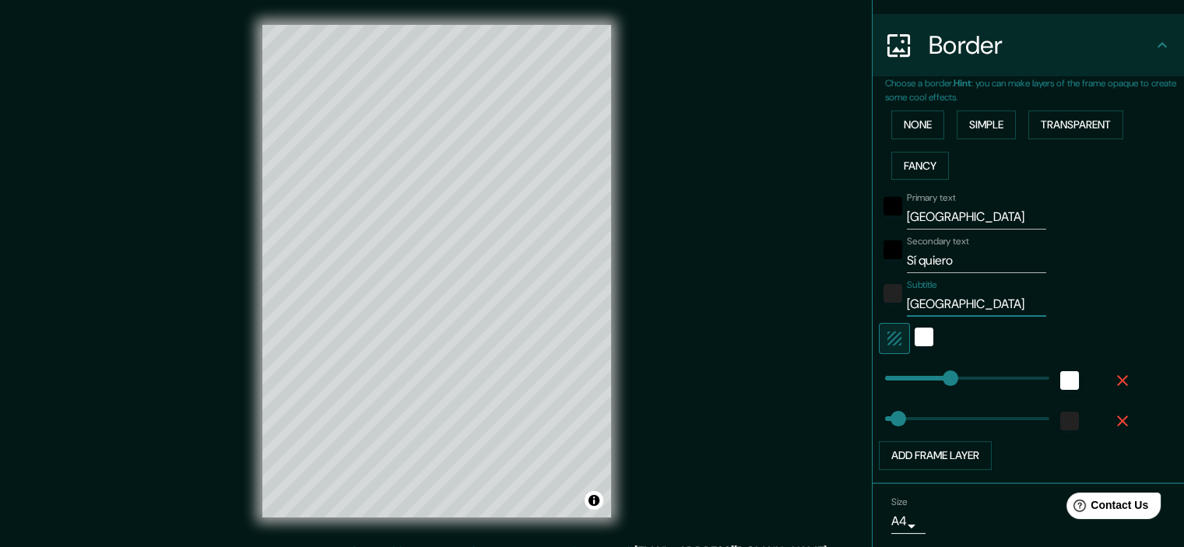
type input "36"
type input "[GEOGRAPHIC_DATA]"
type input "179"
type input "36"
type input "[GEOGRAPHIC_DATA]"
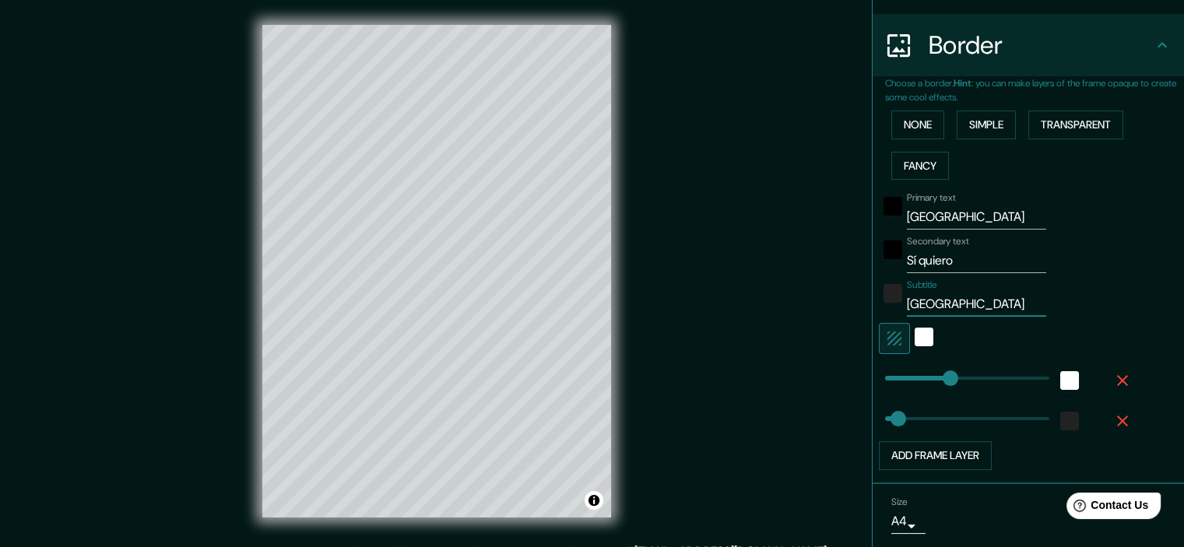
type input "179"
type input "36"
type input "[GEOGRAPHIC_DATA]"
type input "179"
type input "36"
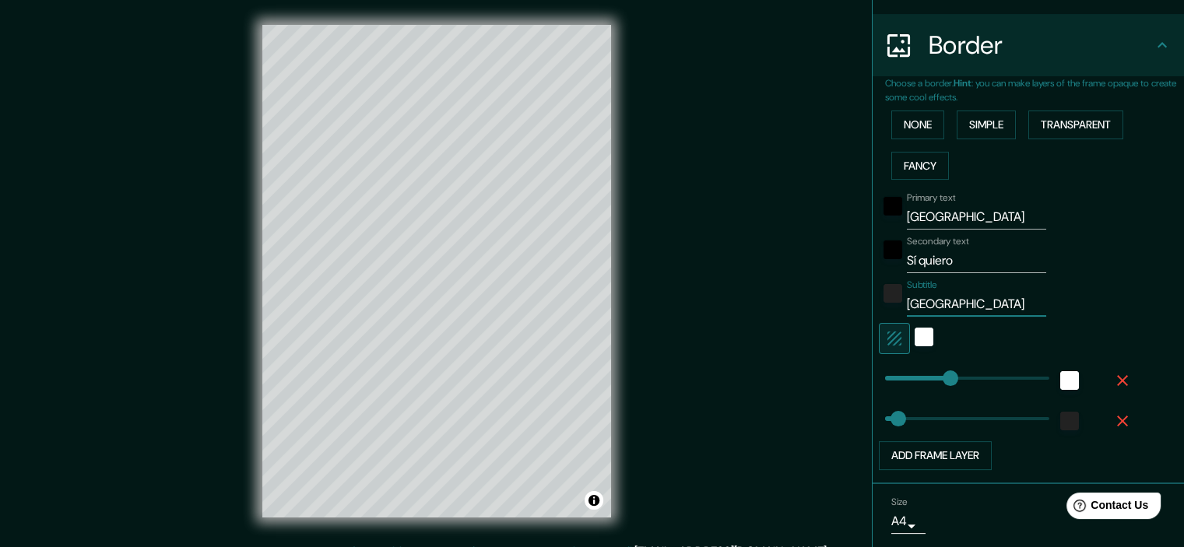
type input "[GEOGRAPHIC_DATA]"
type input "179"
type input "36"
type input "[GEOGRAPHIC_DATA]"
type input "179"
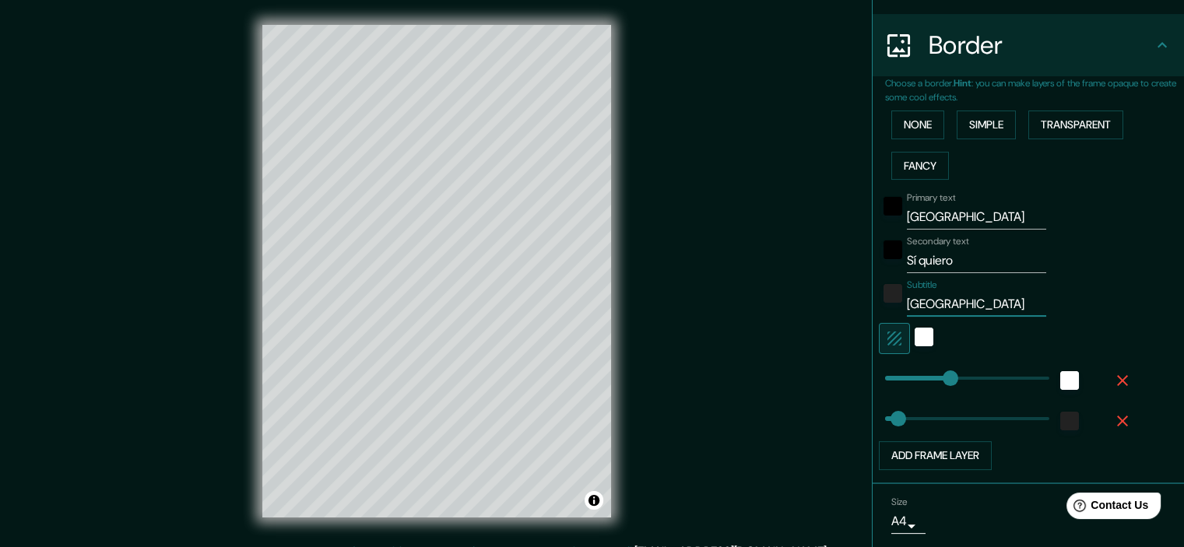
type input "36"
type input "[GEOGRAPHIC_DATA][PERSON_NAME]"
type input "179"
type input "36"
type input "[GEOGRAPHIC_DATA][PERSON_NAME]"
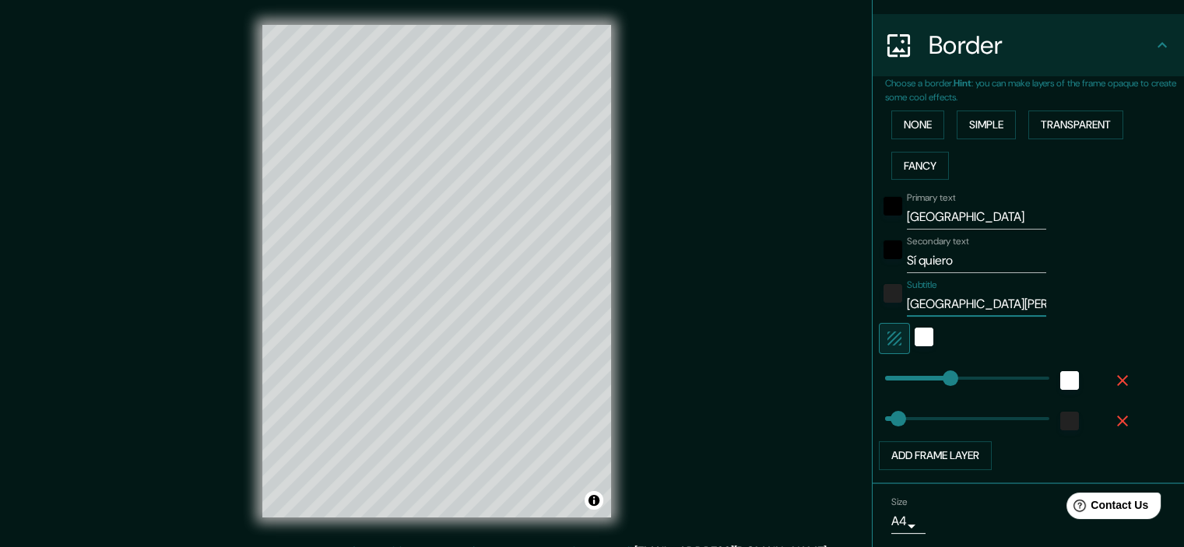
type input "179"
type input "36"
type input "[GEOGRAPHIC_DATA][DATE][PERSON_NAME]"
type input "179"
type input "36"
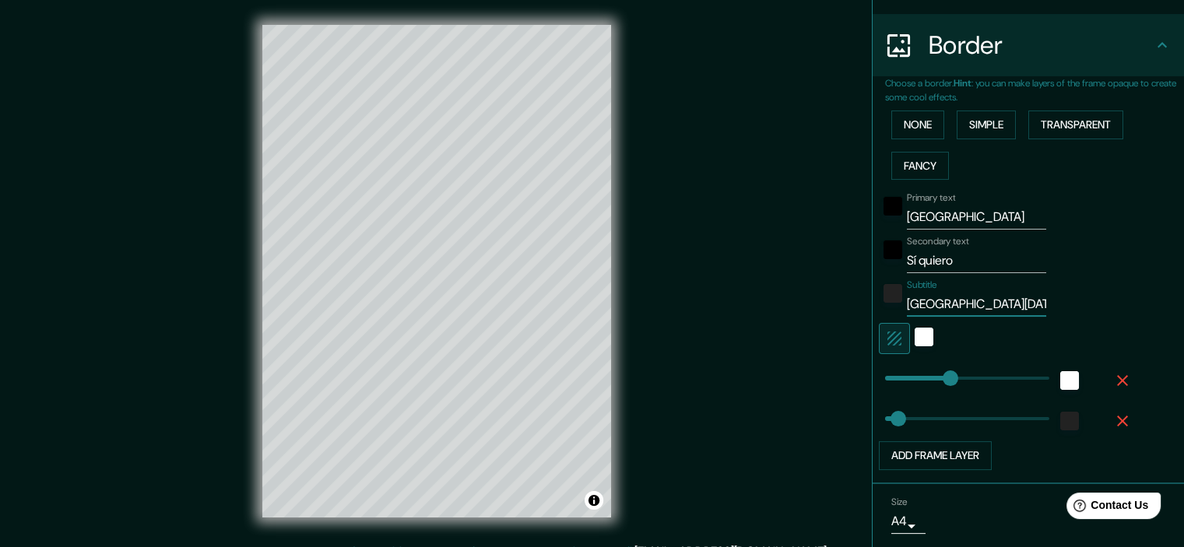
type input "[GEOGRAPHIC_DATA][DATE][PERSON_NAME]"
type input "179"
type input "36"
type input "[GEOGRAPHIC_DATA][DATE][PERSON_NAME] ("
type input "179"
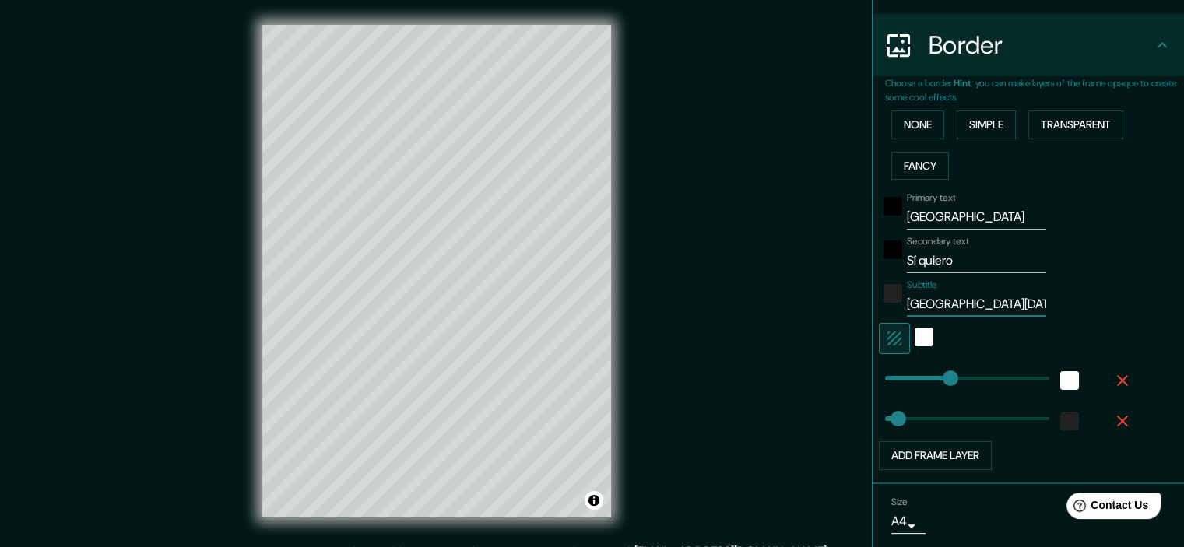
type input "36"
paste input "[GEOGRAPHIC_DATA][DATE][PERSON_NAME]"
type input "[GEOGRAPHIC_DATA][DATE][PERSON_NAME] ([GEOGRAPHIC_DATA][DATE][PERSON_NAME]"
type input "179"
type input "36"
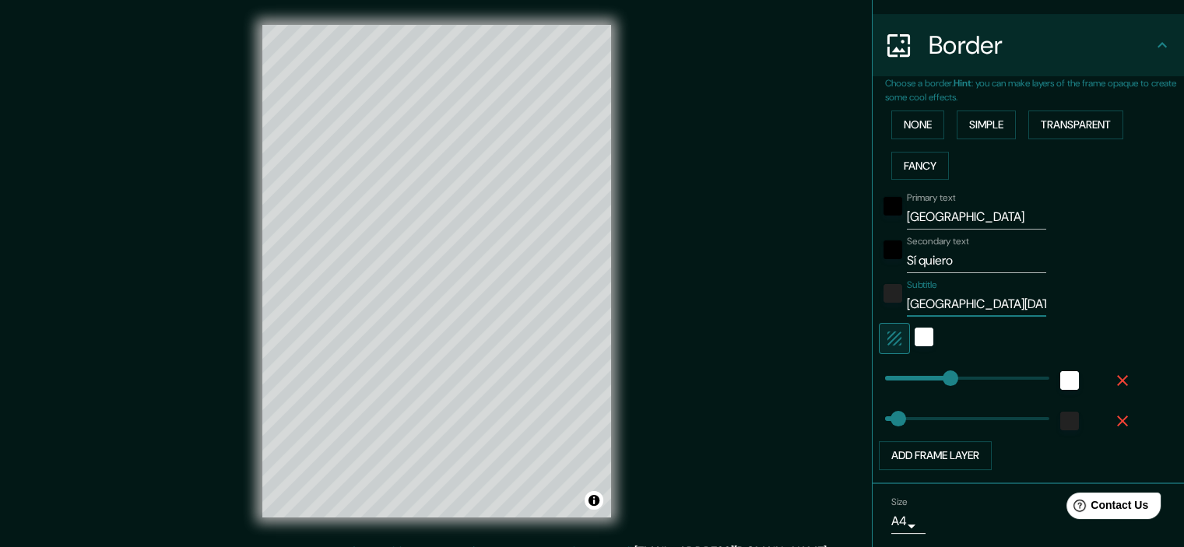
scroll to position [0, 109]
type input "[GEOGRAPHIC_DATA][DATE][PERSON_NAME] ("
type input "179"
type input "36"
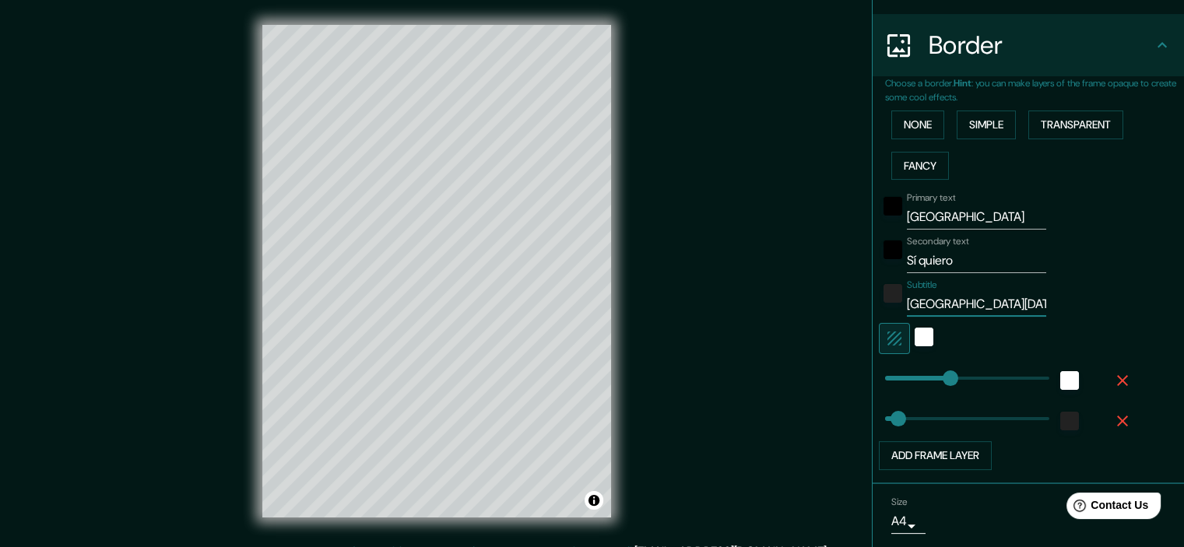
paste input "[GEOGRAPHIC_DATA]"
type input "[GEOGRAPHIC_DATA][DATE][PERSON_NAME] ([GEOGRAPHIC_DATA]"
type input "179"
type input "36"
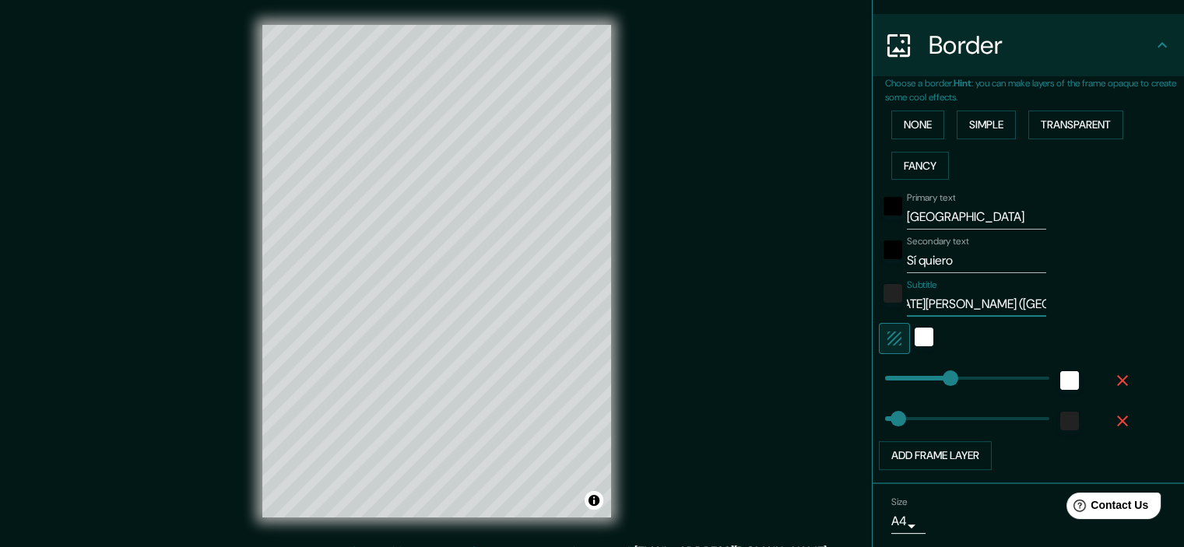
type input "[GEOGRAPHIC_DATA][DATE][PERSON_NAME] ([GEOGRAPHIC_DATA]"
type input "179"
type input "36"
type input "[GEOGRAPHIC_DATA][DATE][PERSON_NAME] (37°10'52.8"N 3°35'36.3"O"
type input "179"
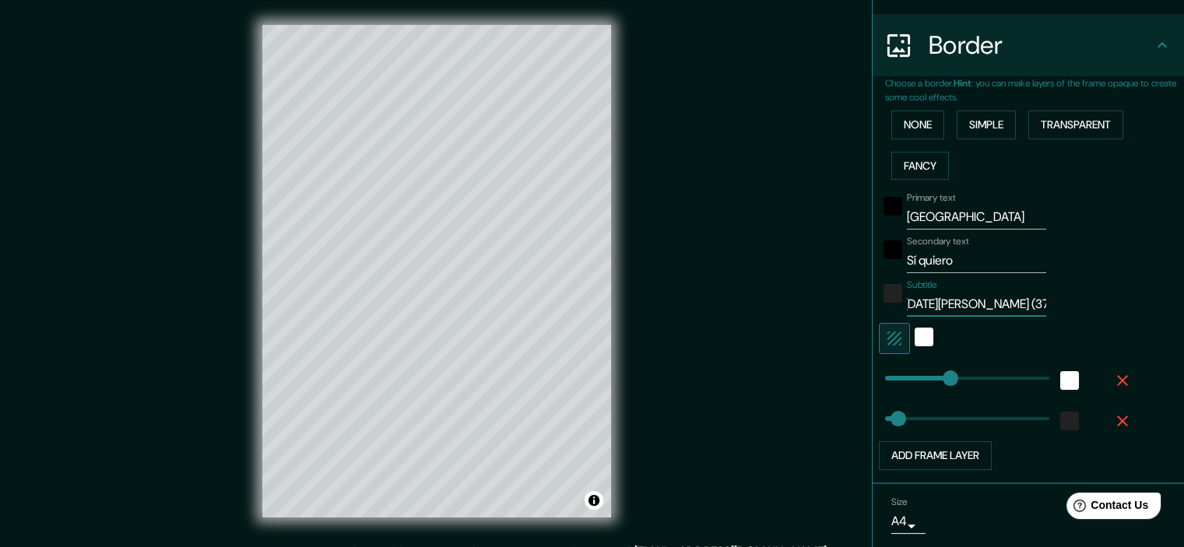
type input "36"
type input "[GEOGRAPHIC_DATA][DATE][PERSON_NAME] (37°10'52.8"N 3°35'36.3"O)"
type input "179"
type input "36"
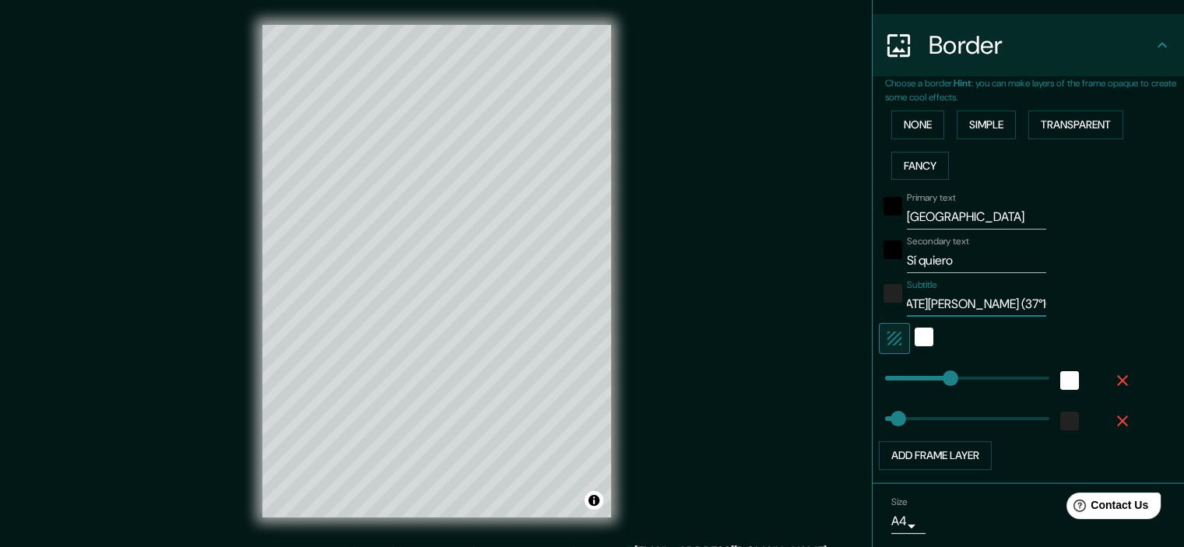
scroll to position [0, 134]
type input "[GEOGRAPHIC_DATA][DATE][PERSON_NAME] ([GEOGRAPHIC_DATA] O)"
type input "179"
type input "36"
type input "[GEOGRAPHIC_DATA][DATE][PERSON_NAME] ([GEOGRAPHIC_DATA] O)"
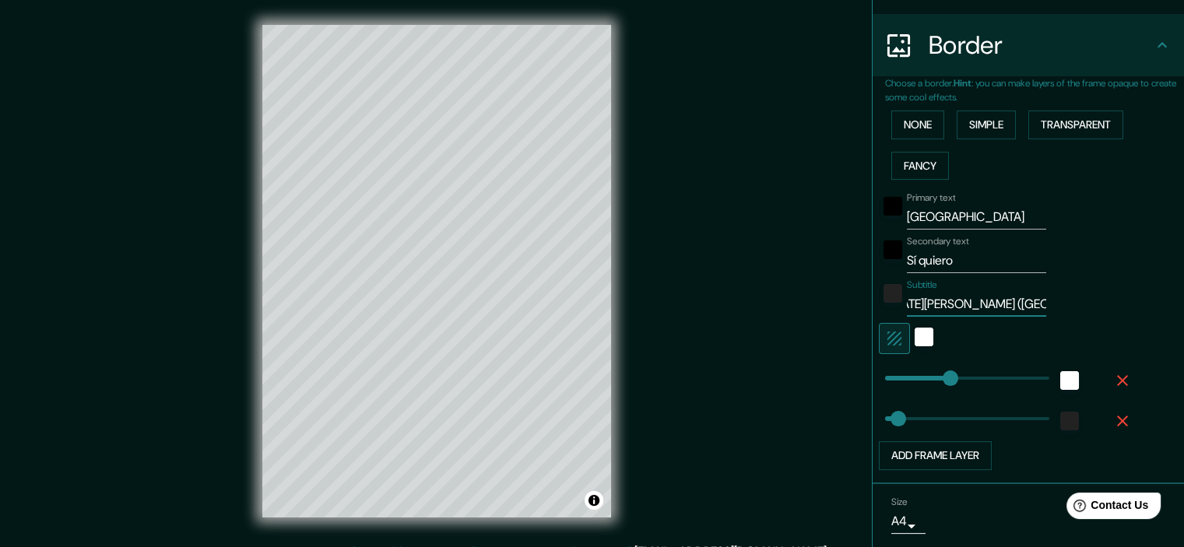
type input "179"
type input "36"
type input "[GEOGRAPHIC_DATA][DATE][PERSON_NAME] ([GEOGRAPHIC_DATA] O)"
type input "179"
type input "36"
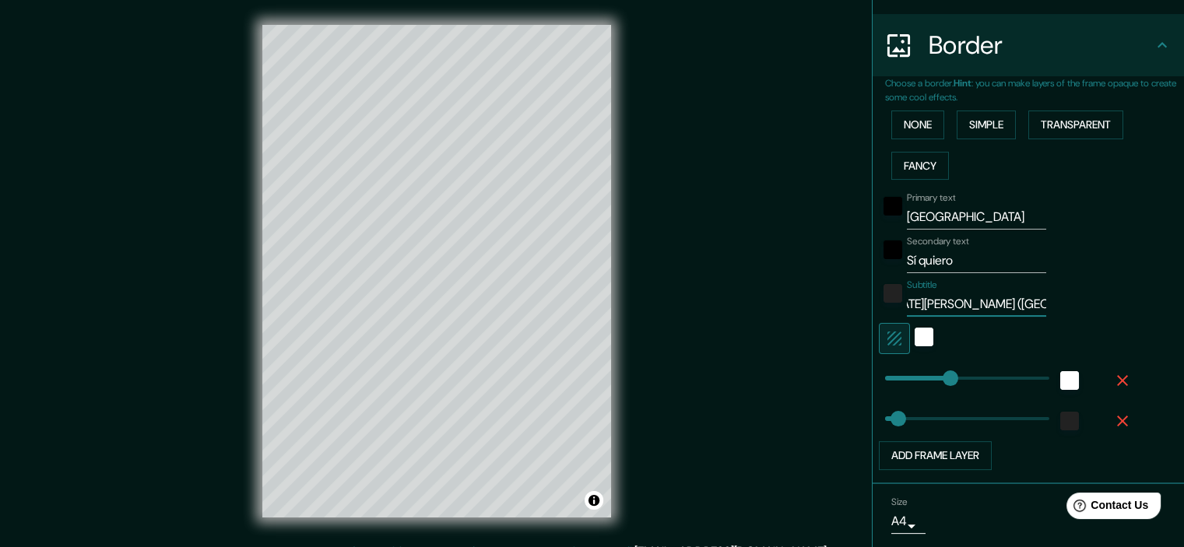
type input "[GEOGRAPHIC_DATA][DATE][PERSON_NAME] ([GEOGRAPHIC_DATA] O)"
type input "179"
type input "36"
click at [950, 304] on input "[GEOGRAPHIC_DATA][DATE][PERSON_NAME] ([GEOGRAPHIC_DATA] O)" at bounding box center [976, 304] width 139 height 25
type input "[GEOGRAPHIC_DATA][DATE][PERSON_NAME] ([GEOGRAPHIC_DATA] O)"
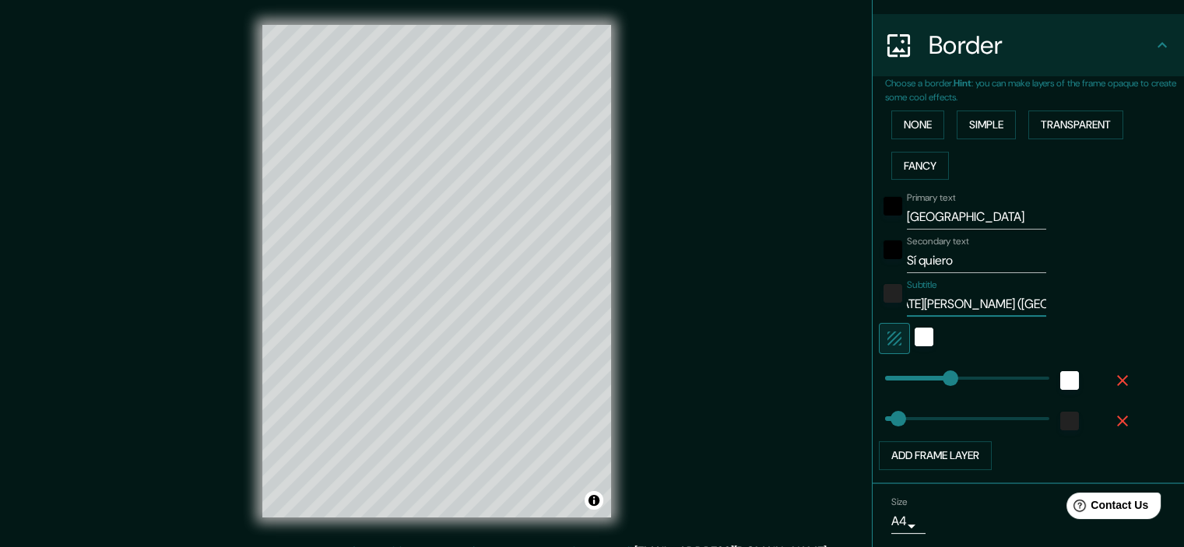
type input "179"
type input "36"
click at [1023, 304] on input "[GEOGRAPHIC_DATA][DATE][PERSON_NAME] ([GEOGRAPHIC_DATA] O)" at bounding box center [976, 304] width 139 height 25
type input "[GEOGRAPHIC_DATA][DATE][PERSON_NAME] (37°10'52.8"N 3°35'36.3"O)"
type input "179"
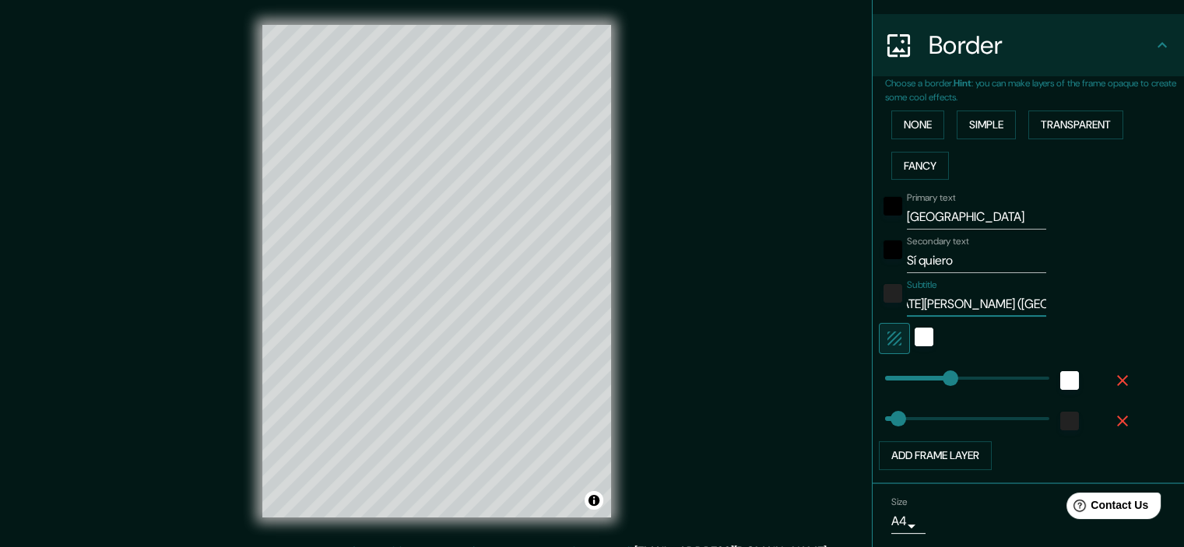
type input "36"
click at [966, 297] on input "[GEOGRAPHIC_DATA][DATE][PERSON_NAME] (37°10'52.8"N 3°35'36.3"O)" at bounding box center [976, 304] width 139 height 25
type input "[GEOGRAPHIC_DATA][DATE][PERSON_NAME] (37°10'52.8"N 3°35'36.3"O)"
type input "179"
type input "36"
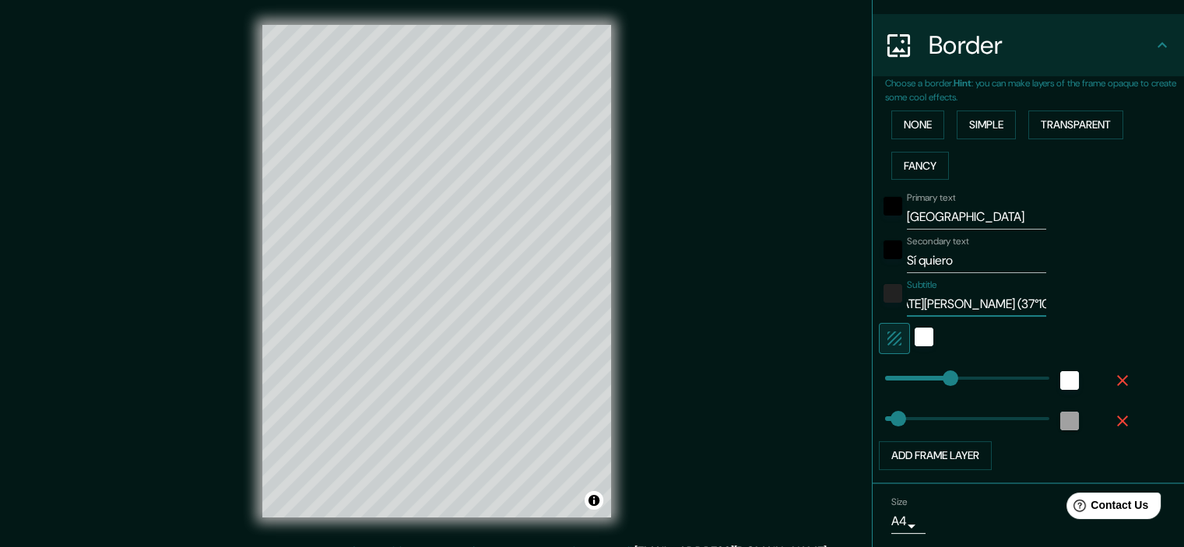
type input "[GEOGRAPHIC_DATA][DATE][PERSON_NAME] (37°10'52.8"N 3°35'36.3"O)"
click at [1061, 420] on div "color-222222" at bounding box center [1070, 421] width 19 height 19
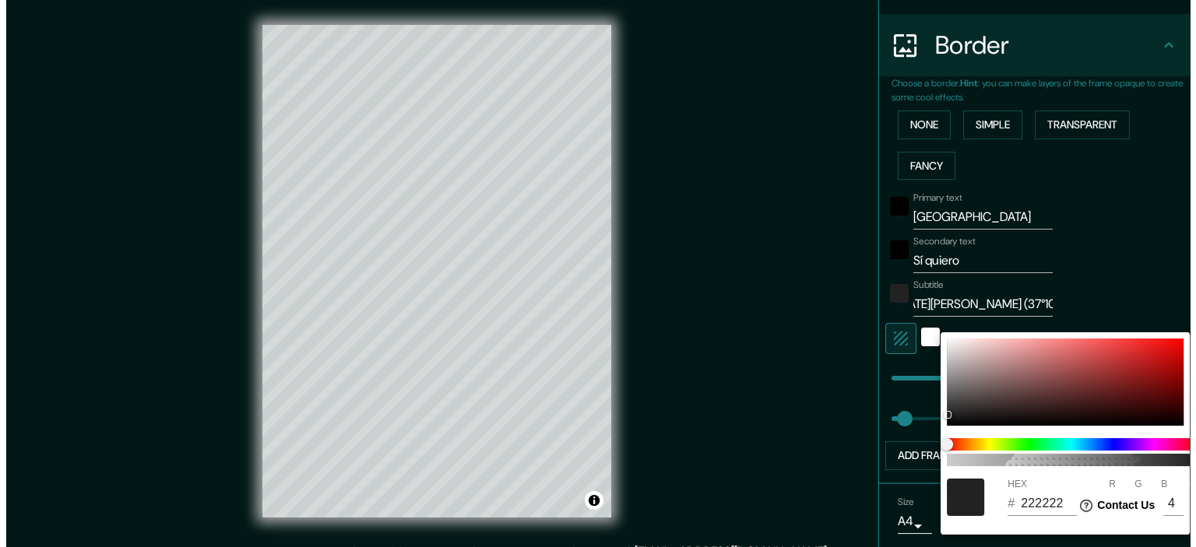
scroll to position [0, 0]
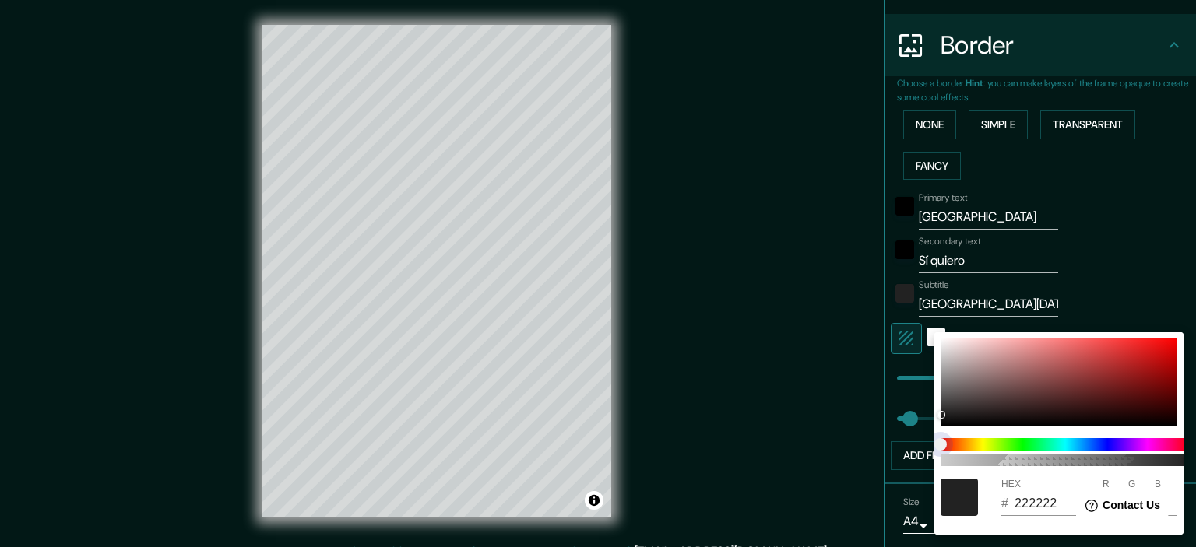
click at [1146, 445] on span at bounding box center [1065, 444] width 249 height 12
type input "179"
type input "36"
type input "212121"
type input "33"
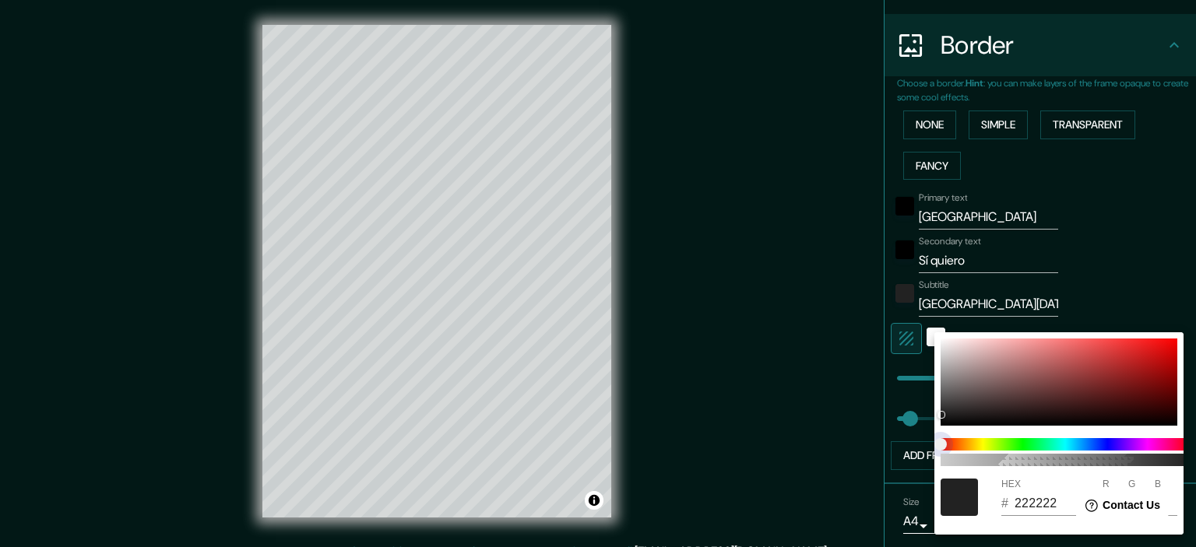
type input "33"
click at [1159, 441] on span at bounding box center [1065, 444] width 249 height 12
type input "179"
type input "36"
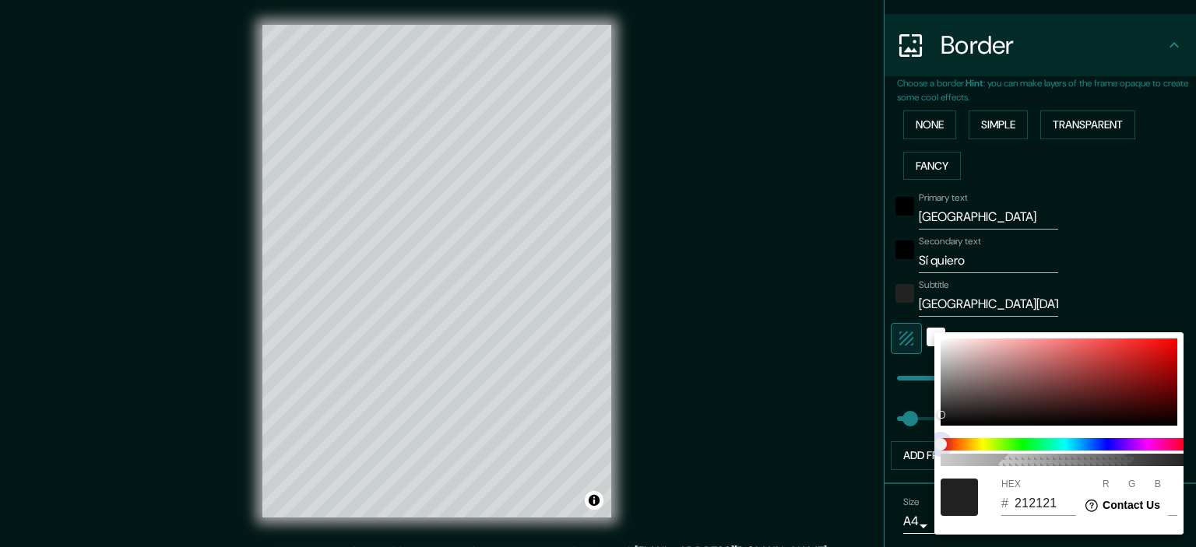
type input "179"
type input "36"
type input "179"
type input "36"
type input "179"
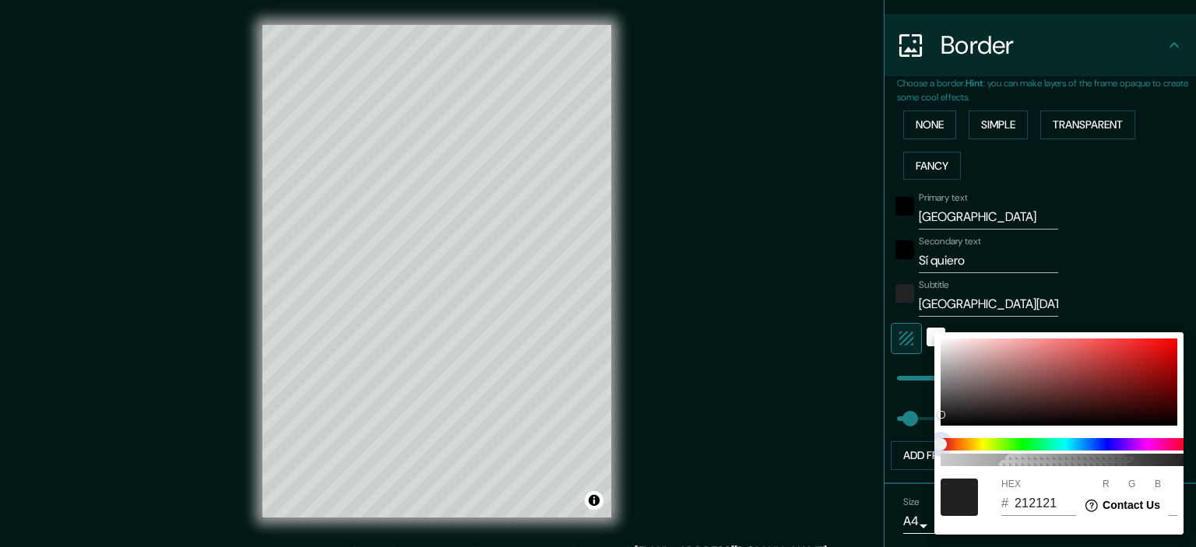
type input "36"
drag, startPoint x: 941, startPoint y: 444, endPoint x: 1036, endPoint y: 445, distance: 95.0
click at [1043, 444] on span at bounding box center [1065, 444] width 249 height 12
type input "179"
type input "36"
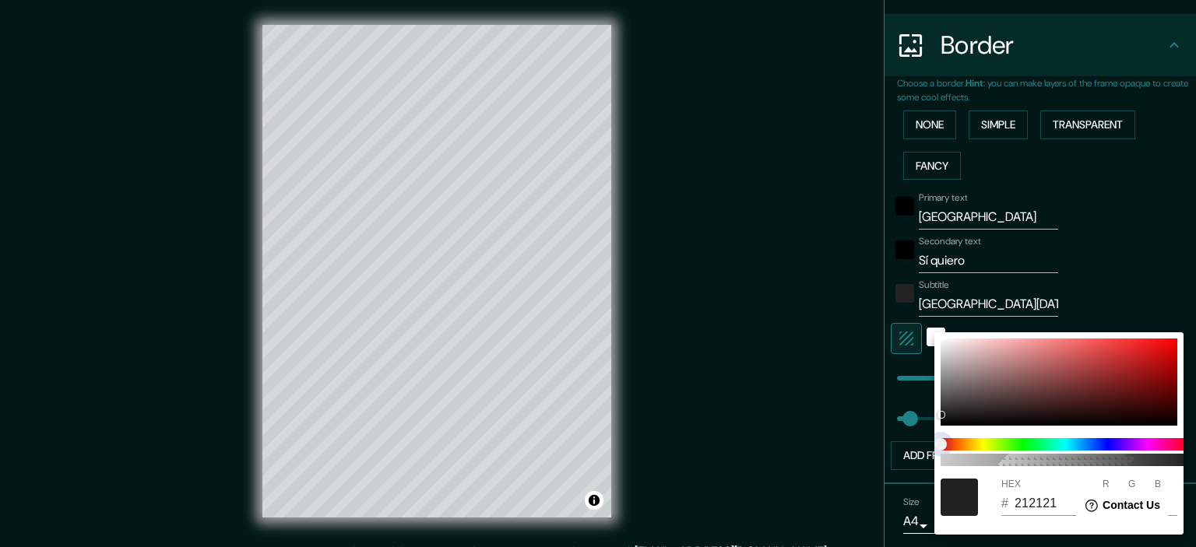
type input "179"
type input "36"
drag, startPoint x: 950, startPoint y: 441, endPoint x: 988, endPoint y: 438, distance: 38.2
click at [997, 440] on span at bounding box center [1065, 444] width 249 height 12
type input "179"
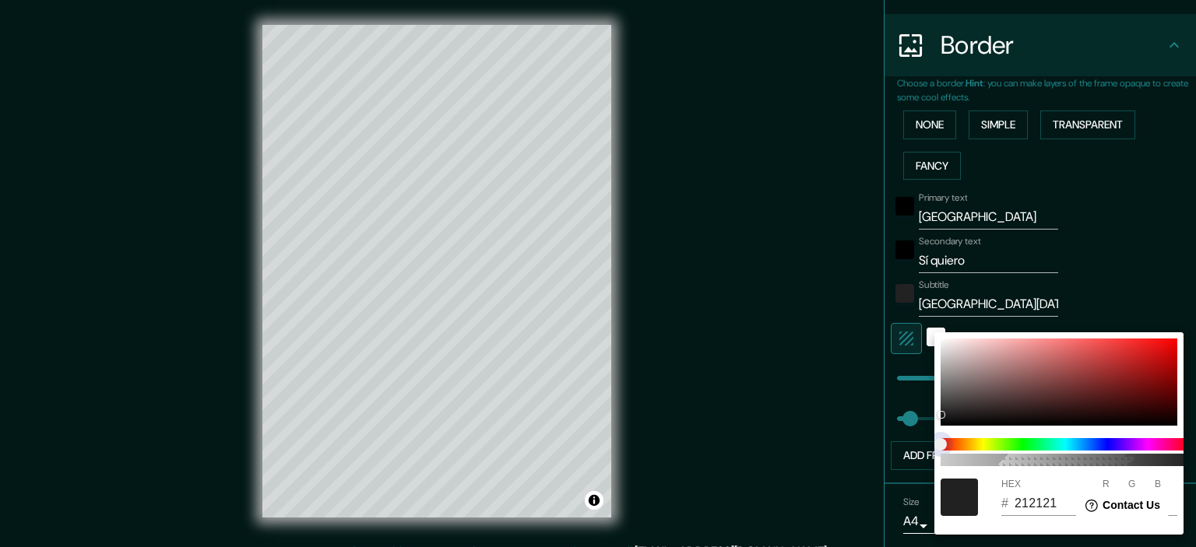
type input "36"
type input "179"
type input "36"
type input "301A1A"
type input "48"
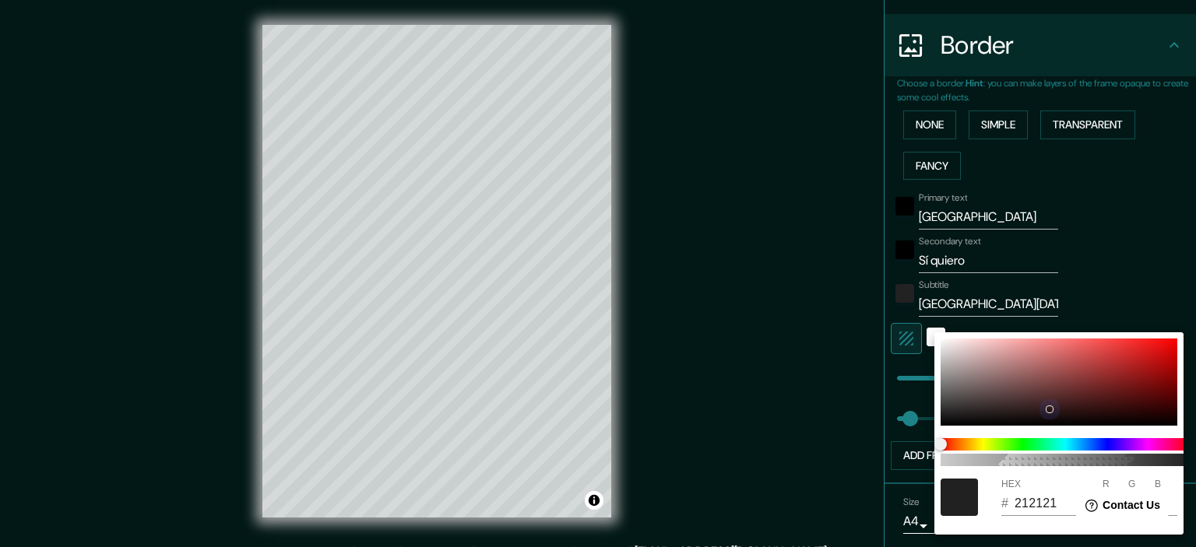
type input "26"
type input "179"
type input "36"
type input "2E1111"
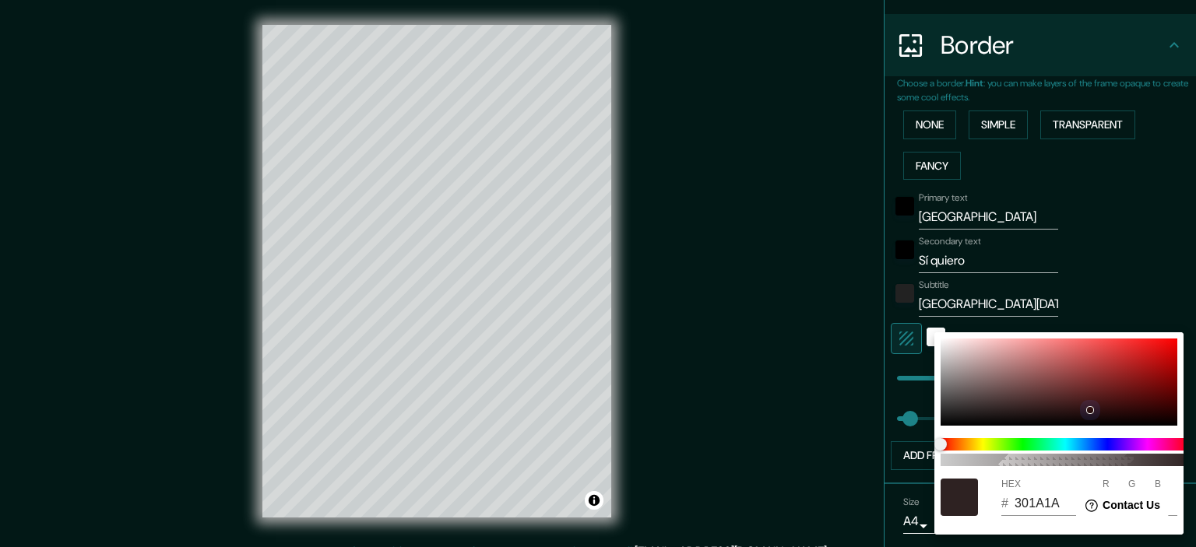
type input "46"
type input "17"
type input "179"
type input "36"
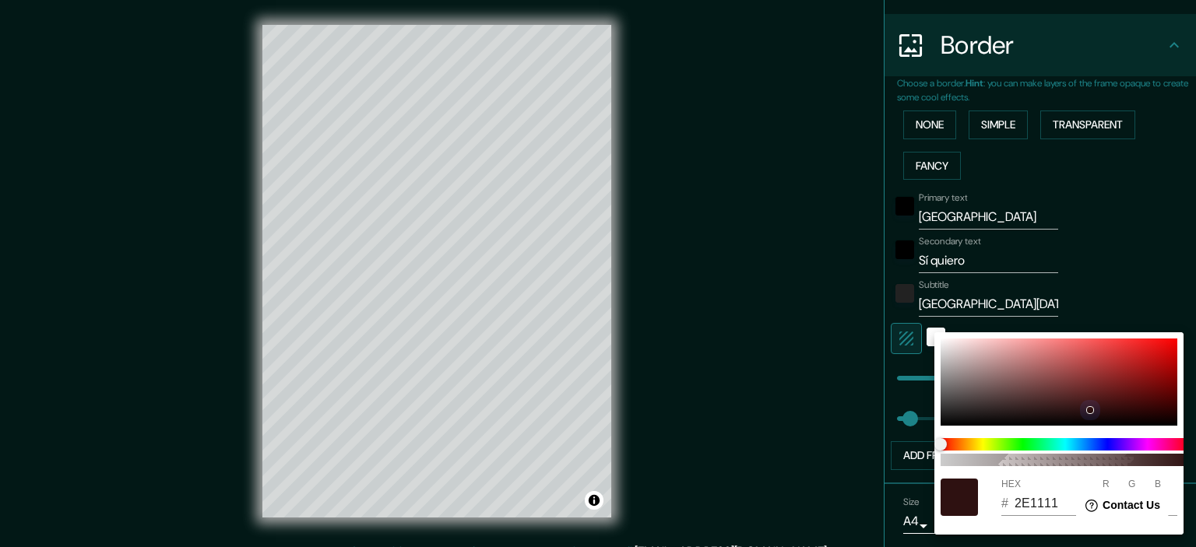
type input "2C0D0D"
type input "44"
type input "13"
drag, startPoint x: 941, startPoint y: 414, endPoint x: 1076, endPoint y: 348, distance: 150.1
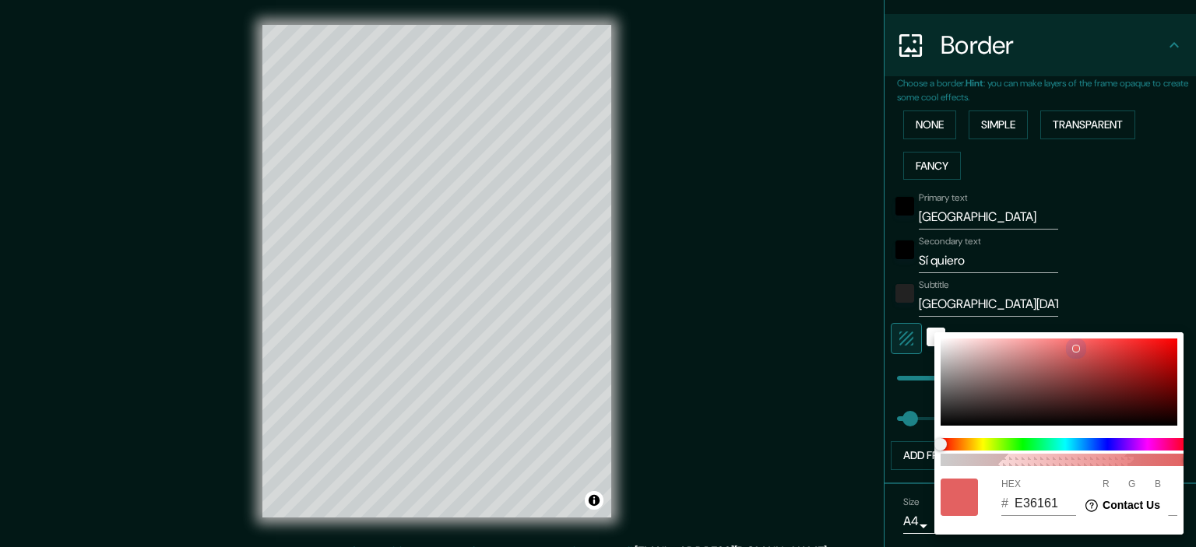
click at [1076, 348] on div at bounding box center [1076, 349] width 6 height 6
drag, startPoint x: 975, startPoint y: 453, endPoint x: 991, endPoint y: 464, distance: 19.7
click at [976, 454] on div "100" at bounding box center [1065, 452] width 262 height 40
drag, startPoint x: 1010, startPoint y: 464, endPoint x: 1039, endPoint y: 459, distance: 29.2
click at [1012, 464] on span "100" at bounding box center [1065, 460] width 249 height 12
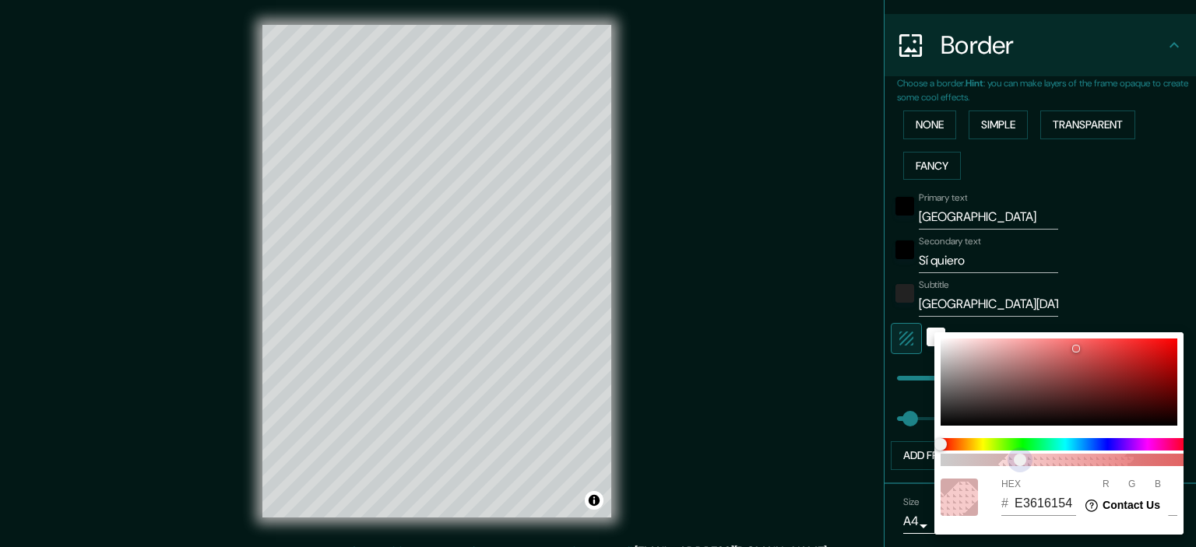
scroll to position [0, 12]
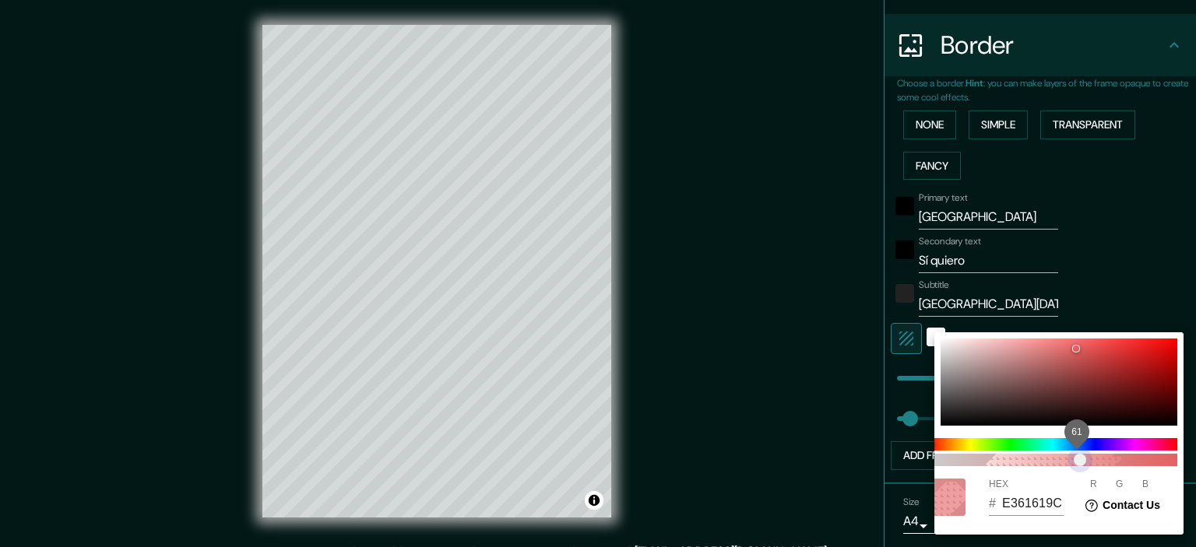
click at [1079, 459] on span "61" at bounding box center [1052, 460] width 249 height 12
click at [1149, 462] on span "61" at bounding box center [1052, 460] width 249 height 12
click at [1134, 440] on span "87" at bounding box center [1141, 431] width 35 height 35
click at [1146, 441] on span at bounding box center [1052, 444] width 249 height 12
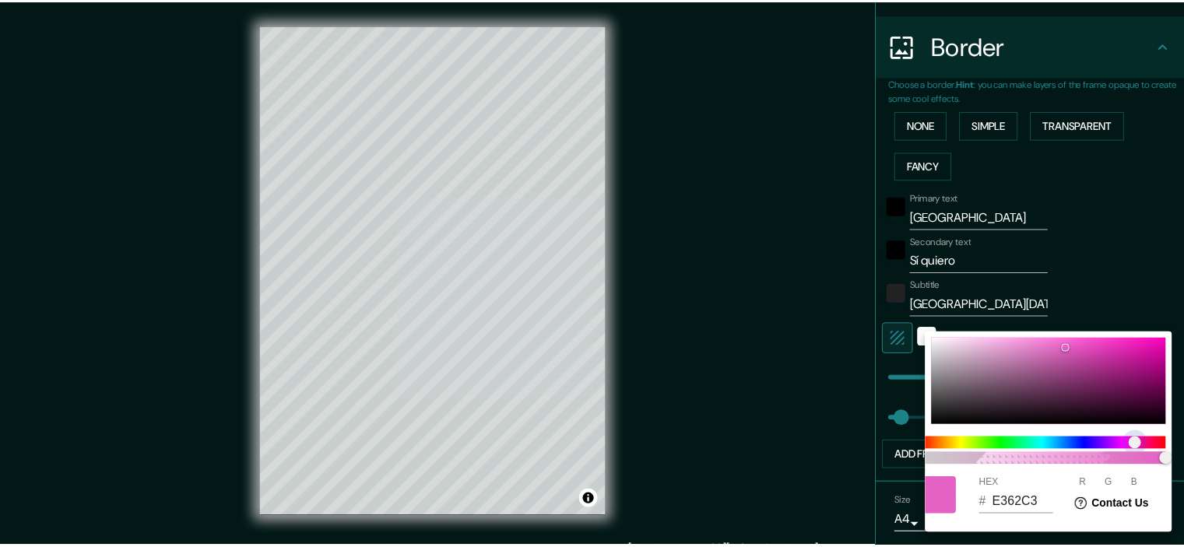
scroll to position [0, 0]
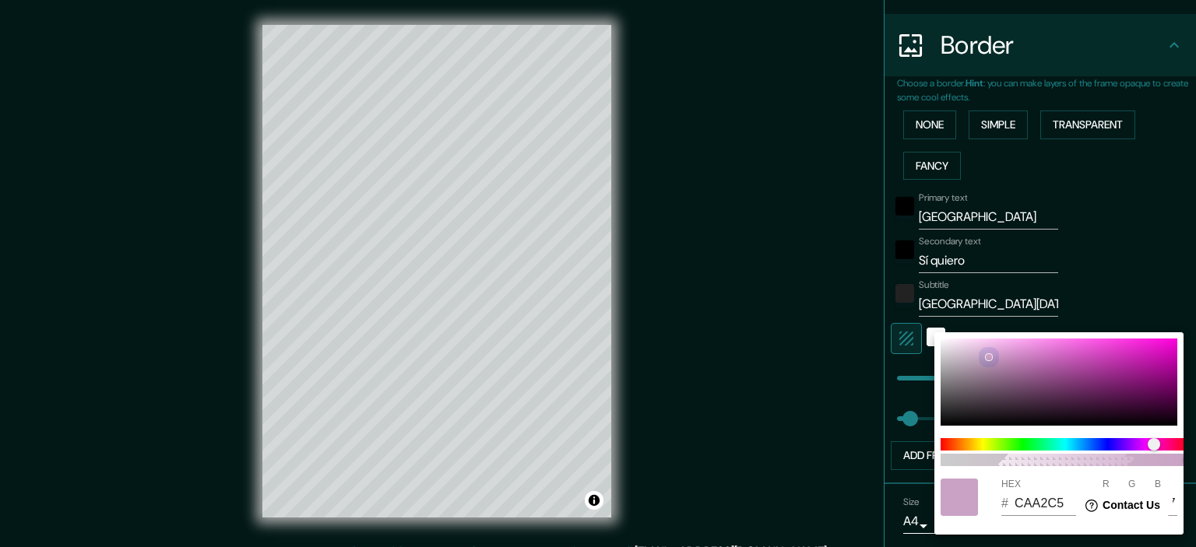
drag, startPoint x: 1077, startPoint y: 348, endPoint x: 987, endPoint y: 357, distance: 90.0
click at [987, 357] on div at bounding box center [989, 357] width 6 height 6
click at [844, 452] on div at bounding box center [598, 273] width 1196 height 547
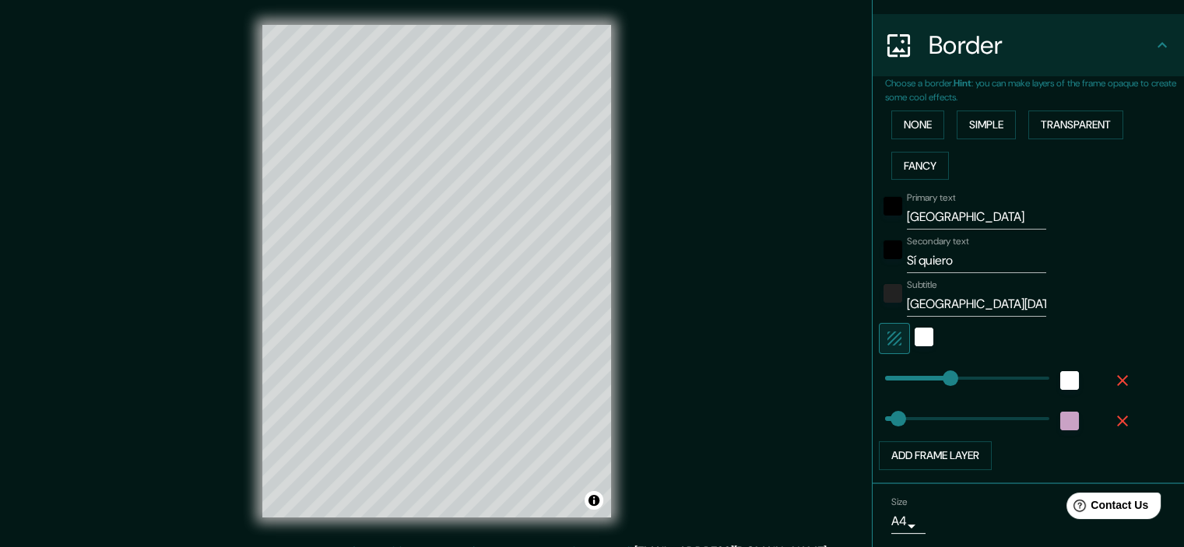
click at [1114, 415] on icon "button" at bounding box center [1123, 421] width 19 height 19
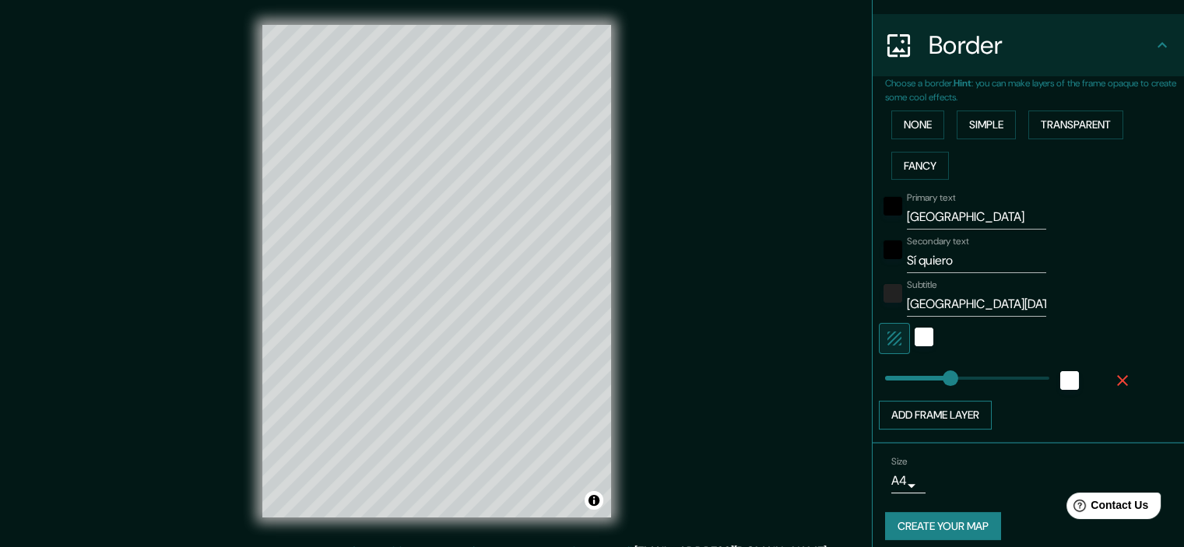
click at [927, 413] on button "Add frame layer" at bounding box center [935, 415] width 113 height 29
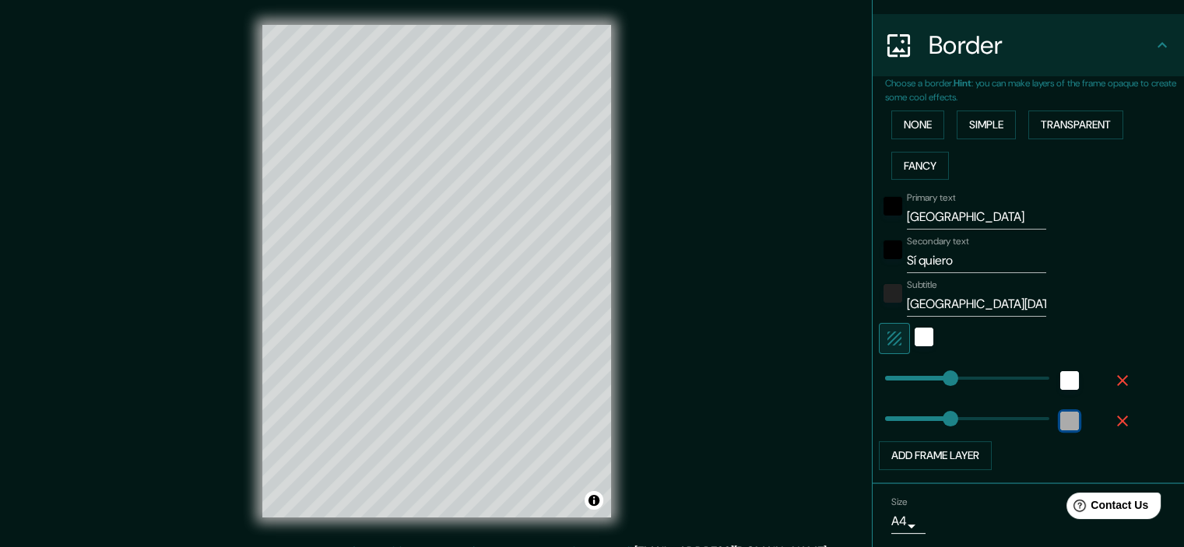
click at [1061, 412] on div "white" at bounding box center [1070, 421] width 19 height 19
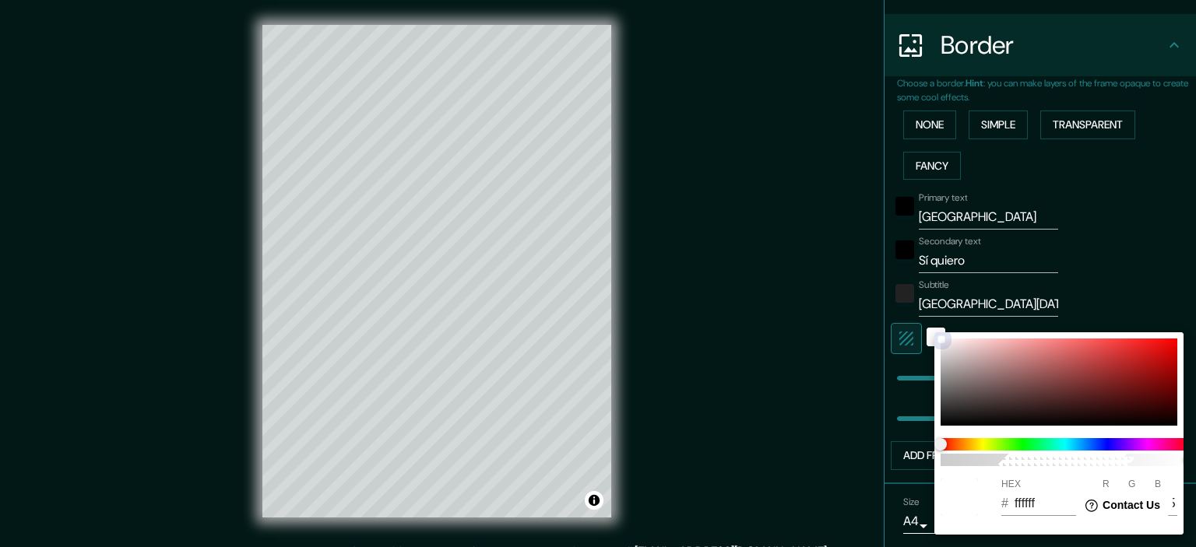
click at [944, 422] on div at bounding box center [1059, 382] width 237 height 87
click at [1131, 283] on div at bounding box center [598, 273] width 1196 height 547
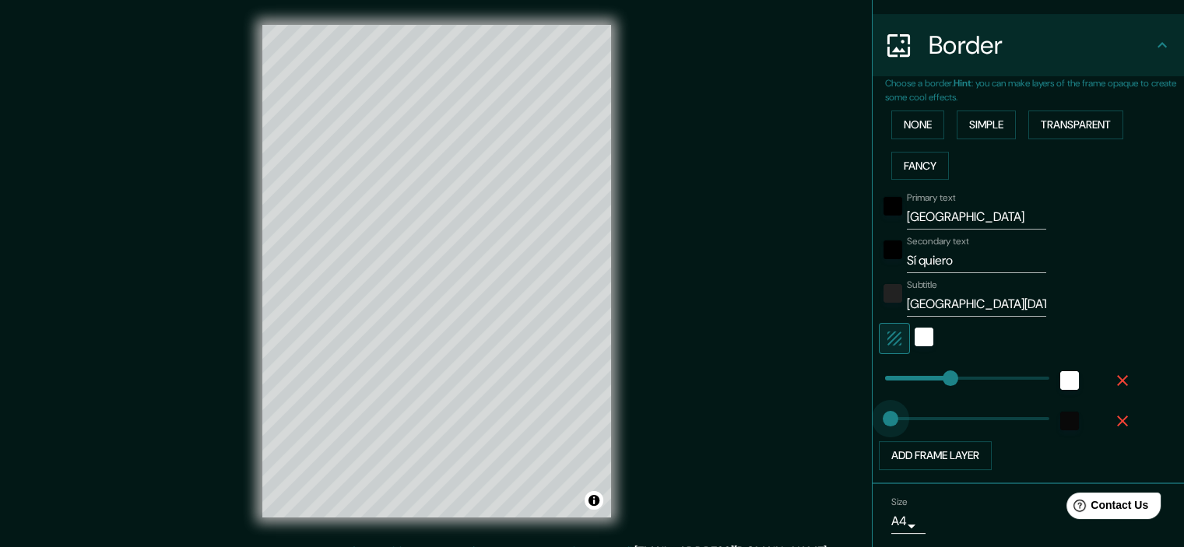
drag, startPoint x: 941, startPoint y: 417, endPoint x: 878, endPoint y: 421, distance: 63.2
drag, startPoint x: 878, startPoint y: 416, endPoint x: 890, endPoint y: 415, distance: 11.7
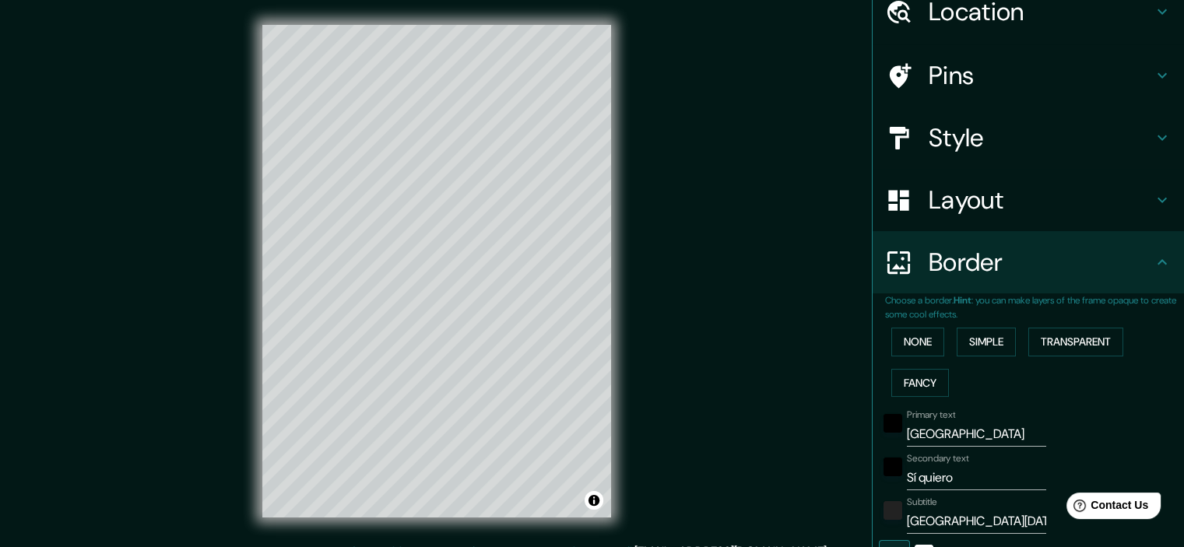
scroll to position [53, 0]
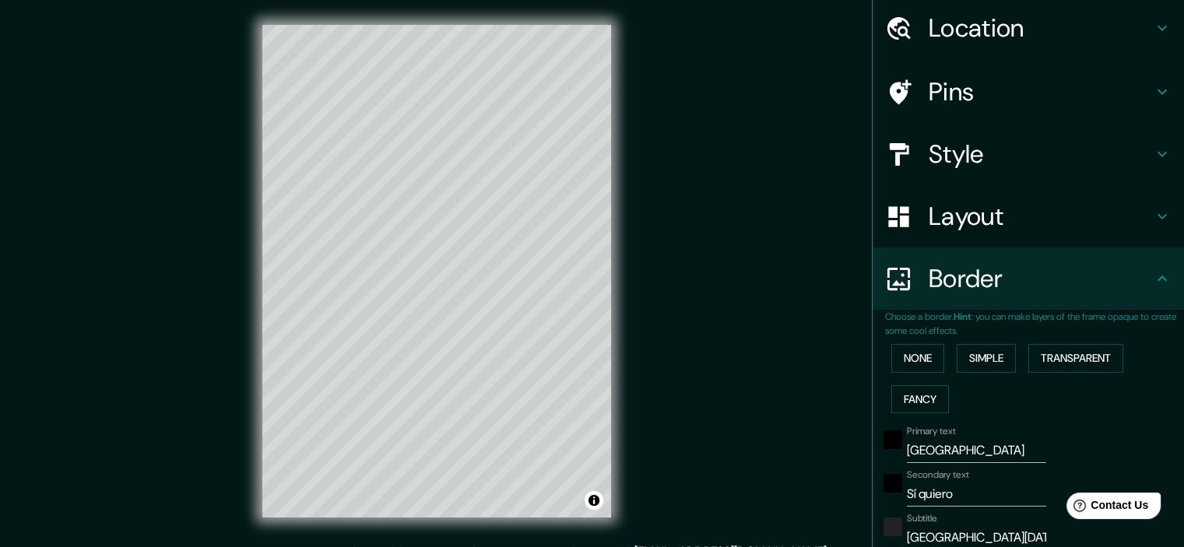
click at [1012, 158] on h4 "Style" at bounding box center [1041, 154] width 224 height 31
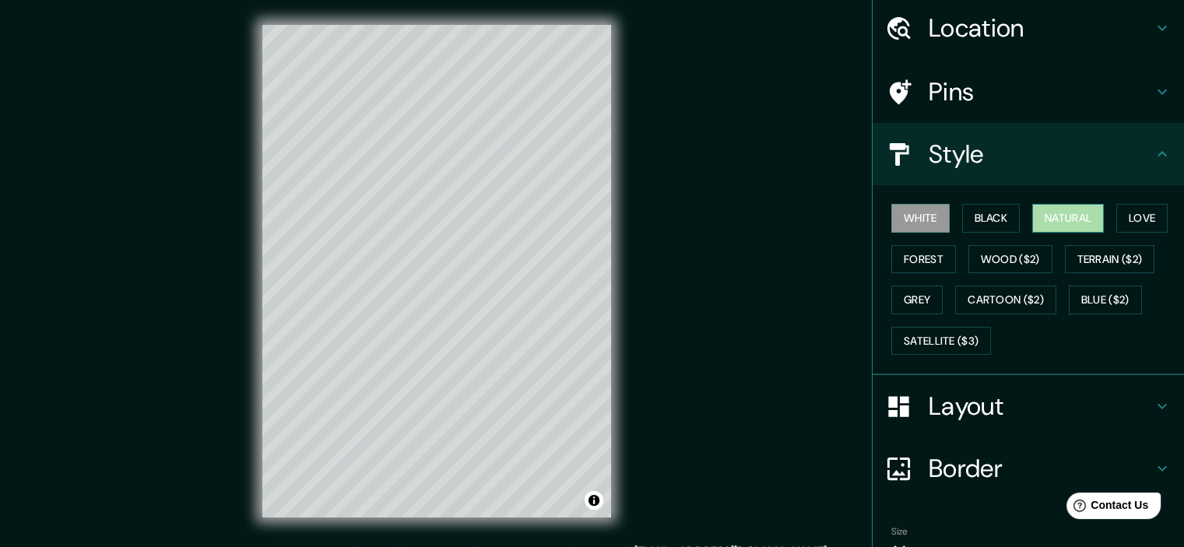
click at [1059, 220] on button "Natural" at bounding box center [1069, 218] width 72 height 29
click at [918, 213] on button "White" at bounding box center [921, 218] width 58 height 29
click at [913, 217] on button "White" at bounding box center [921, 218] width 58 height 29
click at [1153, 410] on icon at bounding box center [1162, 406] width 19 height 19
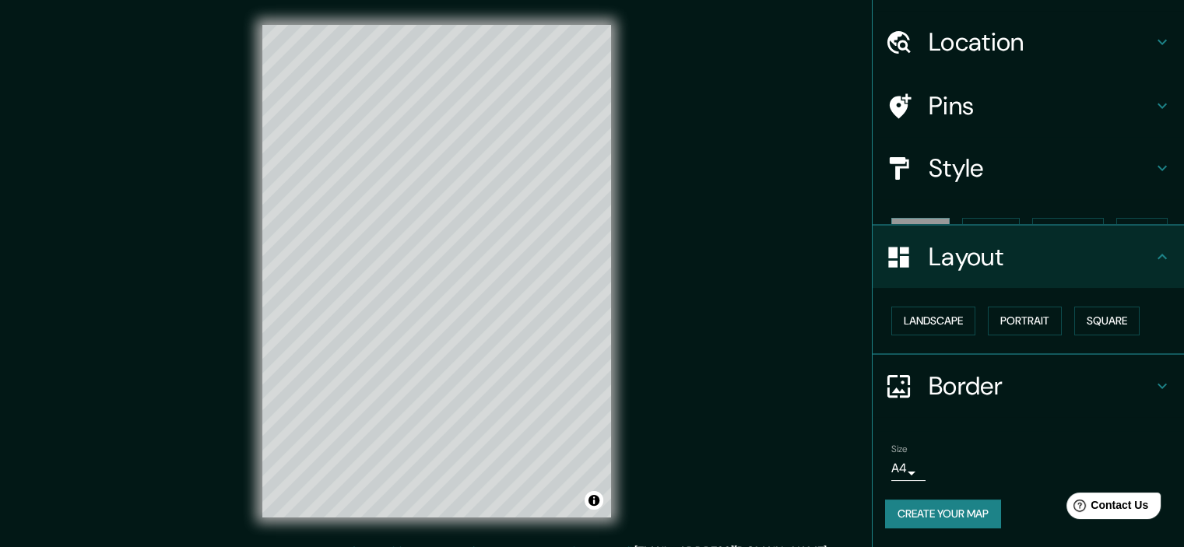
scroll to position [11, 0]
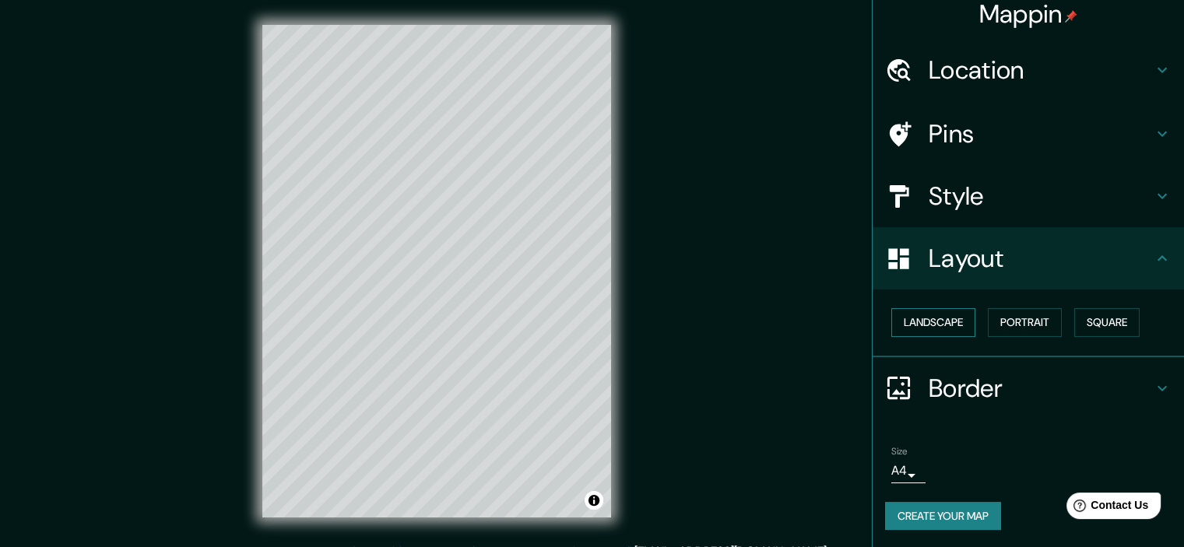
click at [918, 326] on button "Landscape" at bounding box center [934, 322] width 84 height 29
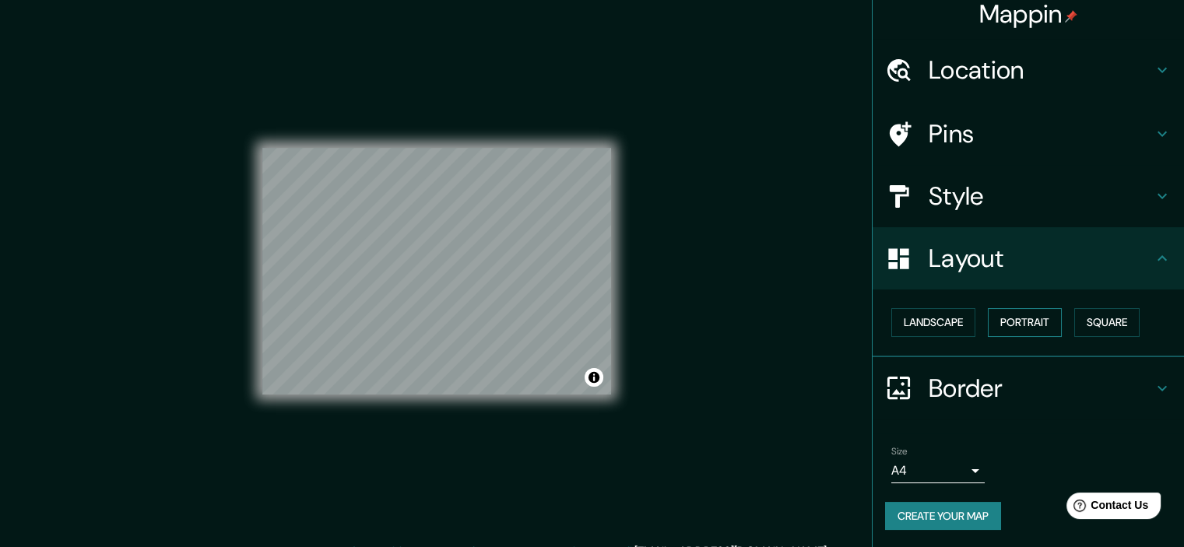
click at [994, 318] on button "Portrait" at bounding box center [1025, 322] width 74 height 29
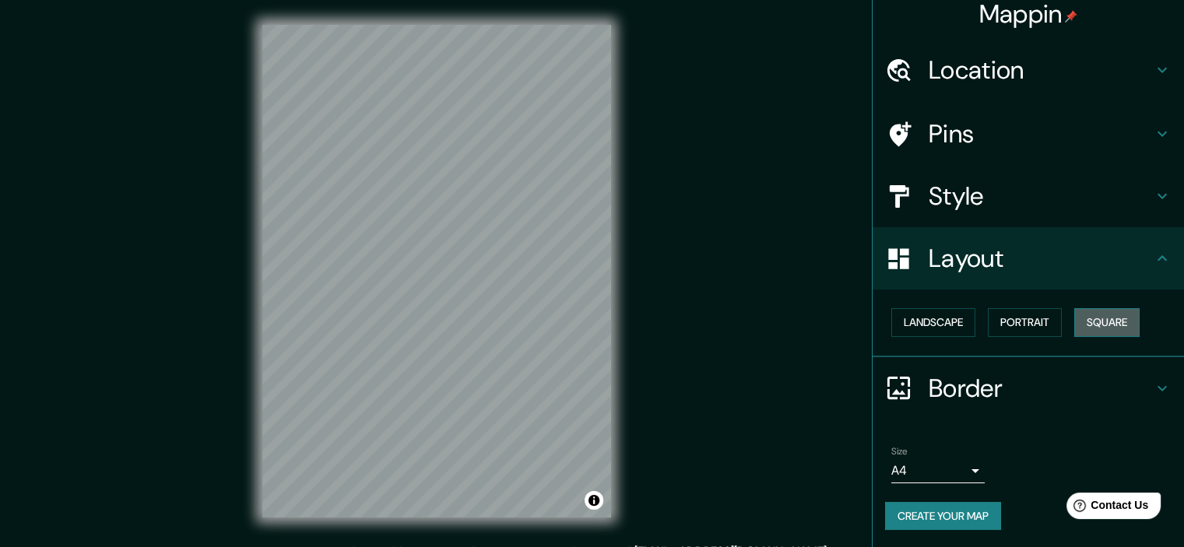
click at [1103, 320] on button "Square" at bounding box center [1107, 322] width 65 height 29
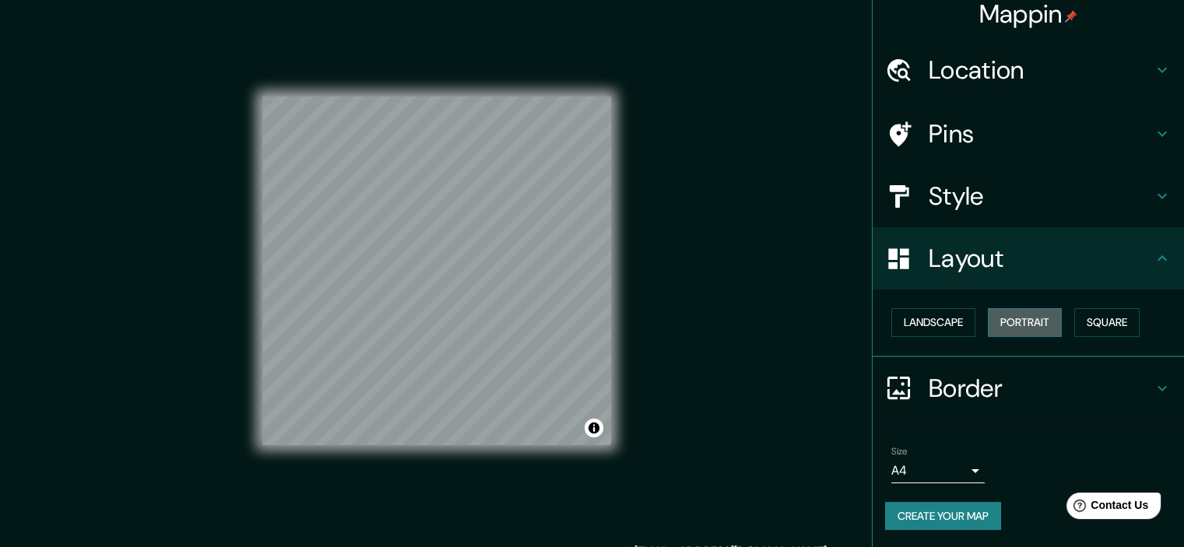
click at [1038, 326] on button "Portrait" at bounding box center [1025, 322] width 74 height 29
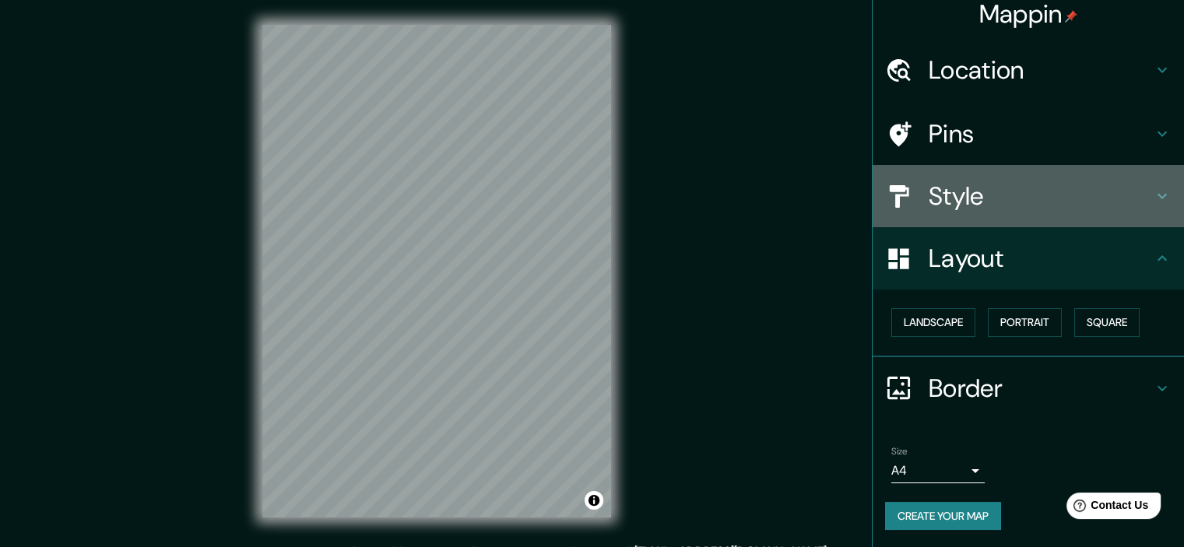
click at [976, 199] on h4 "Style" at bounding box center [1041, 196] width 224 height 31
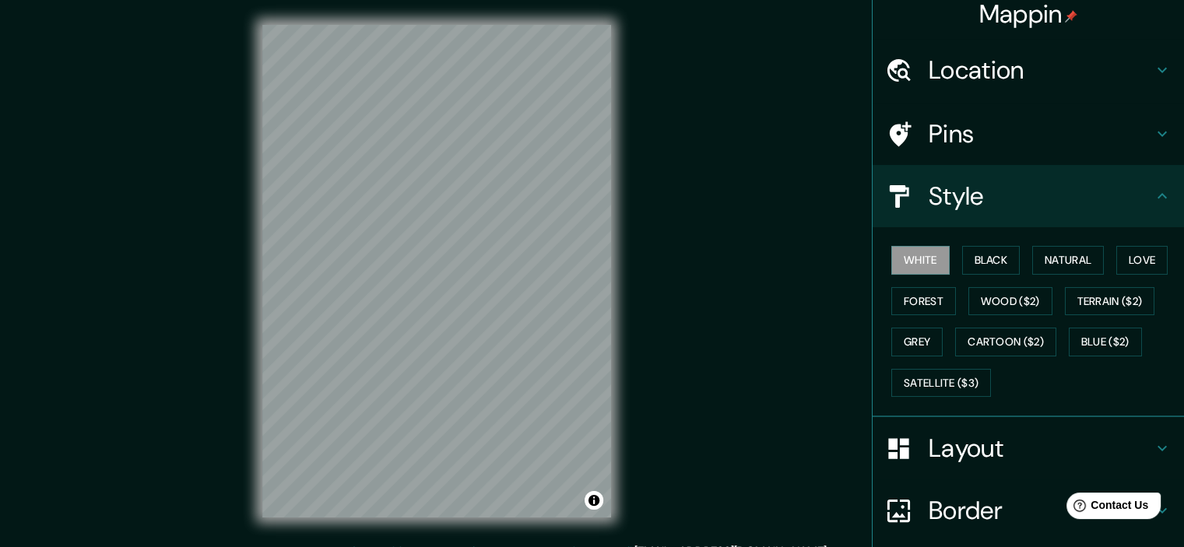
click at [1158, 132] on icon at bounding box center [1162, 134] width 9 height 5
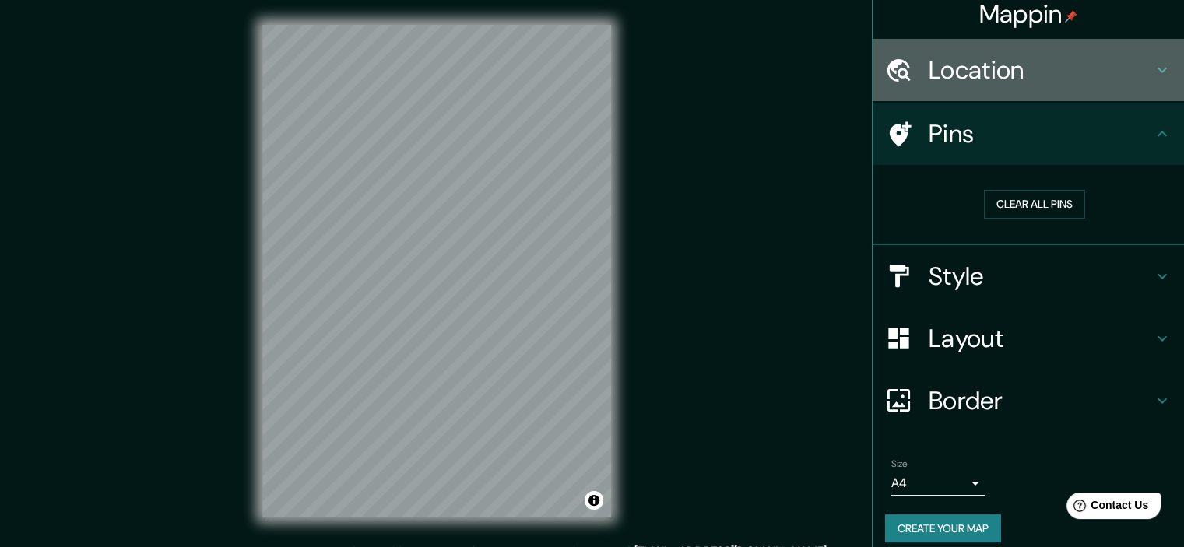
click at [1156, 78] on icon at bounding box center [1162, 70] width 19 height 19
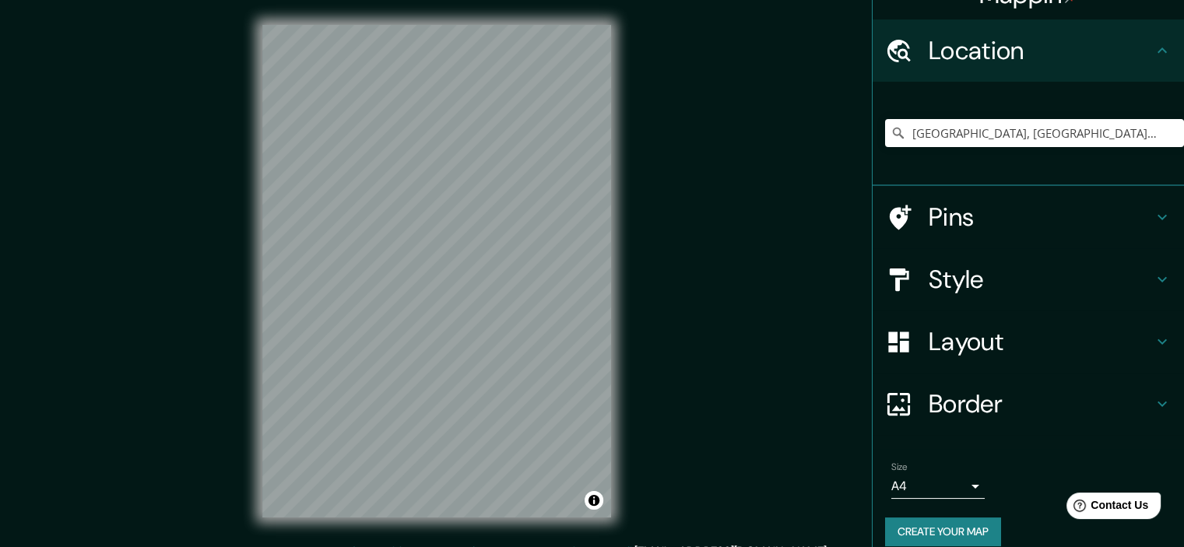
scroll to position [0, 0]
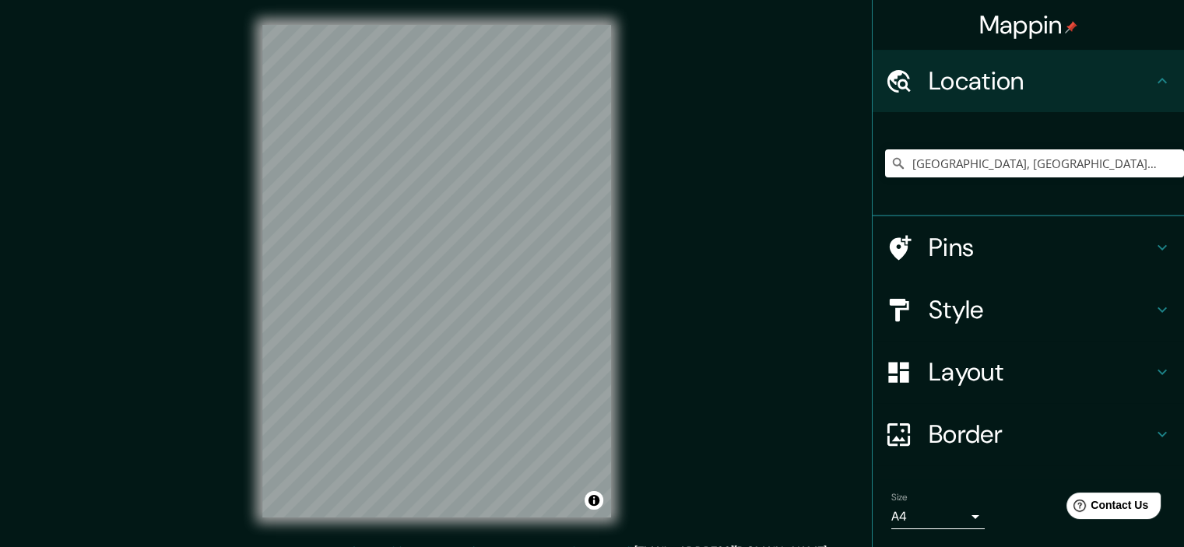
click at [1153, 304] on icon at bounding box center [1162, 310] width 19 height 19
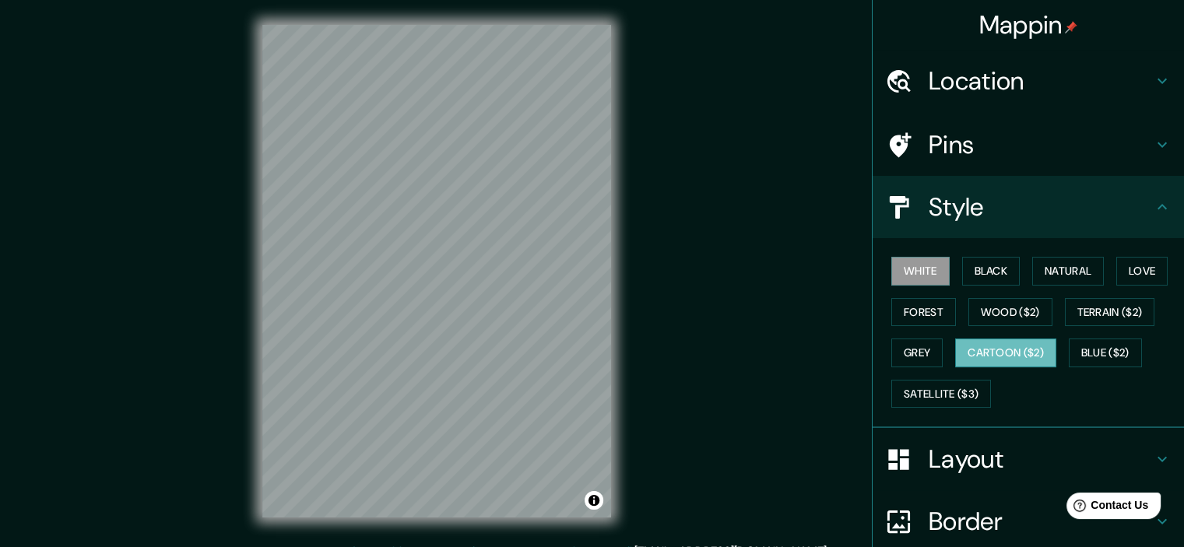
click at [981, 352] on button "Cartoon ($2)" at bounding box center [1005, 353] width 101 height 29
click at [1117, 311] on button "Terrain ($2)" at bounding box center [1110, 312] width 90 height 29
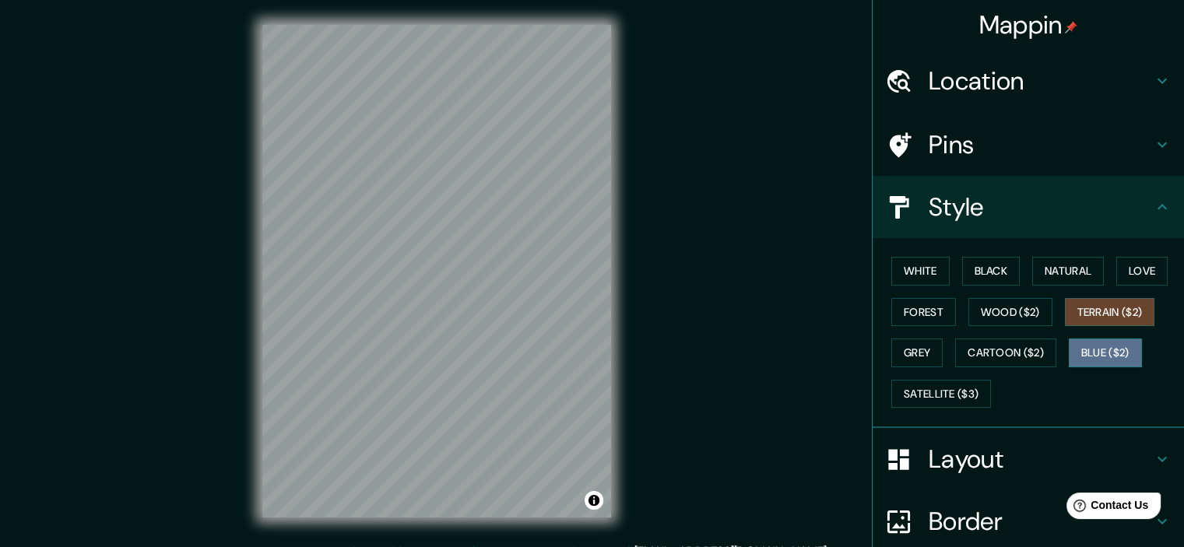
click at [1103, 354] on button "Blue ($2)" at bounding box center [1105, 353] width 73 height 29
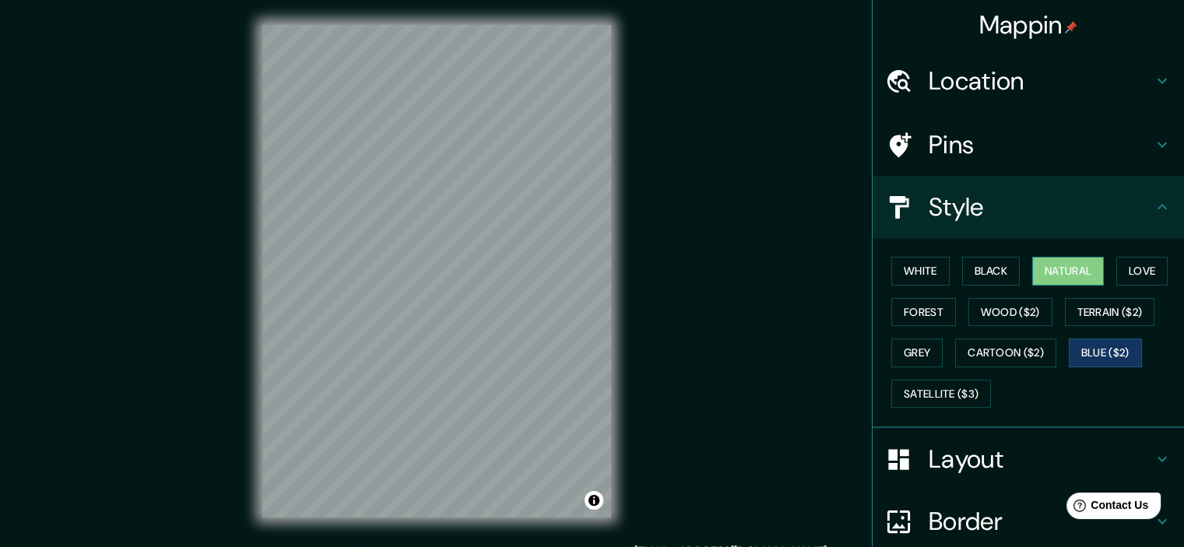
click at [1072, 269] on button "Natural" at bounding box center [1069, 271] width 72 height 29
click at [903, 262] on button "White" at bounding box center [921, 271] width 58 height 29
click at [1085, 272] on button "Natural" at bounding box center [1069, 271] width 72 height 29
click at [1124, 265] on button "Love" at bounding box center [1142, 271] width 51 height 29
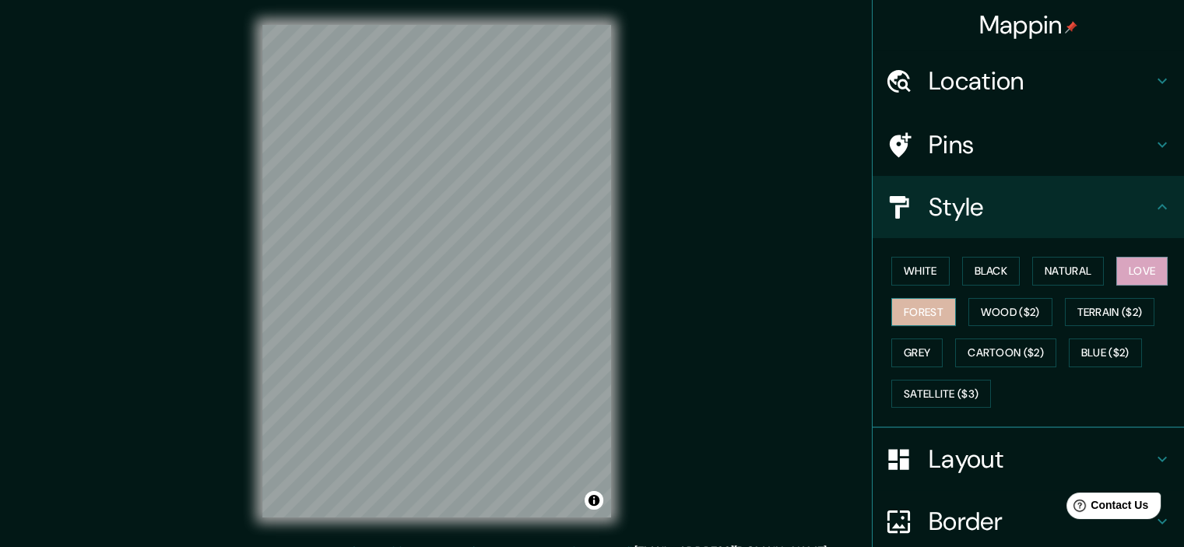
click at [909, 311] on button "Forest" at bounding box center [924, 312] width 65 height 29
click at [897, 349] on button "Grey" at bounding box center [917, 353] width 51 height 29
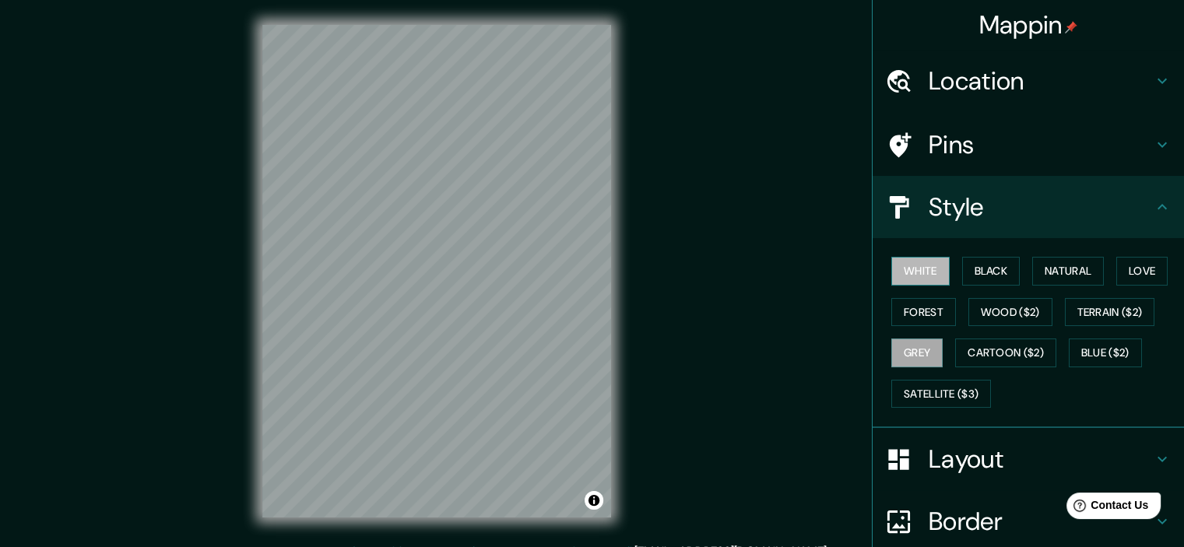
click at [919, 273] on button "White" at bounding box center [921, 271] width 58 height 29
click at [1049, 22] on h4 "Mappin" at bounding box center [1029, 24] width 99 height 31
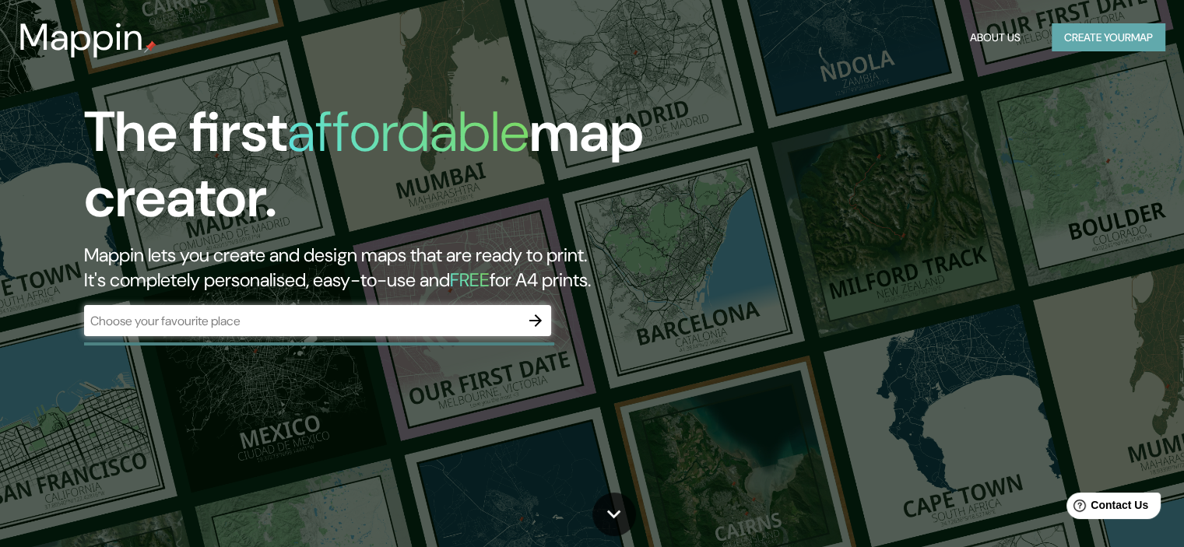
click at [1081, 36] on button "Create your map" at bounding box center [1109, 37] width 114 height 29
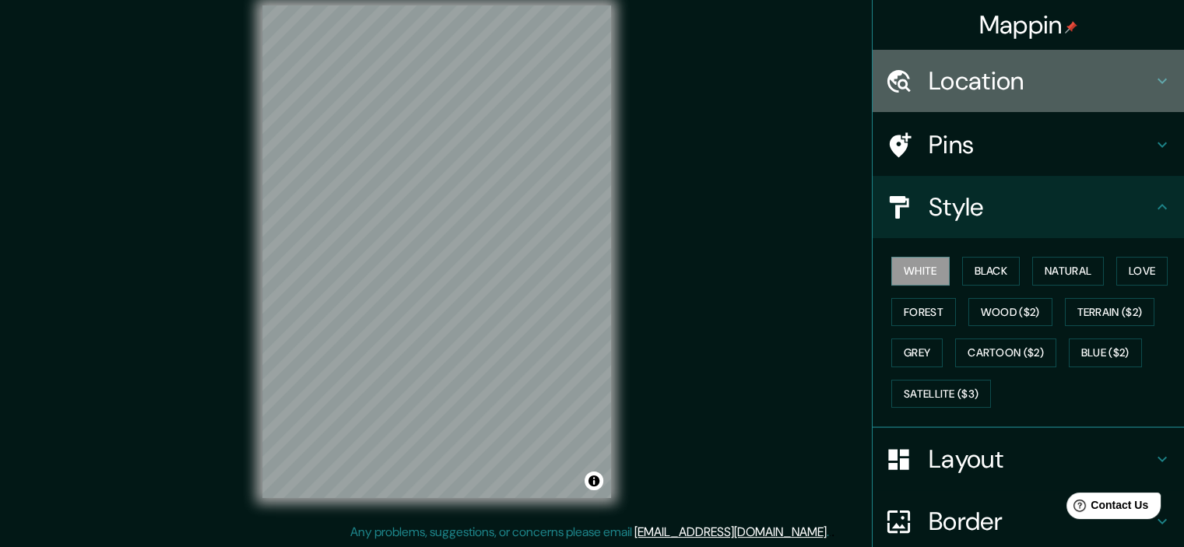
click at [1050, 78] on h4 "Location" at bounding box center [1041, 80] width 224 height 31
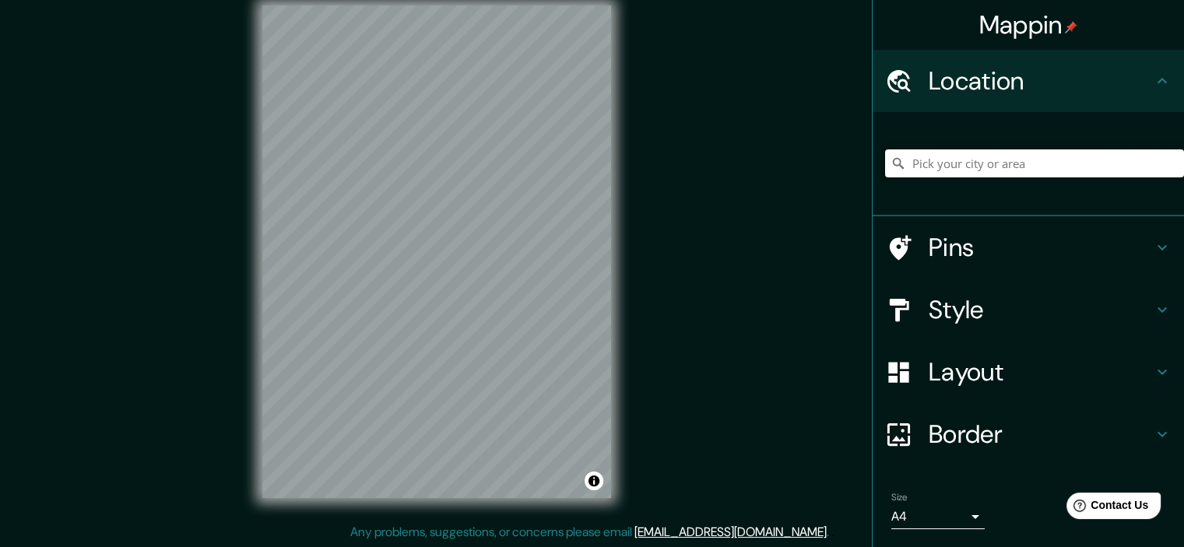
click at [952, 167] on input "Pick your city or area" at bounding box center [1034, 164] width 299 height 28
click at [890, 130] on div "[GEOGRAPHIC_DATA], [GEOGRAPHIC_DATA], [GEOGRAPHIC_DATA] Gran [GEOGRAPHIC_DATA] …" at bounding box center [1034, 164] width 299 height 78
click at [912, 248] on div at bounding box center [907, 247] width 44 height 27
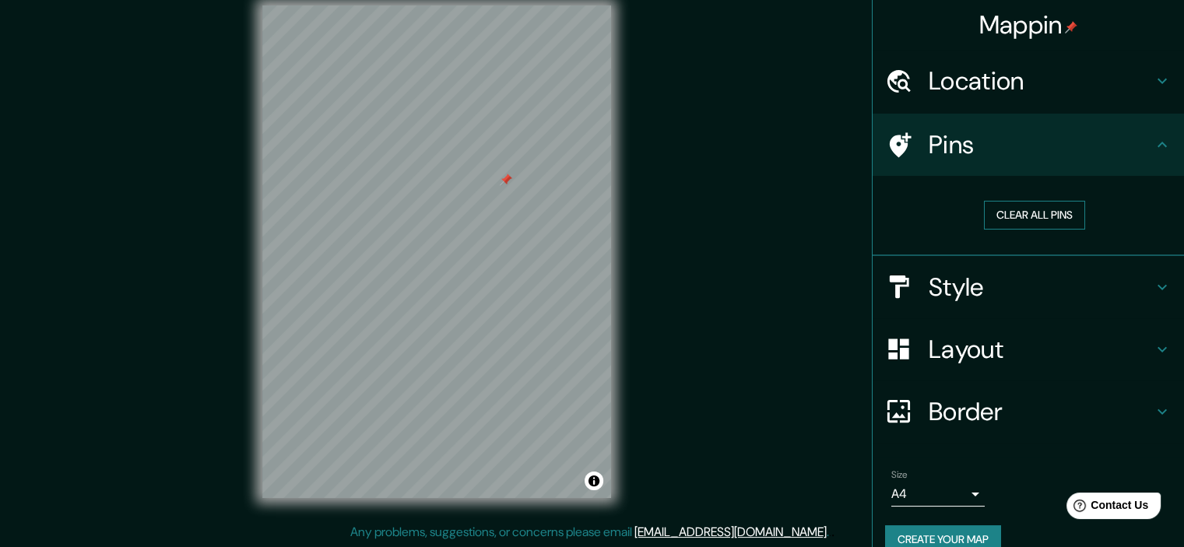
click at [1013, 216] on button "Clear all pins" at bounding box center [1034, 215] width 101 height 29
click at [987, 288] on h4 "Style" at bounding box center [1041, 287] width 224 height 31
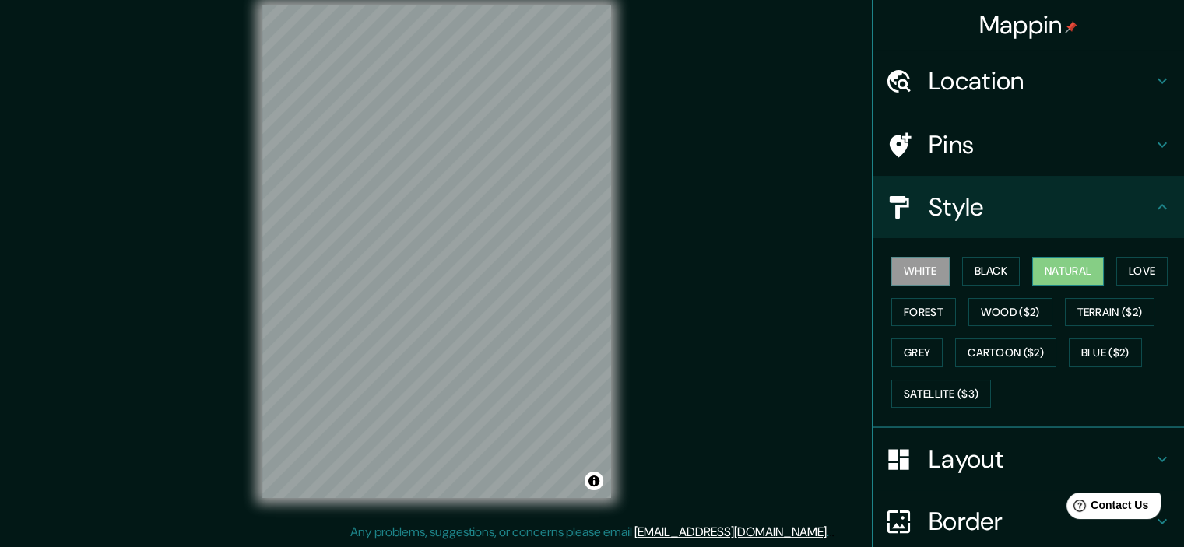
click at [1069, 263] on button "Natural" at bounding box center [1069, 271] width 72 height 29
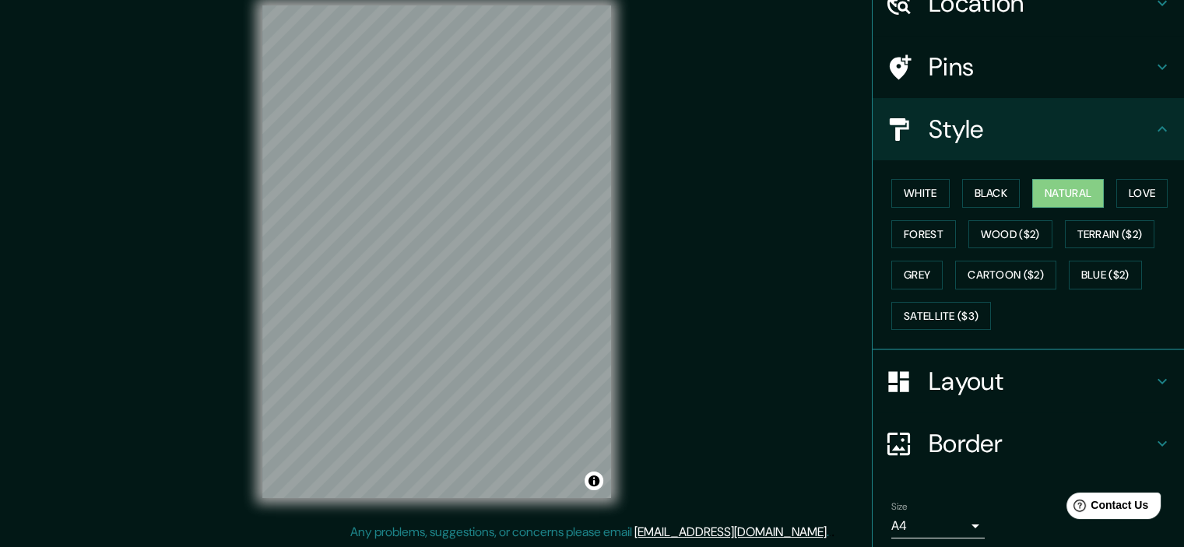
click at [1153, 373] on icon at bounding box center [1162, 381] width 19 height 19
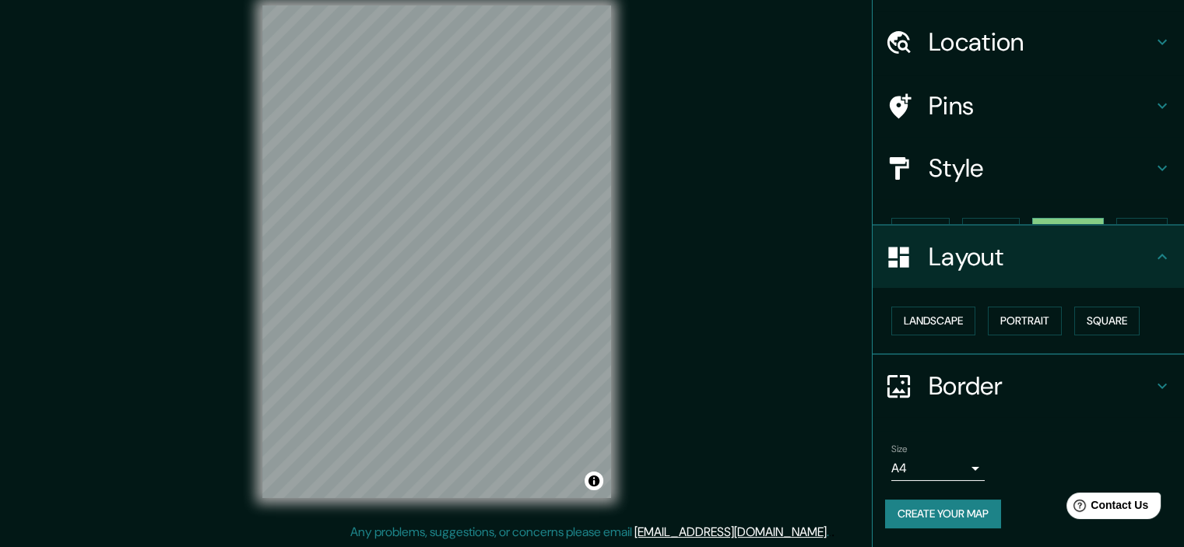
scroll to position [11, 0]
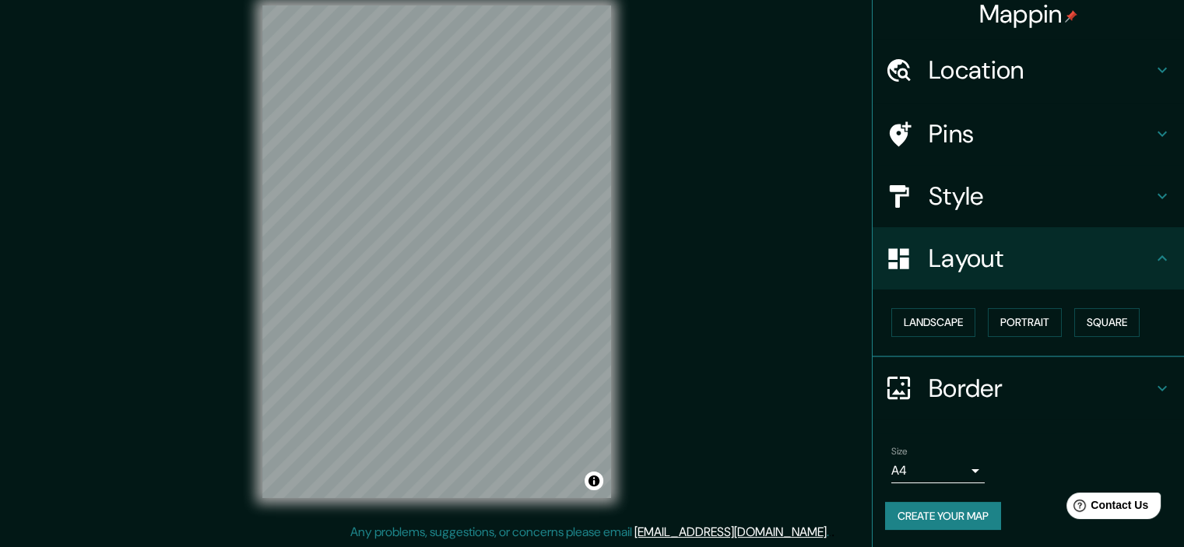
click at [1156, 388] on icon at bounding box center [1162, 388] width 19 height 19
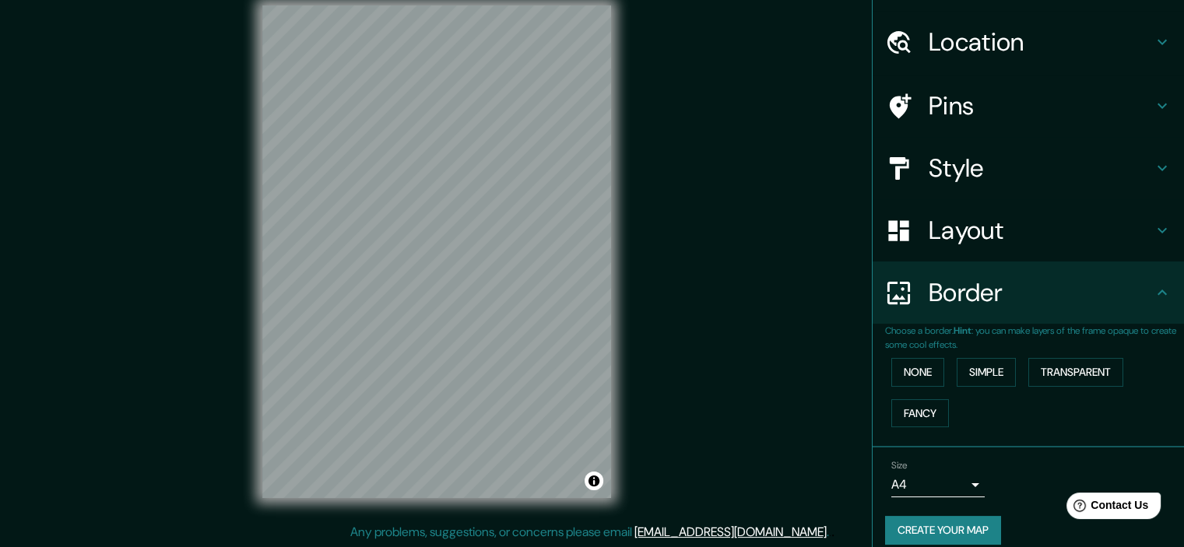
scroll to position [53, 0]
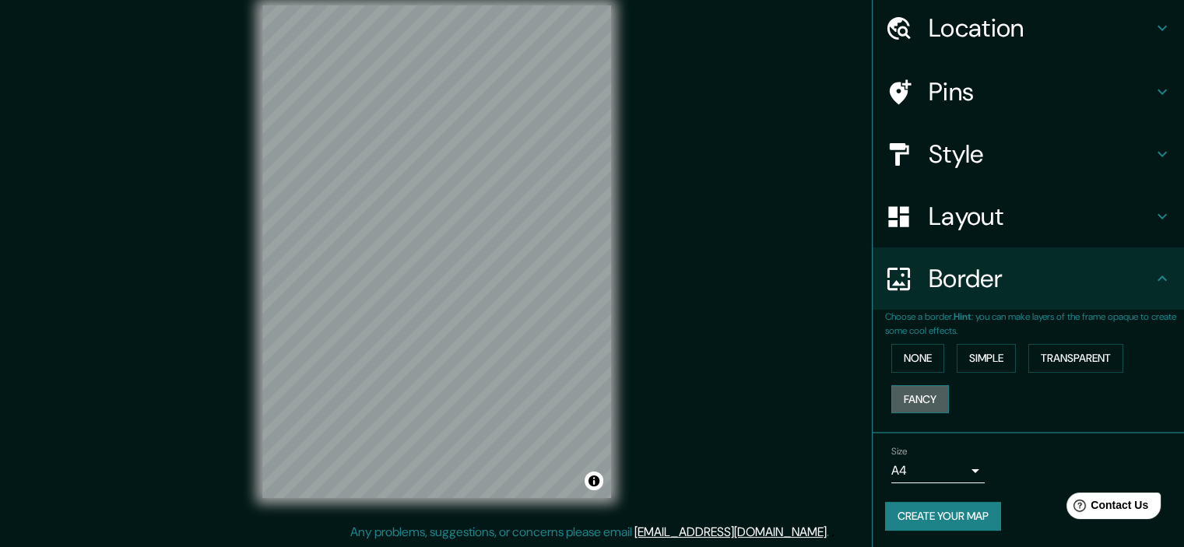
click at [925, 402] on button "Fancy" at bounding box center [921, 399] width 58 height 29
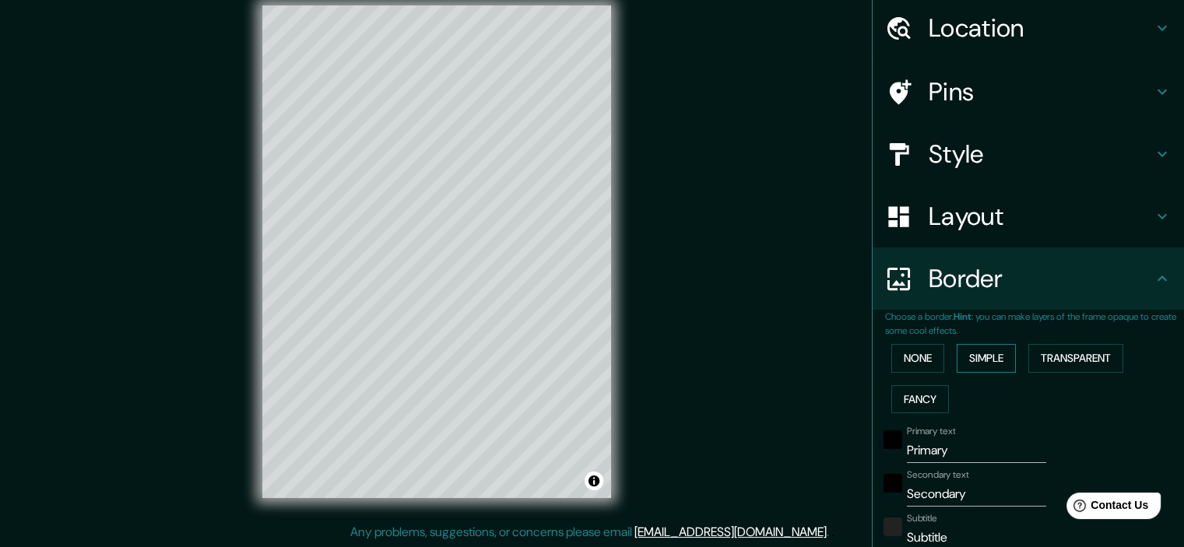
click at [990, 363] on button "Simple" at bounding box center [986, 358] width 59 height 29
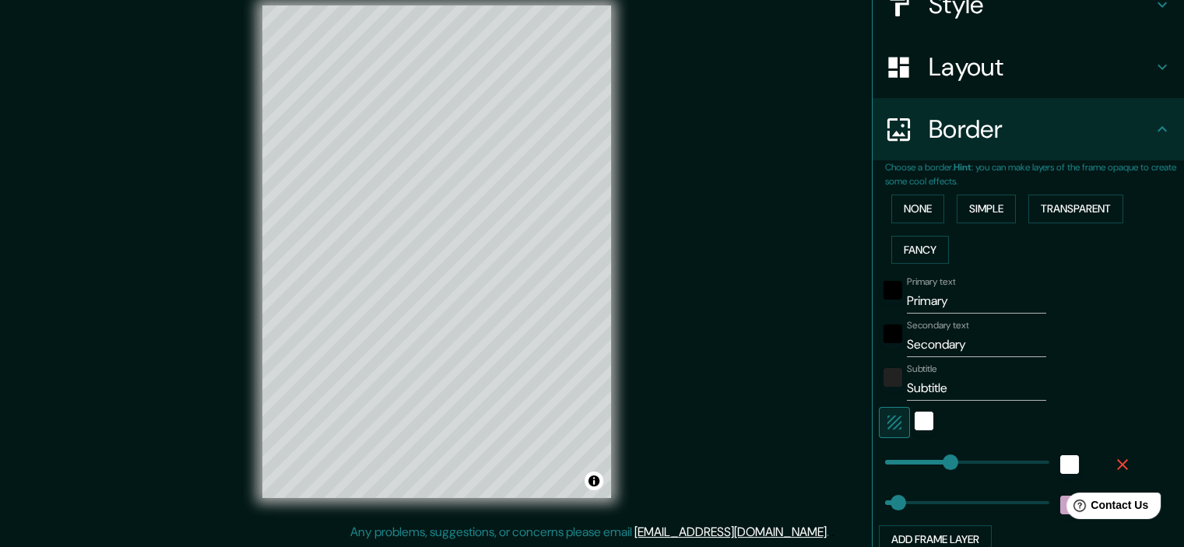
scroll to position [209, 0]
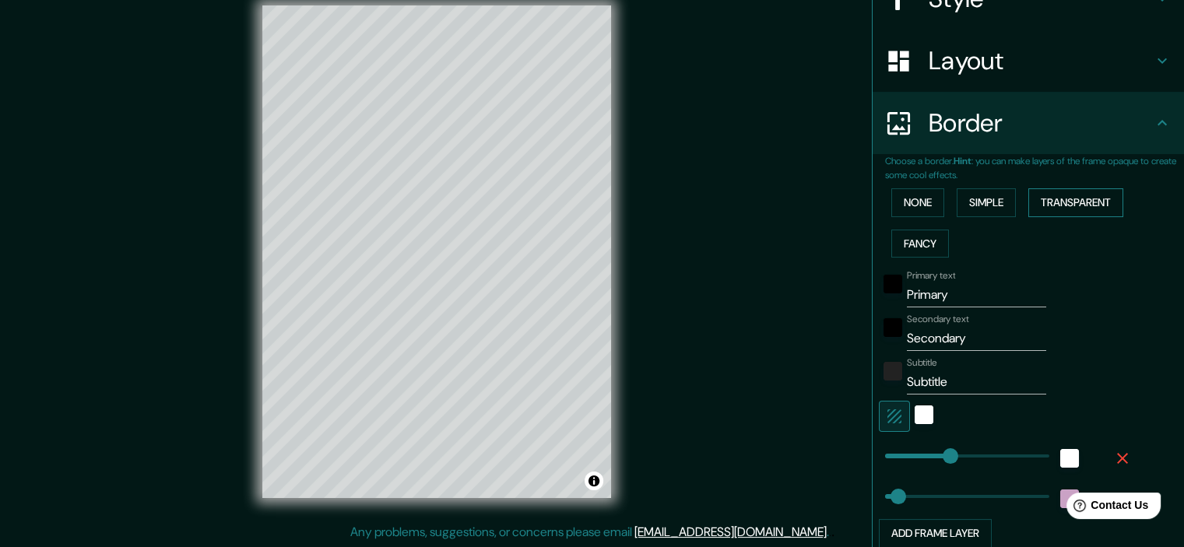
click at [1081, 203] on button "Transparent" at bounding box center [1076, 202] width 95 height 29
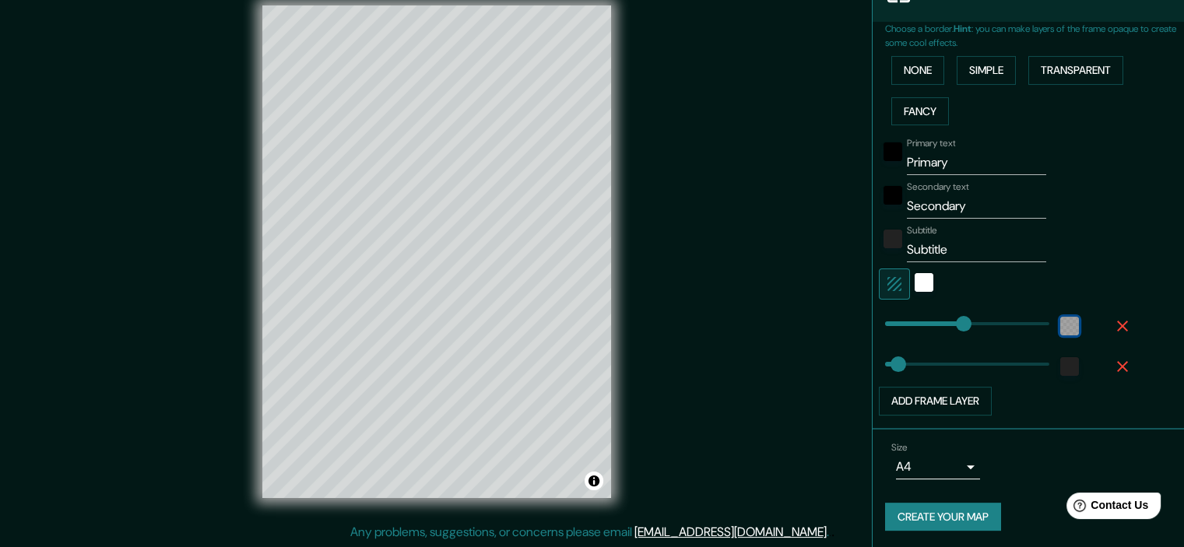
click at [1061, 332] on div "color-55555544" at bounding box center [1070, 326] width 19 height 19
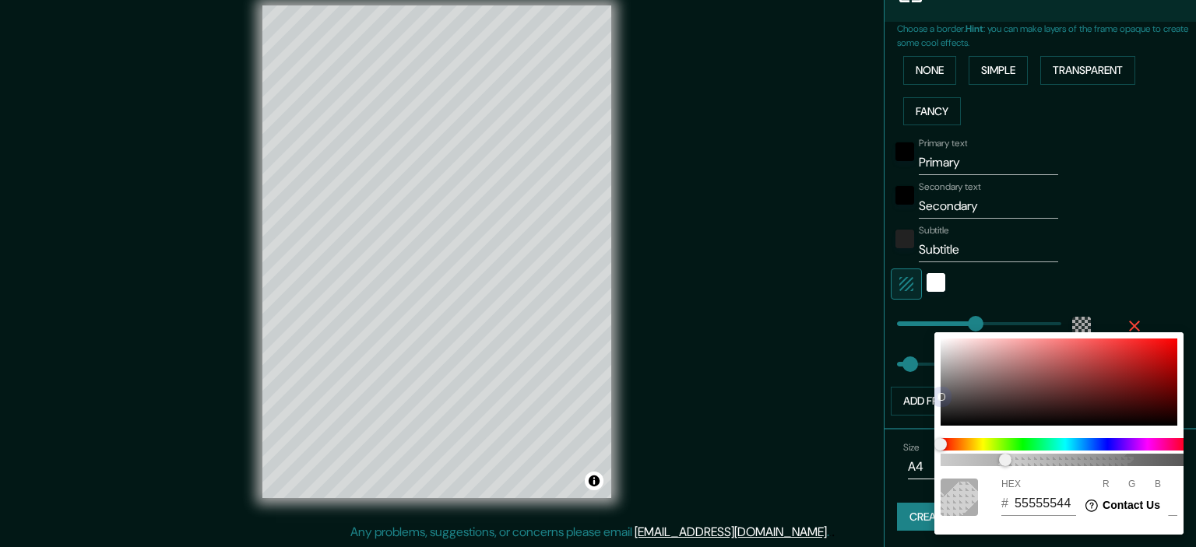
click at [1013, 378] on div at bounding box center [1059, 382] width 237 height 87
click at [1124, 318] on div at bounding box center [598, 273] width 1196 height 547
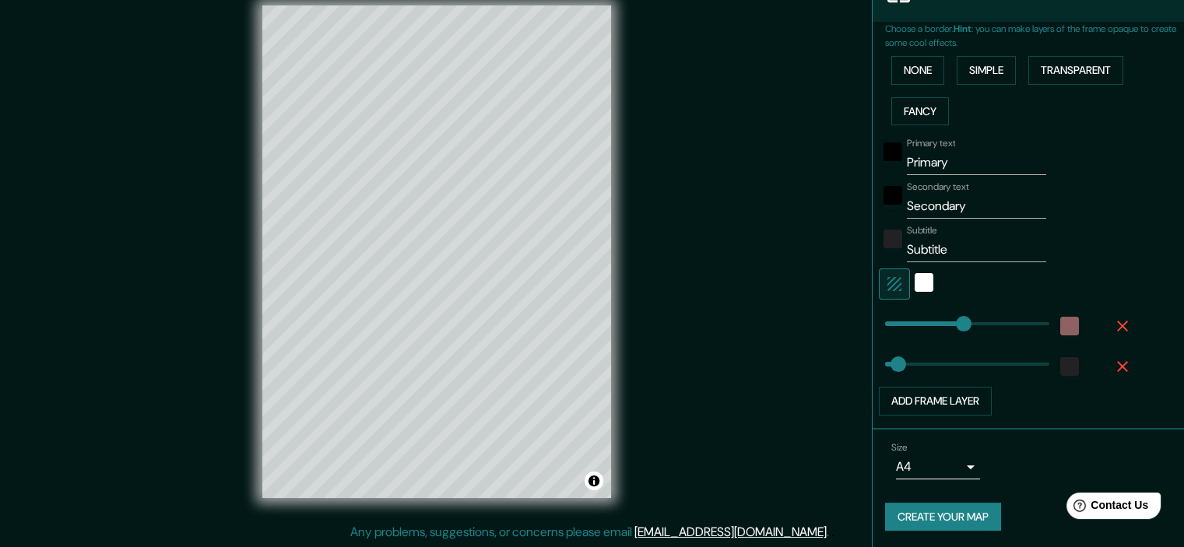
click at [1117, 326] on icon "button" at bounding box center [1122, 326] width 11 height 11
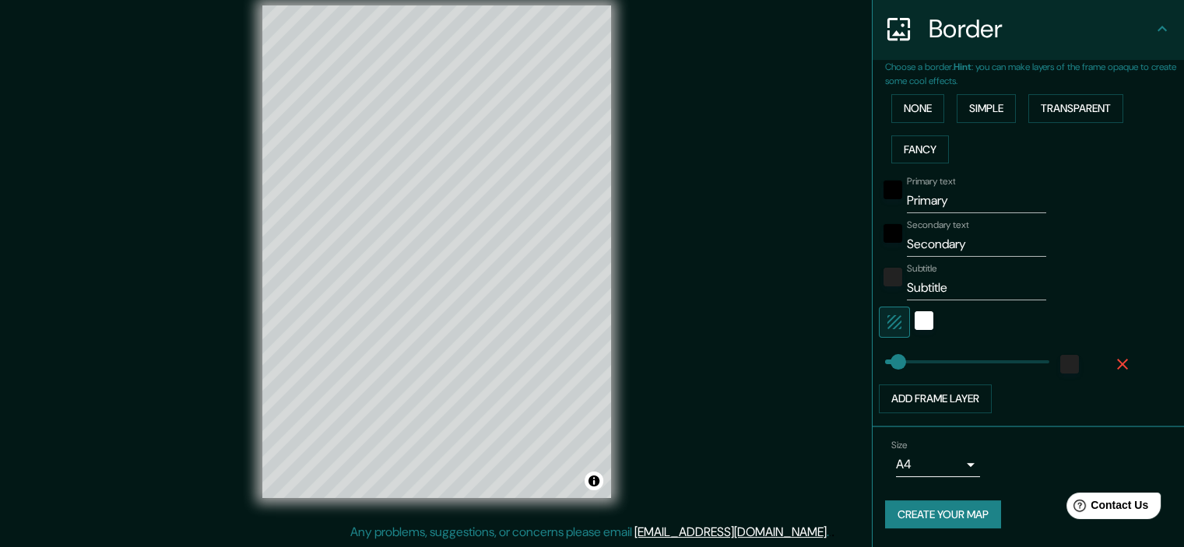
scroll to position [301, 0]
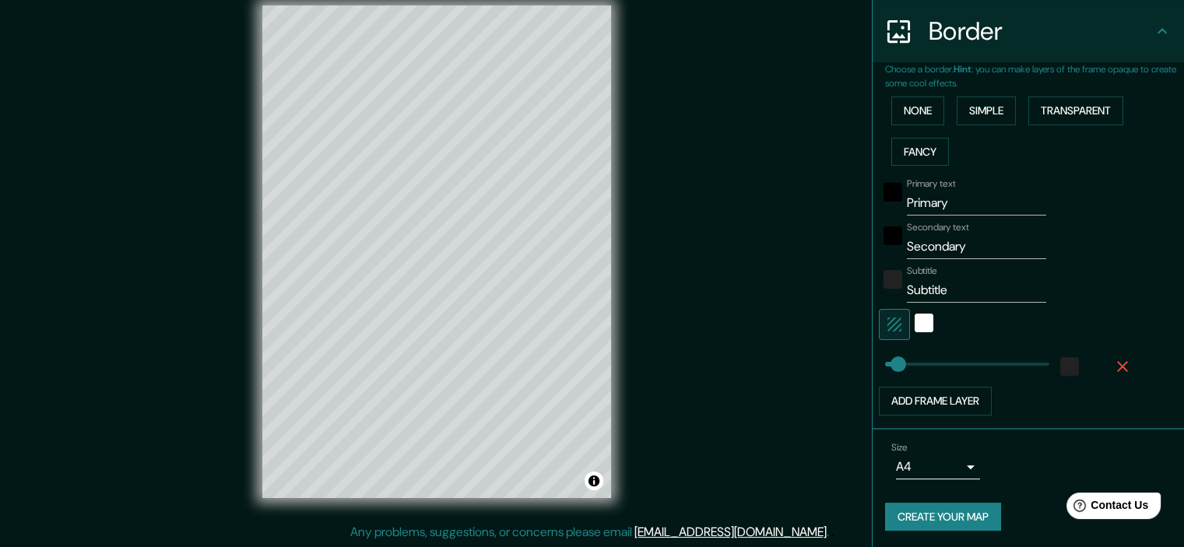
click at [948, 468] on body "Mappin Location [GEOGRAPHIC_DATA], [GEOGRAPHIC_DATA], [GEOGRAPHIC_DATA] [GEOGRA…" at bounding box center [592, 254] width 1184 height 547
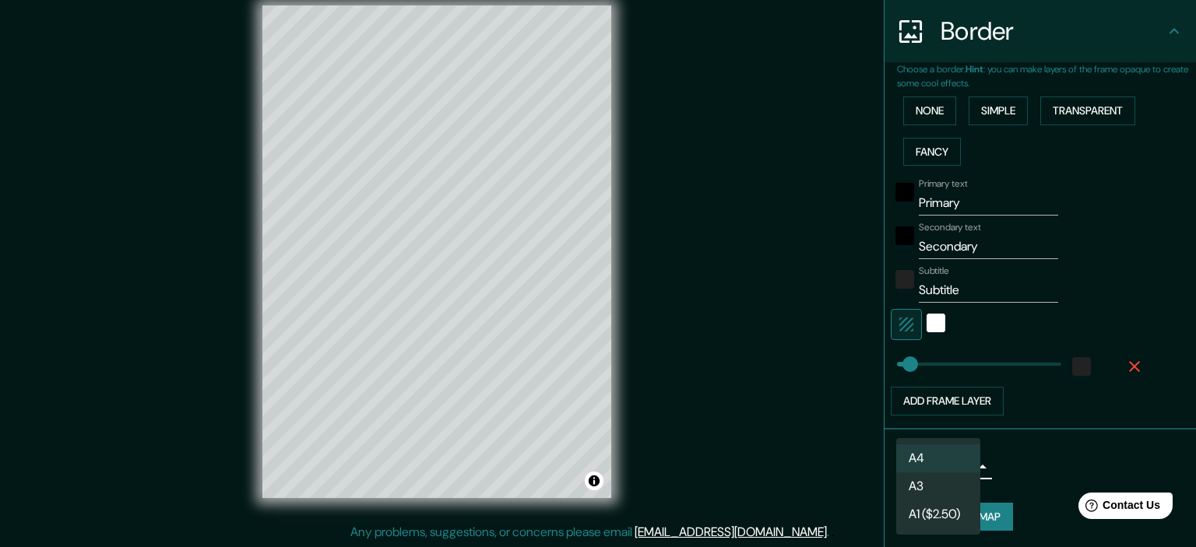
click at [1040, 450] on div at bounding box center [598, 273] width 1196 height 547
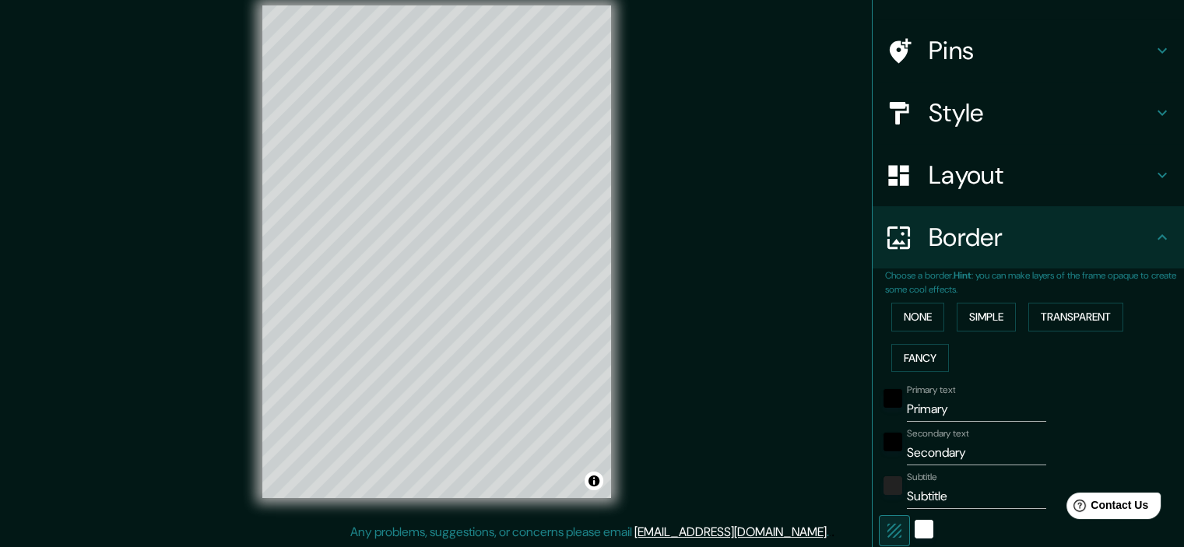
scroll to position [67, 0]
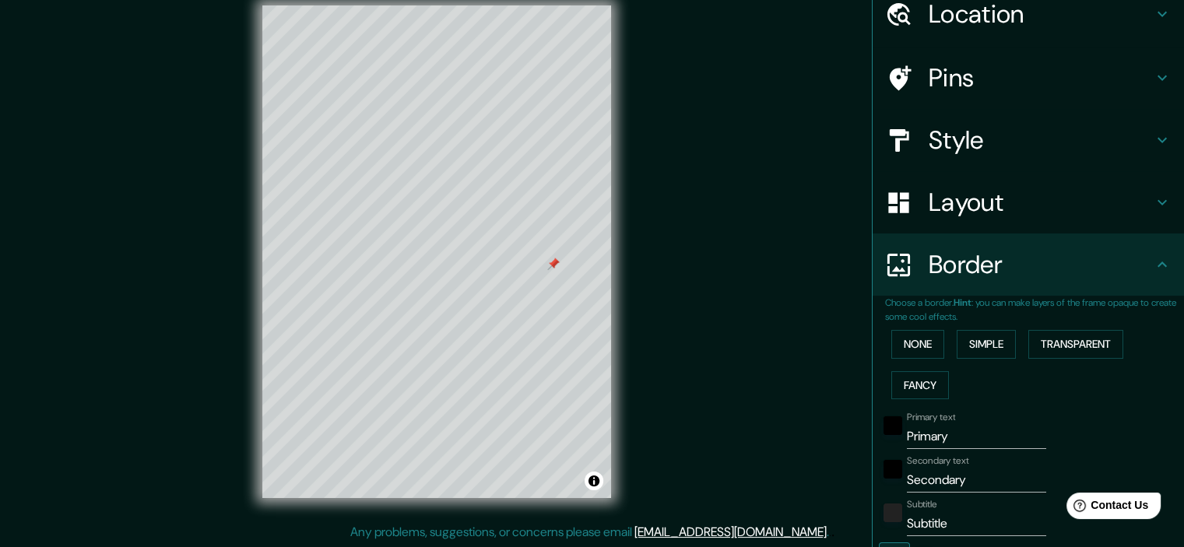
click at [547, 269] on div at bounding box center [553, 264] width 12 height 12
click at [597, 481] on button "Toggle attribution" at bounding box center [594, 481] width 19 height 19
